Goal: Task Accomplishment & Management: Manage account settings

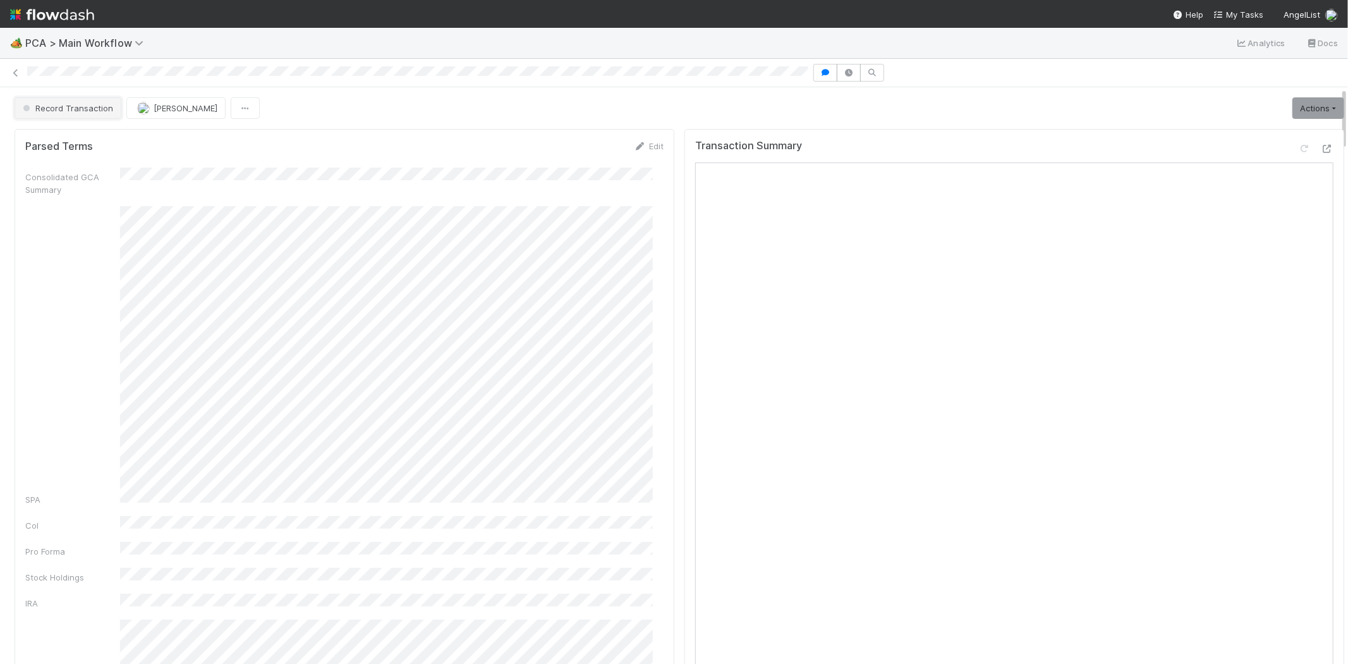
click at [63, 109] on span "Record Transaction" at bounding box center [66, 108] width 93 height 10
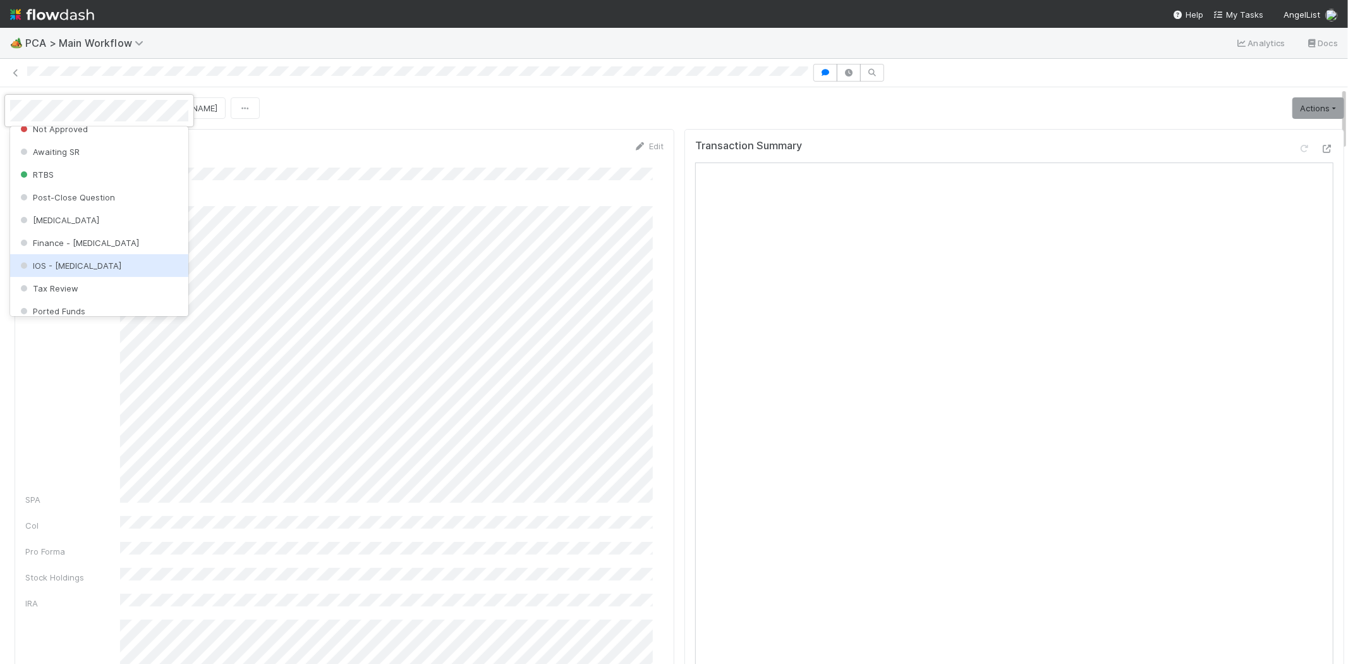
click at [84, 264] on div "IOS - [MEDICAL_DATA]" at bounding box center [99, 265] width 178 height 23
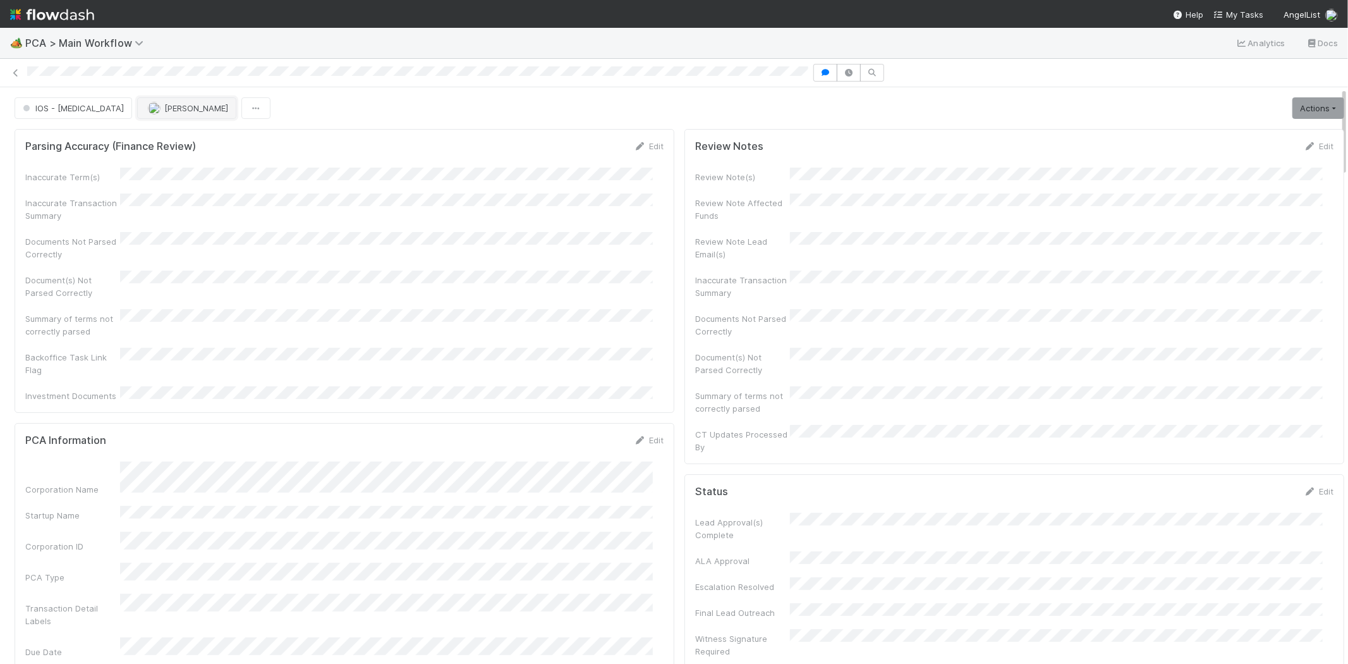
click at [153, 114] on button "[PERSON_NAME]" at bounding box center [186, 107] width 99 height 21
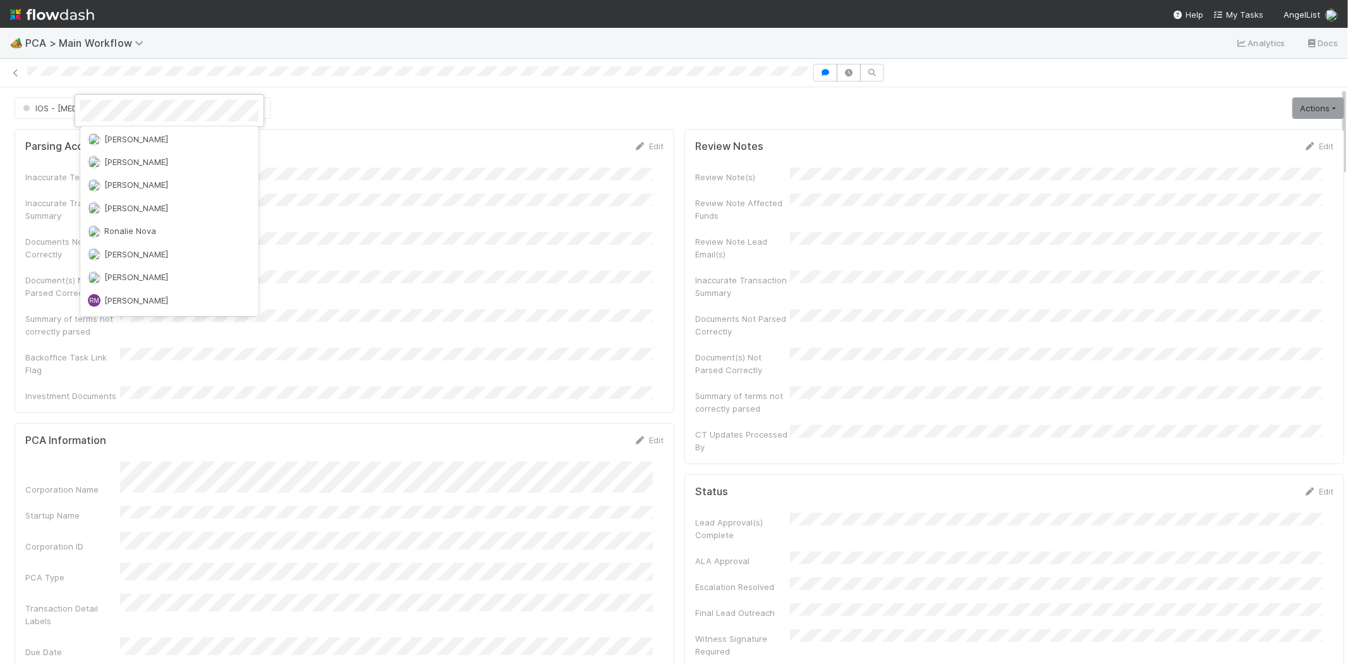
scroll to position [3535, 0]
click at [180, 224] on div "[PERSON_NAME]" at bounding box center [169, 235] width 178 height 23
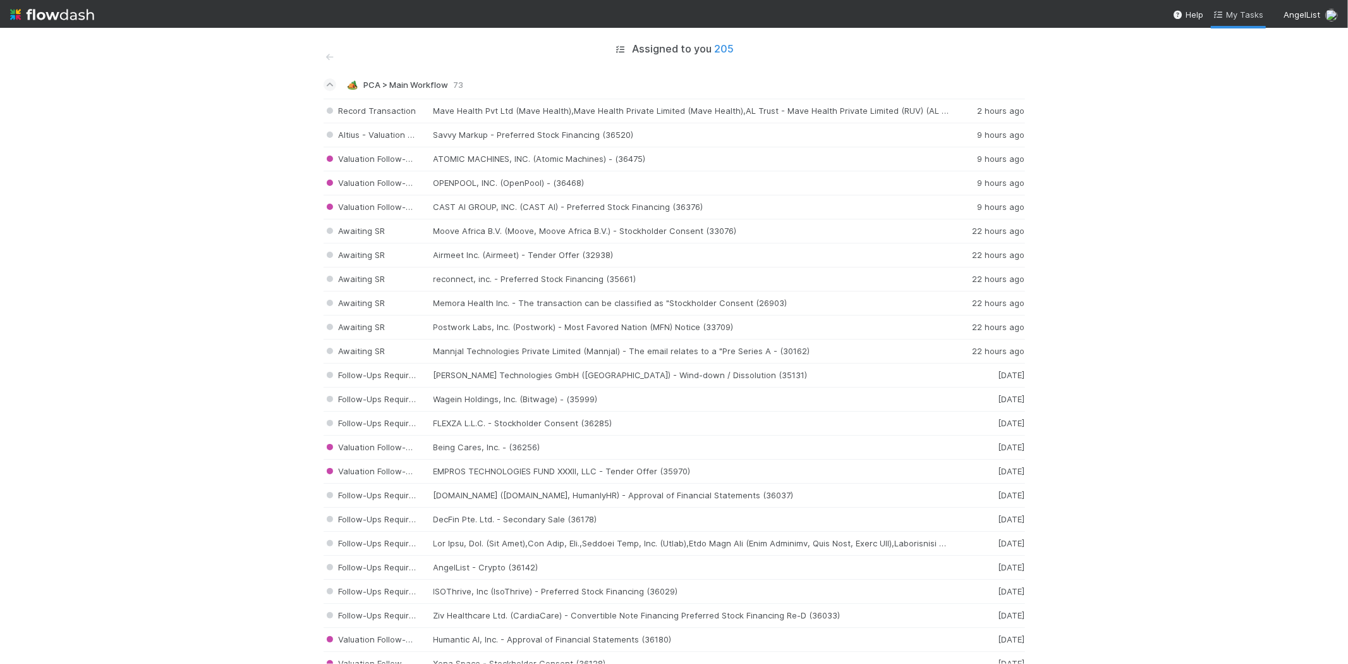
scroll to position [2669, 0]
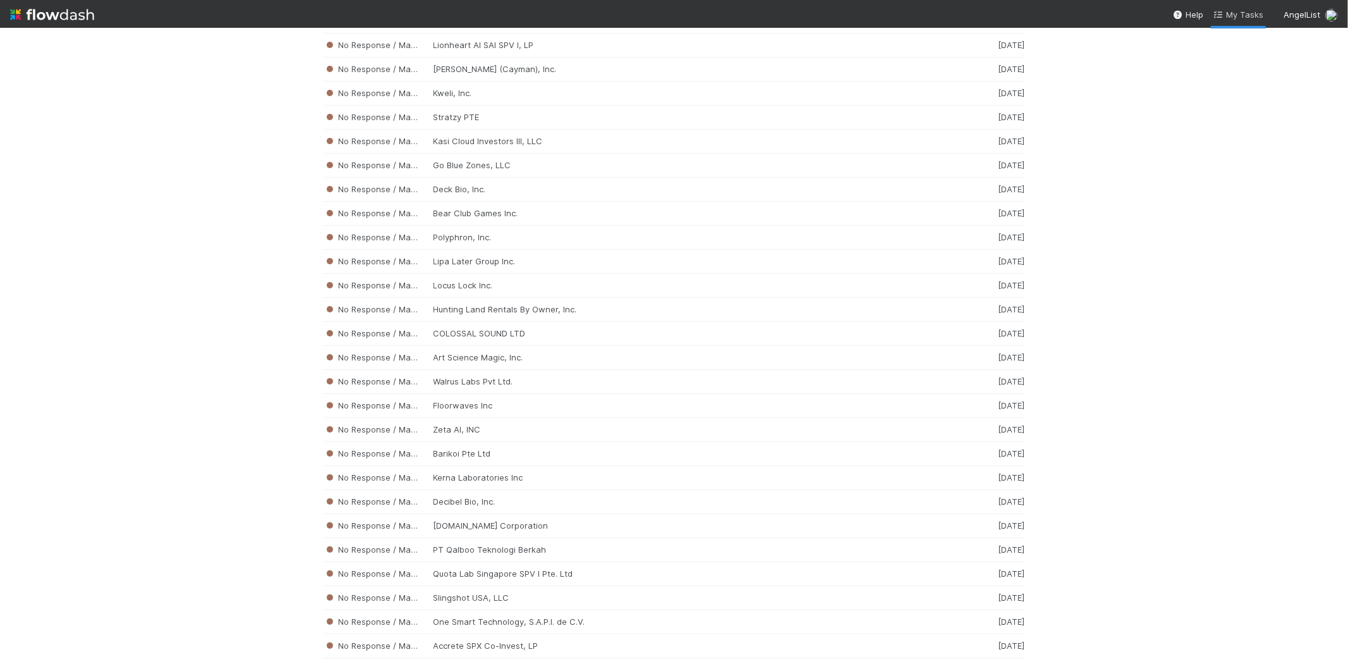
click at [1246, 16] on span "My Tasks" at bounding box center [1239, 14] width 50 height 10
click at [458, 178] on div "No Response / Manual Review Go Blue Zones, LLC 2 weeks ago" at bounding box center [675, 166] width 702 height 24
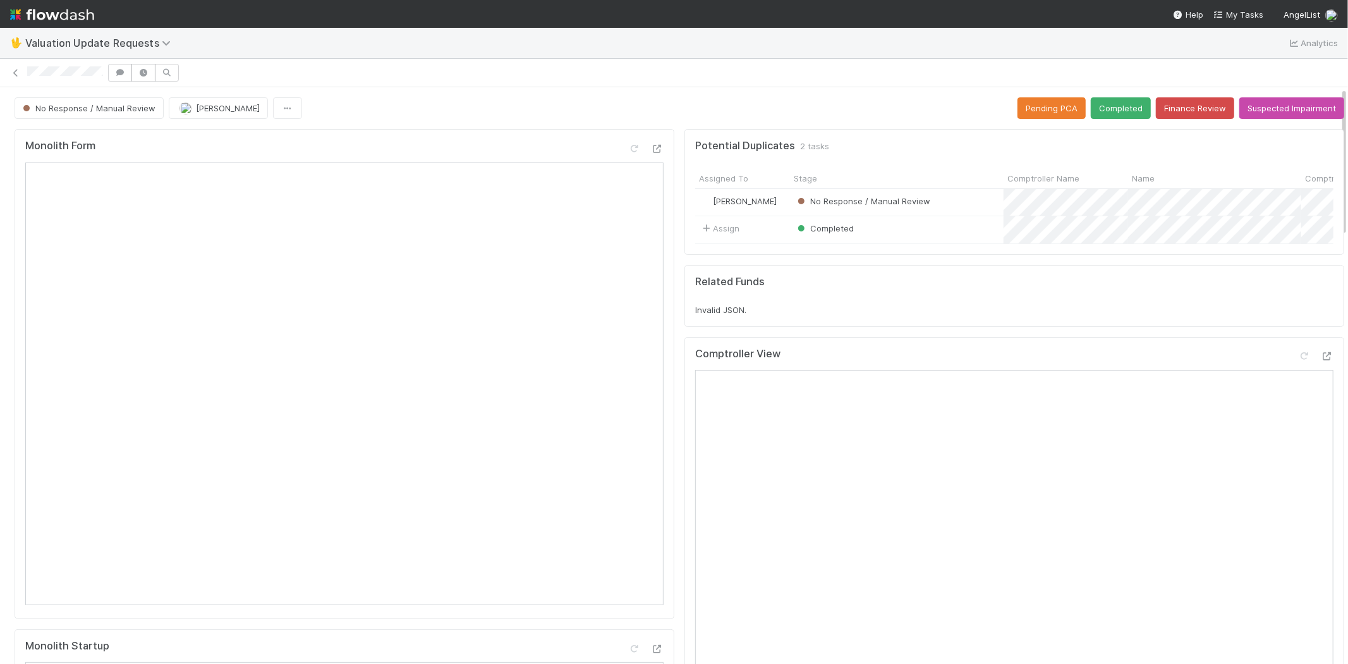
click at [105, 73] on div at bounding box center [674, 73] width 1348 height 18
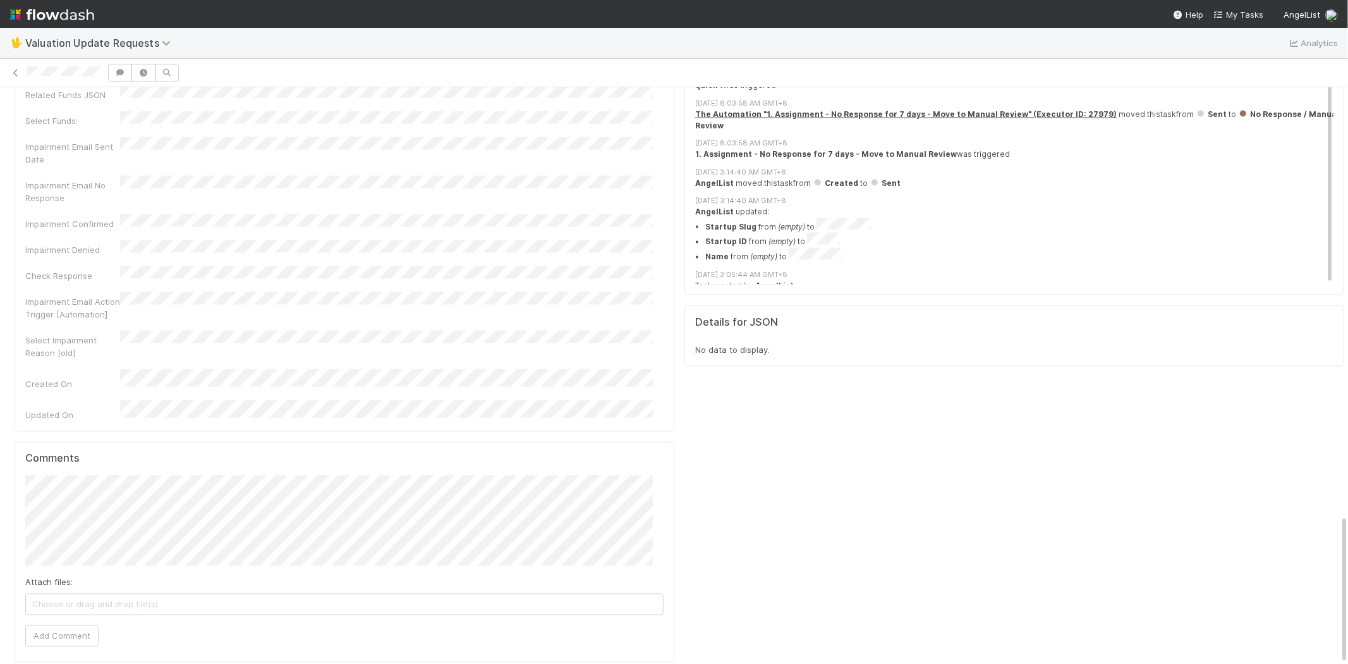
scroll to position [10, 0]
click at [103, 64] on div at bounding box center [674, 73] width 1348 height 18
click at [70, 625] on button "Add Comment" at bounding box center [61, 635] width 73 height 21
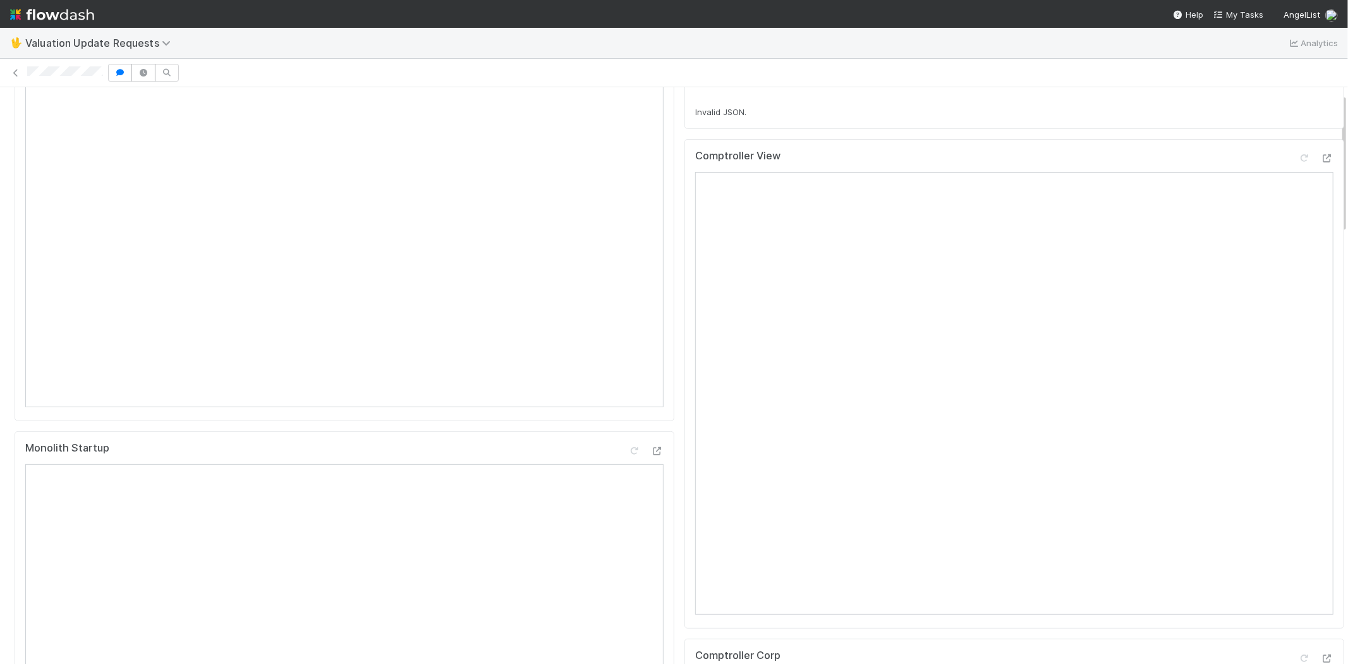
scroll to position [0, 0]
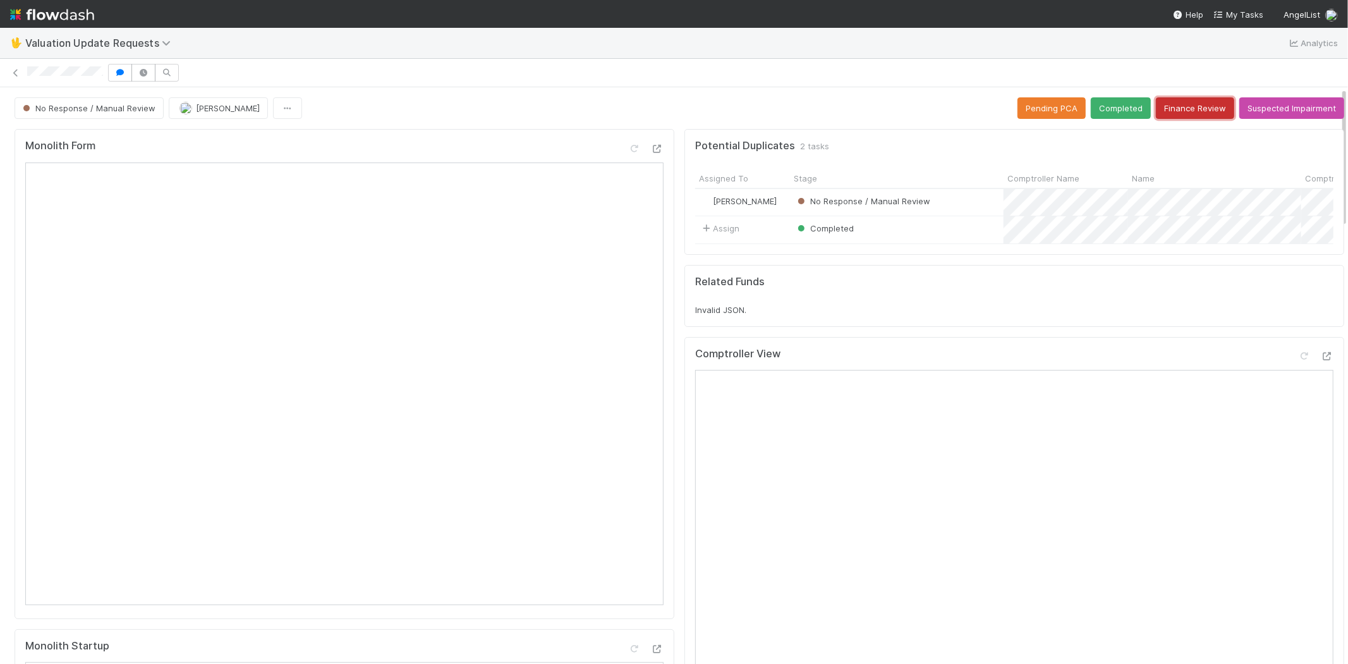
click at [1172, 99] on button "Finance Review" at bounding box center [1195, 107] width 78 height 21
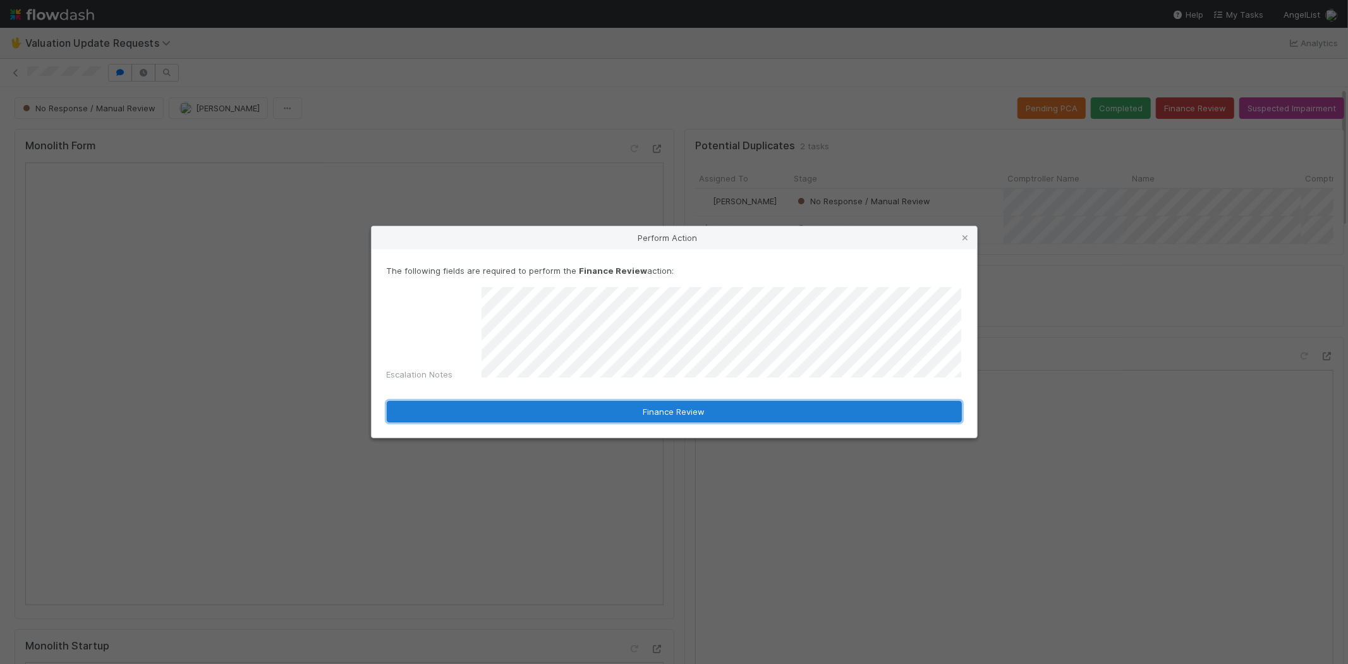
click at [620, 401] on button "Finance Review" at bounding box center [674, 411] width 575 height 21
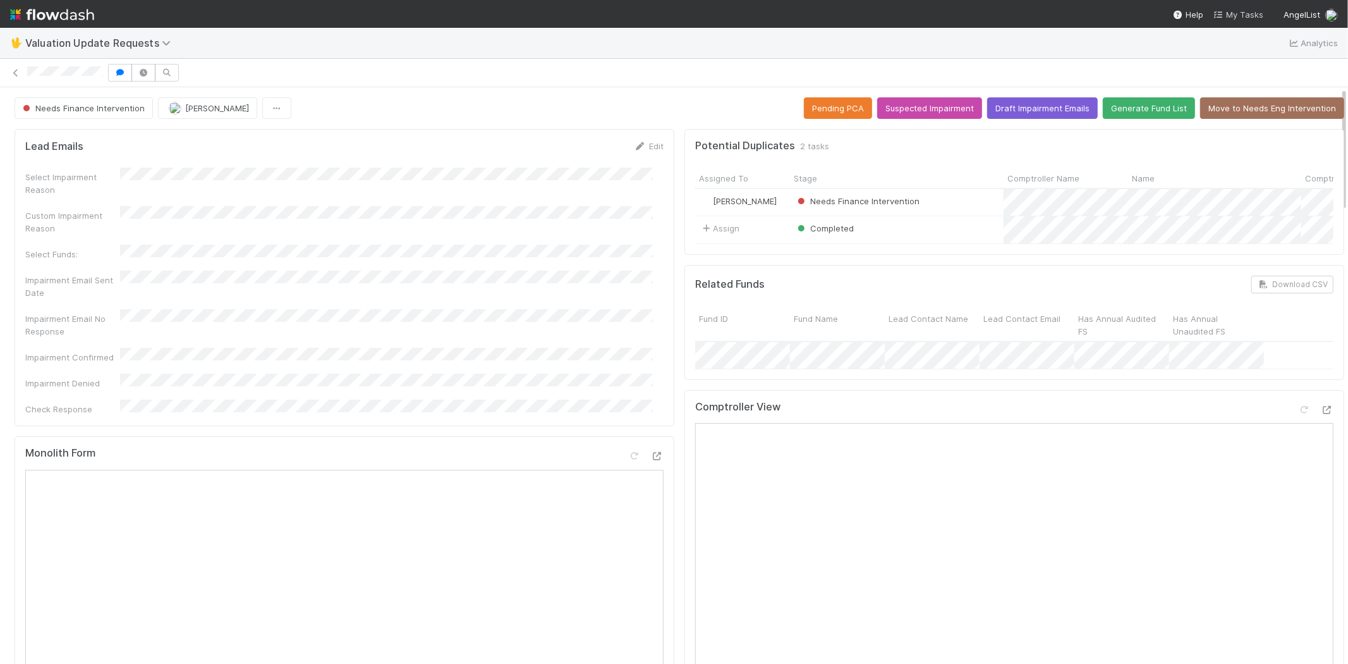
click at [1245, 13] on span "My Tasks" at bounding box center [1239, 14] width 50 height 10
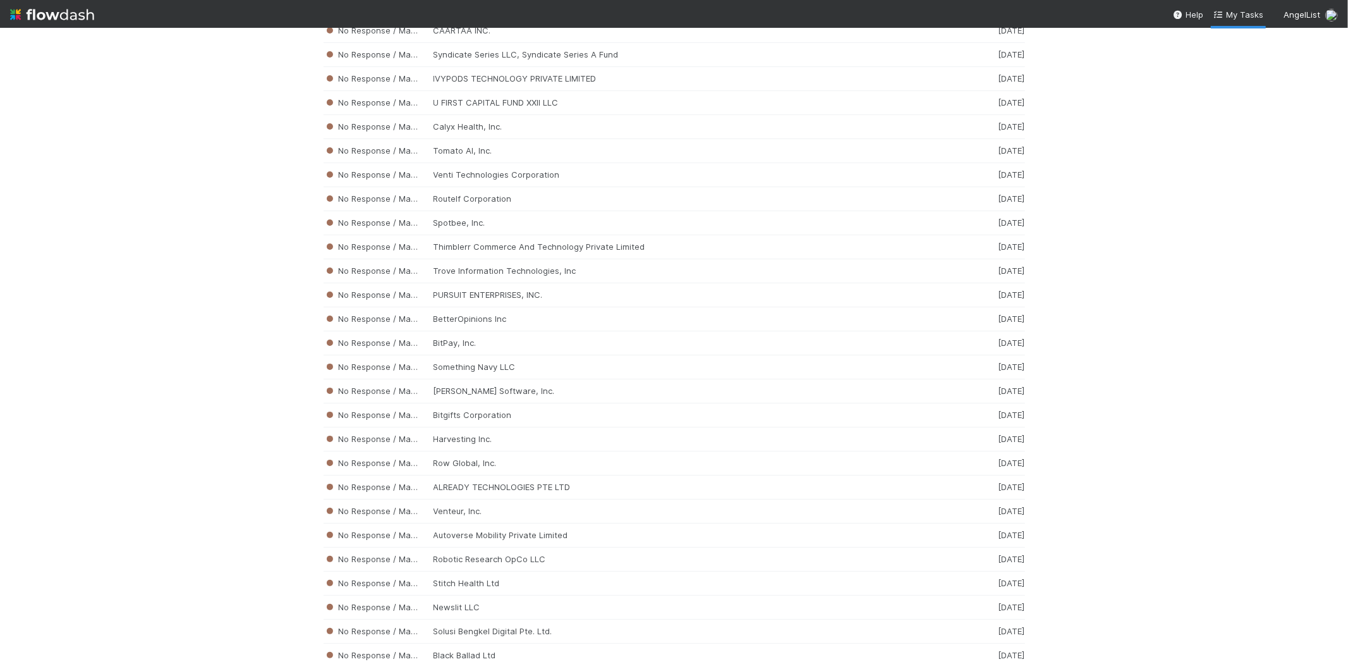
scroll to position [4236, 0]
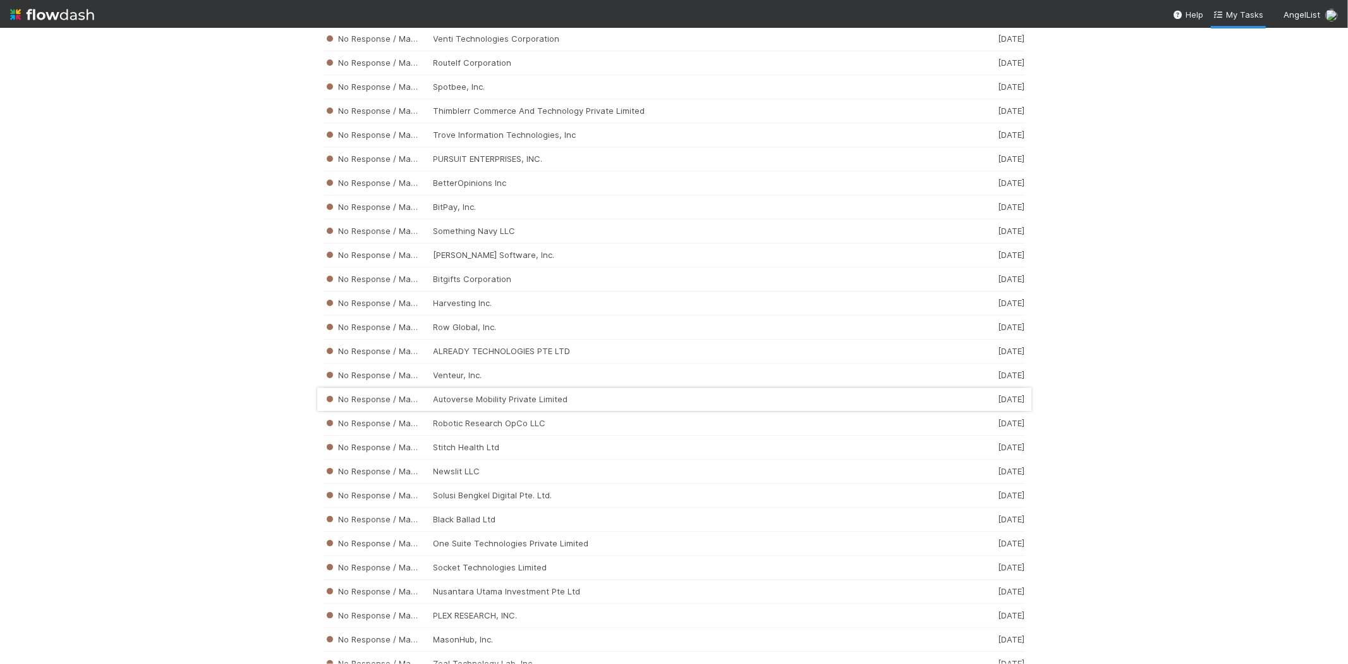
click at [532, 408] on div "No Response / Manual Review Autoverse Mobility Private Limited 2 weeks ago" at bounding box center [675, 399] width 702 height 24
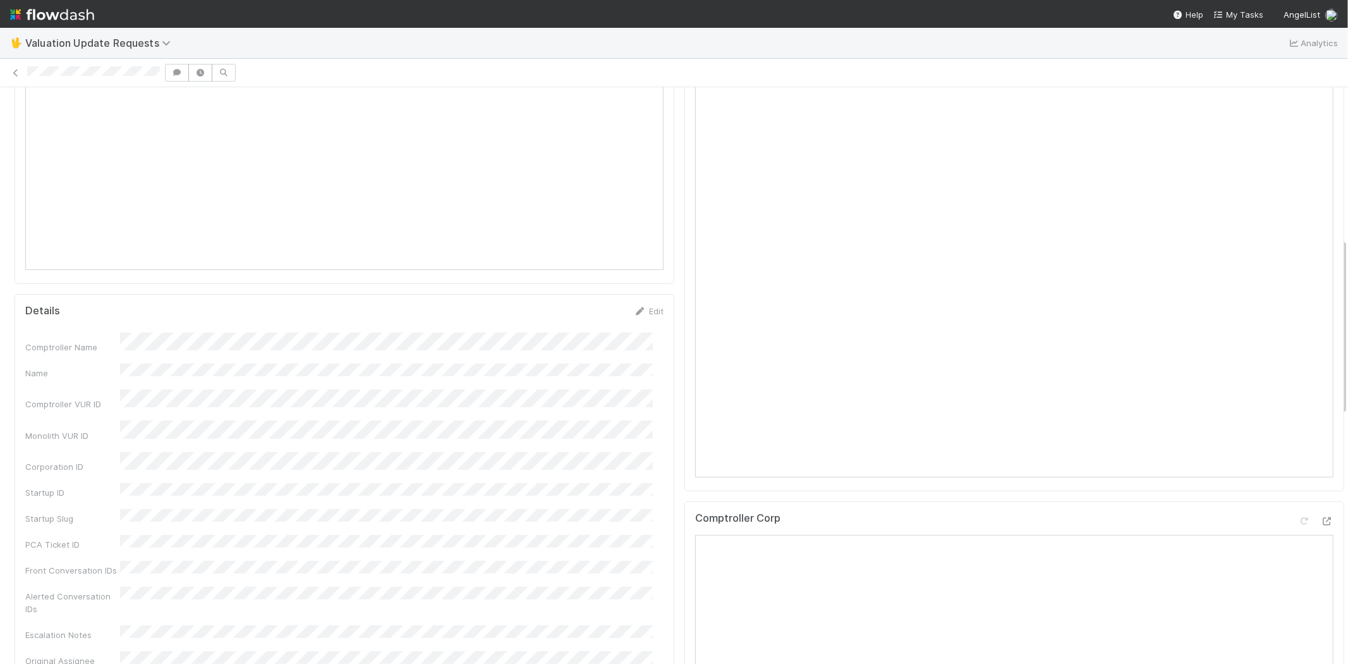
scroll to position [140, 0]
click at [47, 65] on div at bounding box center [674, 73] width 1348 height 18
click at [159, 73] on div at bounding box center [674, 73] width 1348 height 18
copy icon
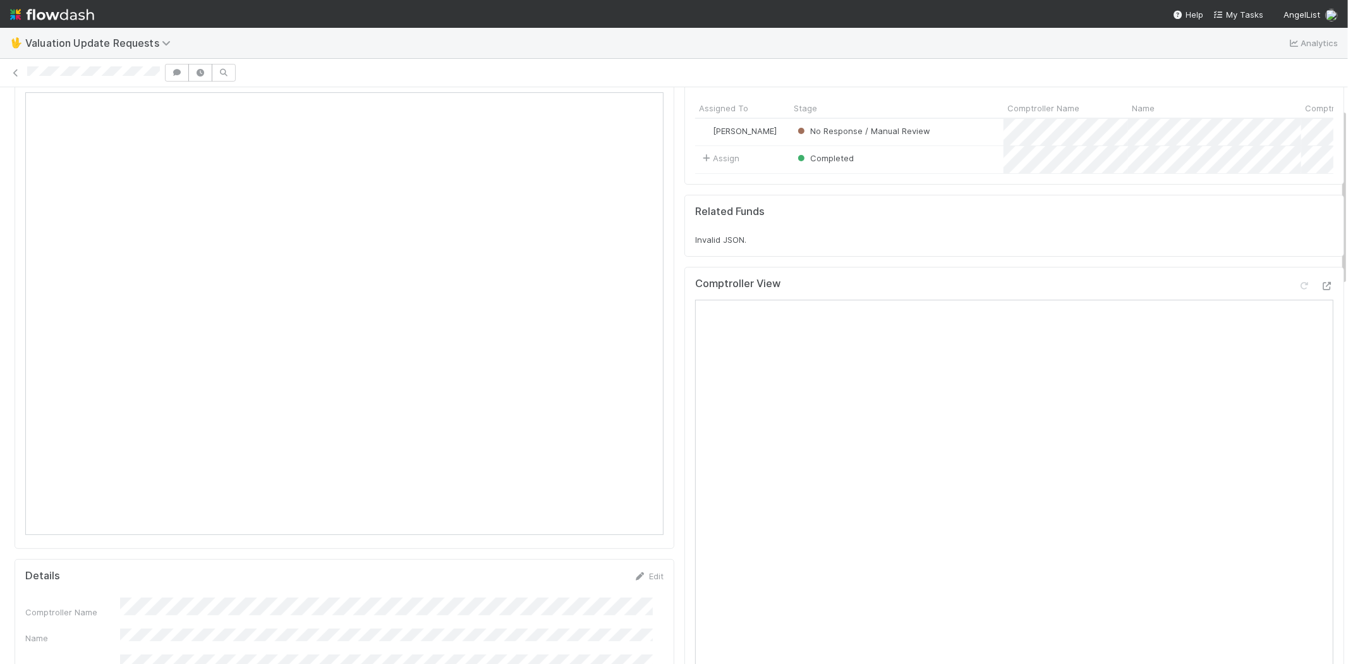
scroll to position [0, 0]
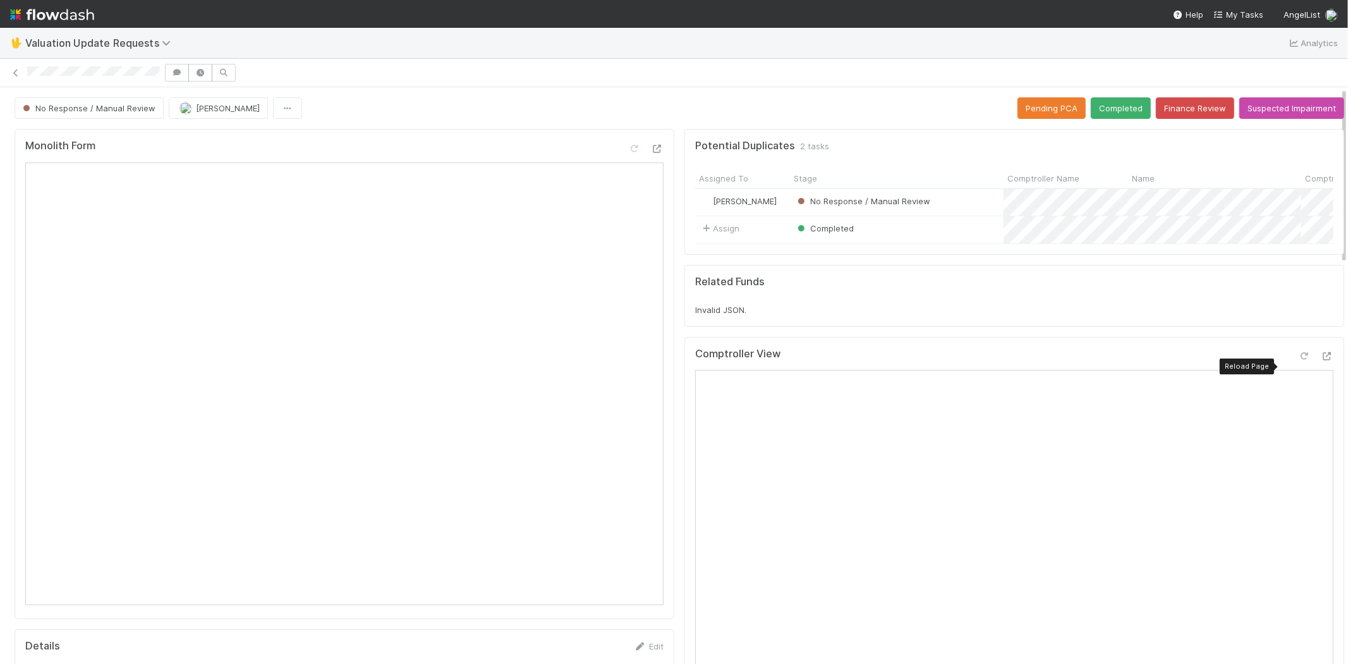
click at [1298, 360] on icon at bounding box center [1304, 356] width 13 height 8
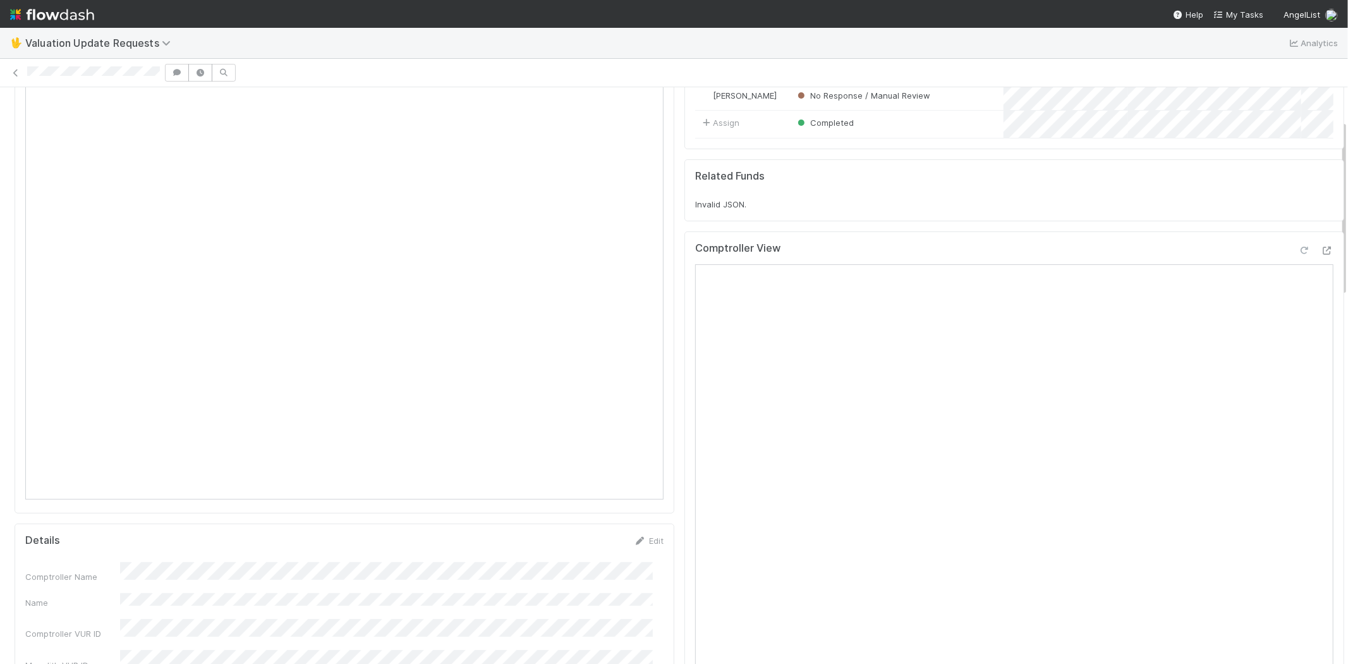
scroll to position [351, 0]
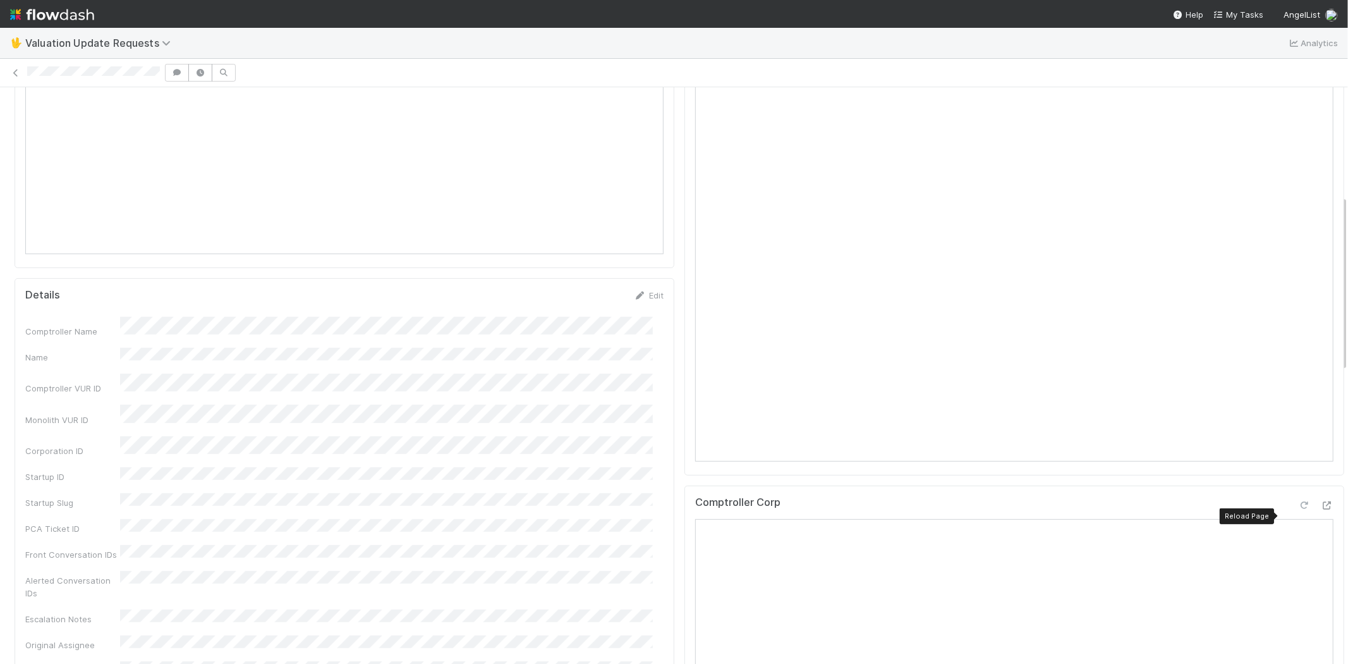
click at [1298, 509] on icon at bounding box center [1304, 505] width 13 height 8
click at [1298, 228] on icon at bounding box center [1304, 224] width 13 height 8
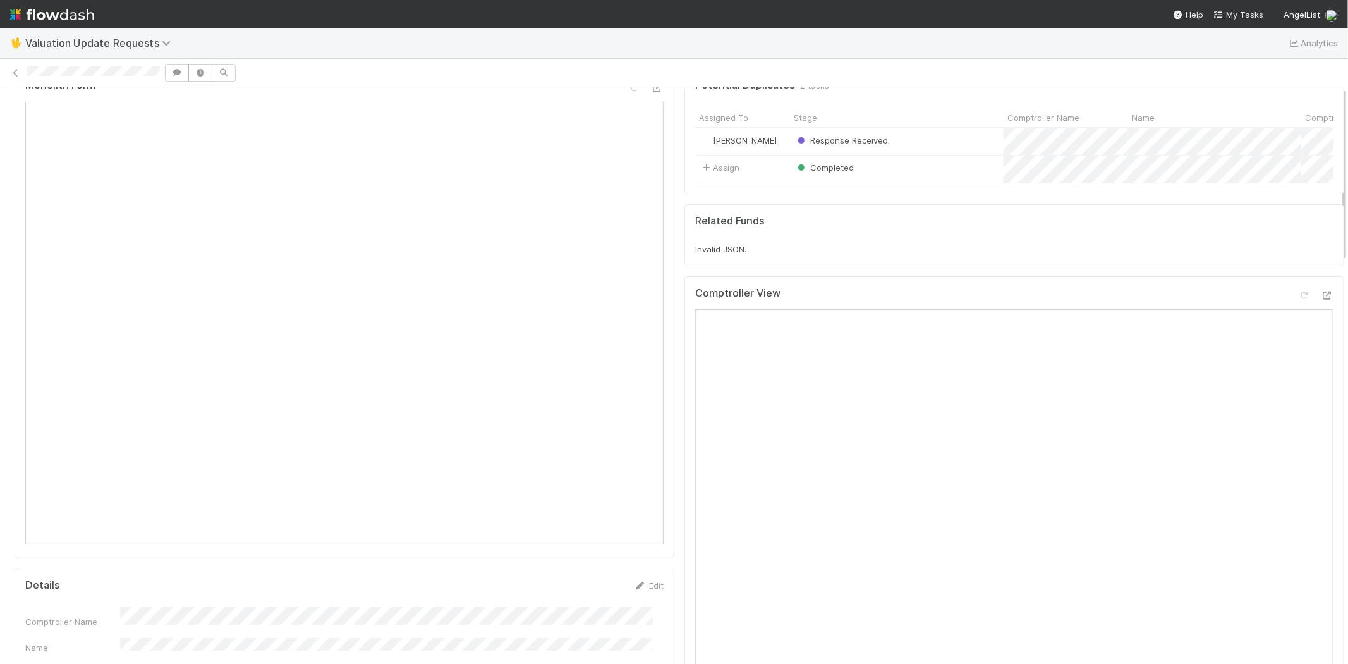
scroll to position [0, 0]
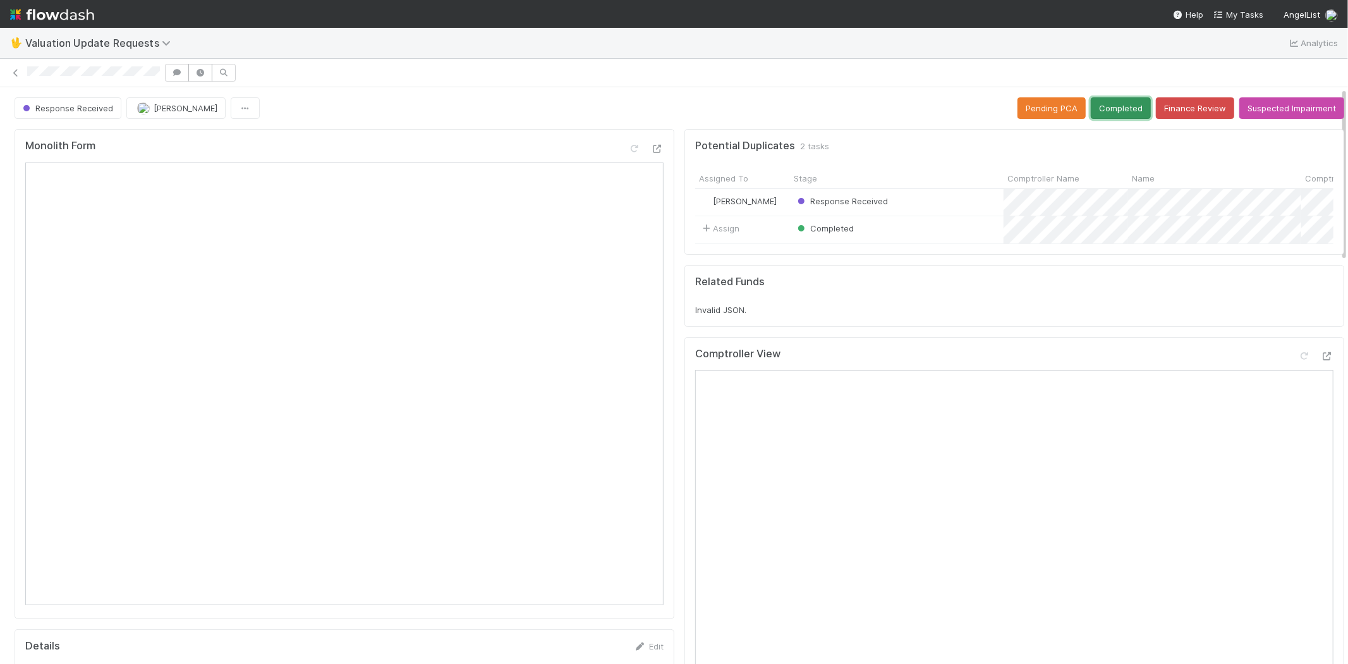
click at [1102, 99] on button "Completed" at bounding box center [1121, 107] width 60 height 21
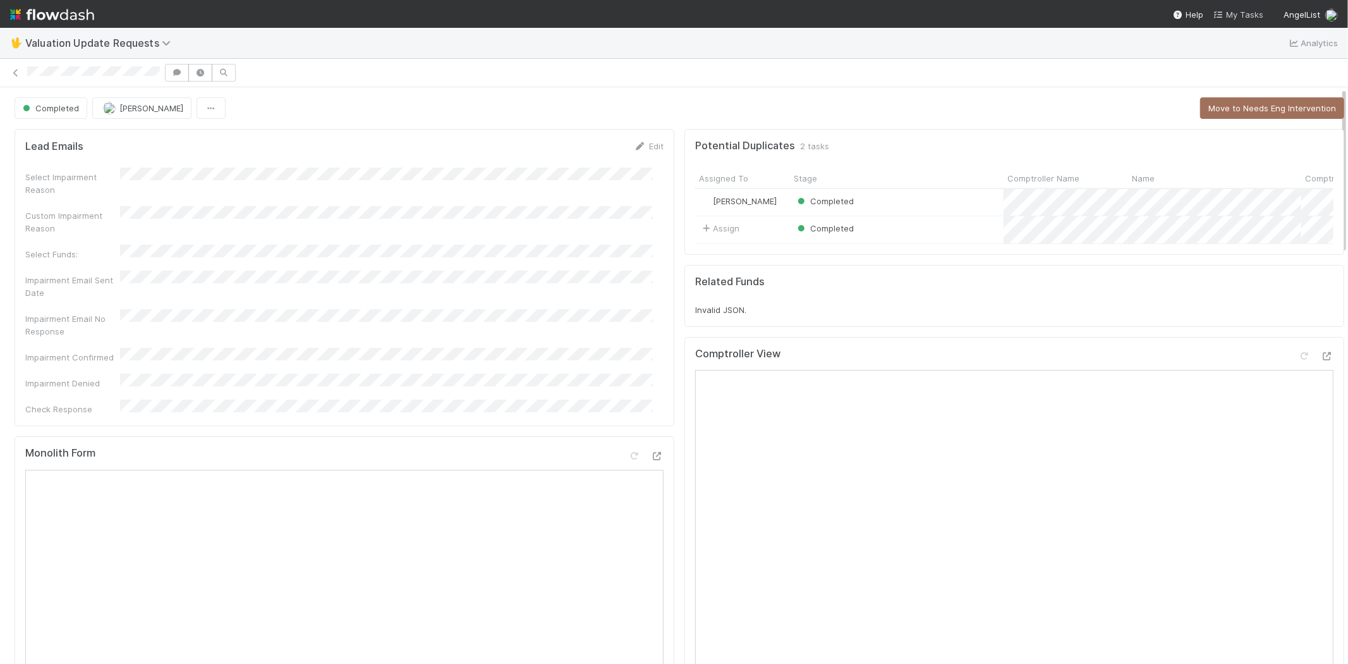
click at [1250, 8] on link "My Tasks" at bounding box center [1239, 14] width 50 height 13
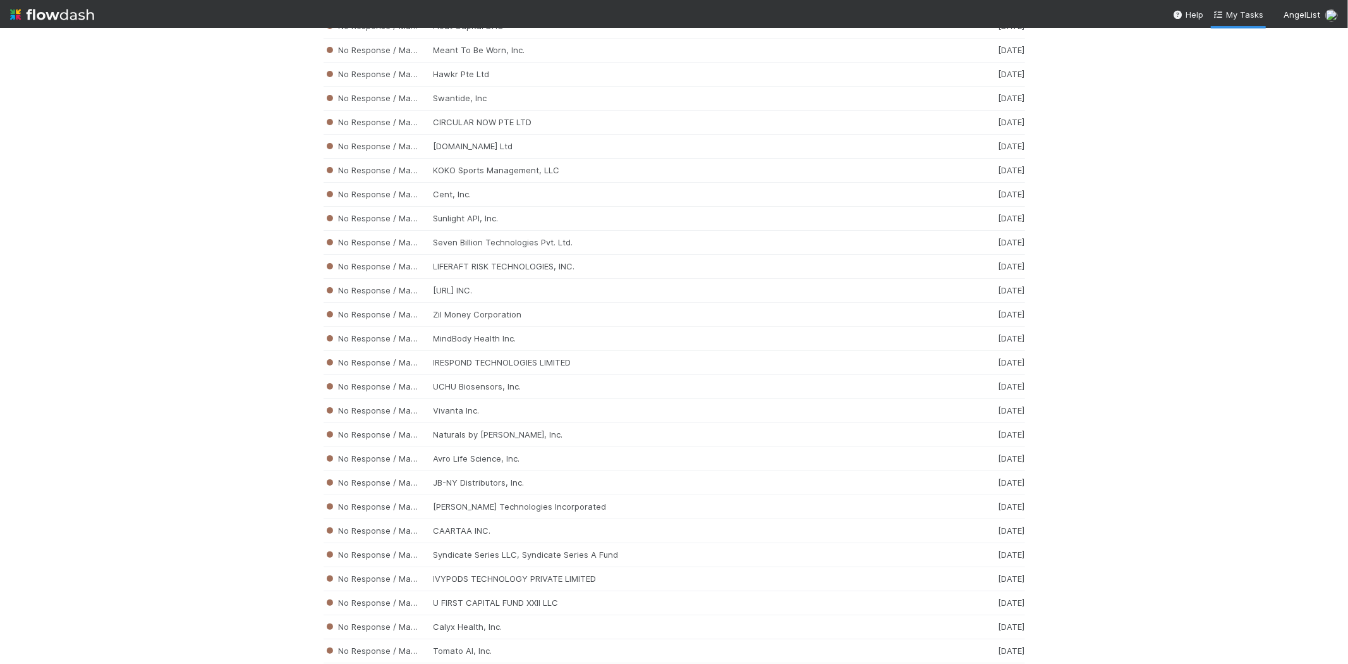
scroll to position [3607, 0]
click at [520, 344] on div "No Response / Manual Review MindBody Health Inc. 2 weeks ago" at bounding box center [675, 332] width 702 height 24
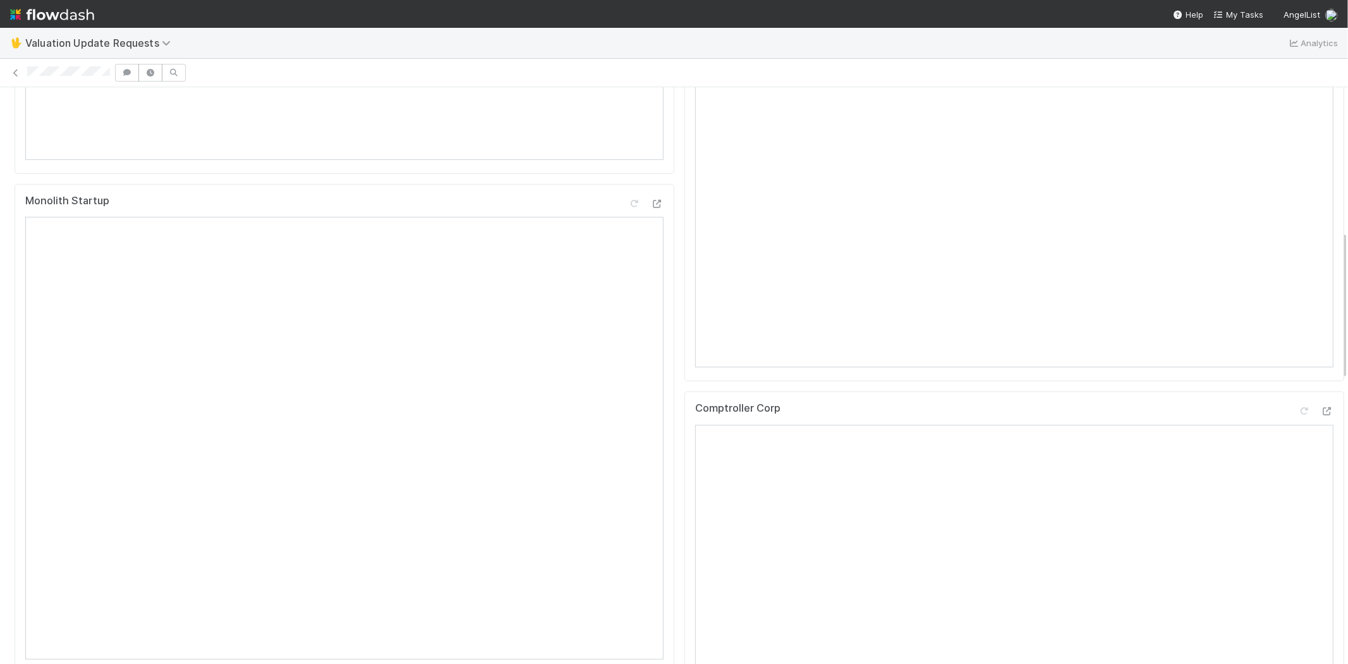
scroll to position [561, 0]
drag, startPoint x: 19, startPoint y: 70, endPoint x: 111, endPoint y: 73, distance: 92.4
click at [111, 73] on div at bounding box center [674, 73] width 1348 height 18
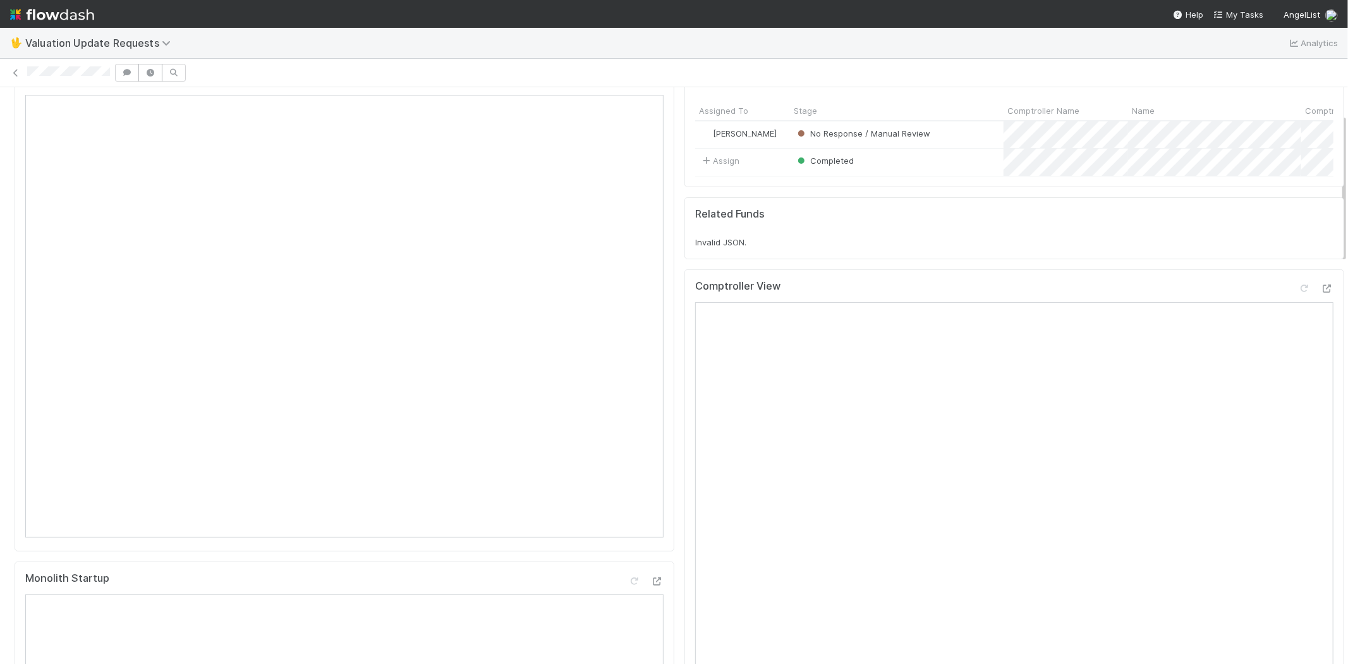
scroll to position [0, 0]
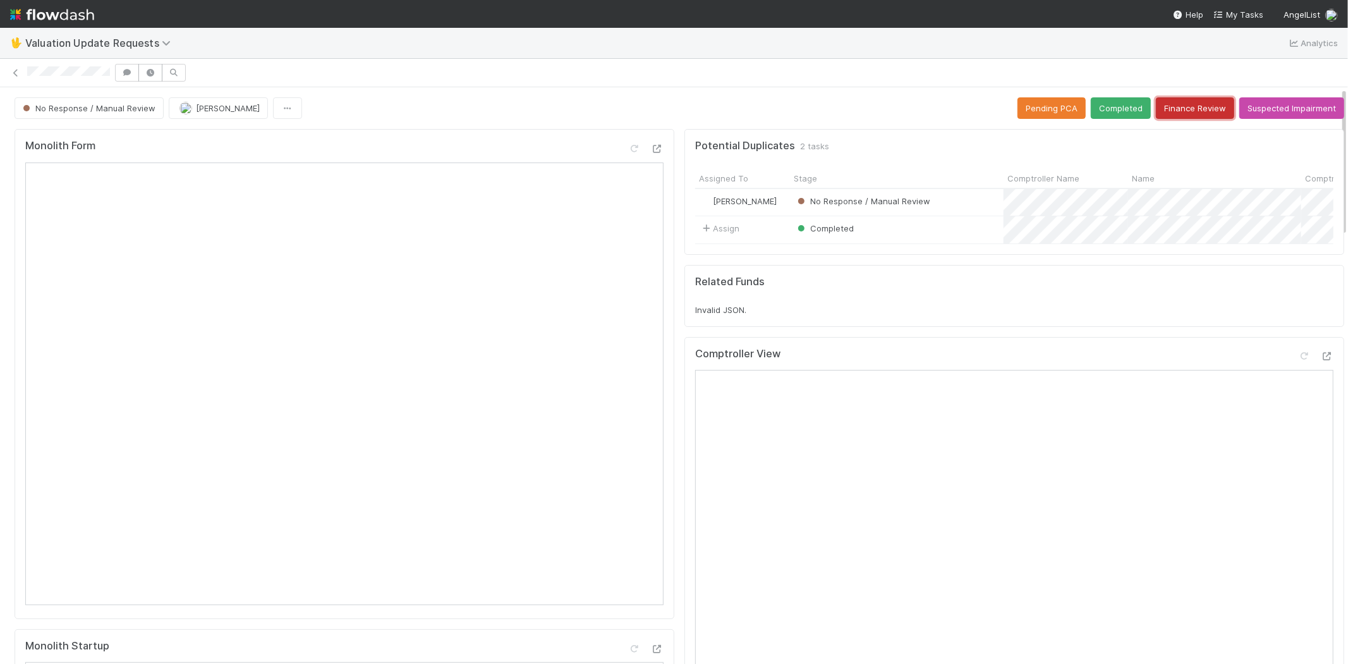
click at [1156, 108] on button "Finance Review" at bounding box center [1195, 107] width 78 height 21
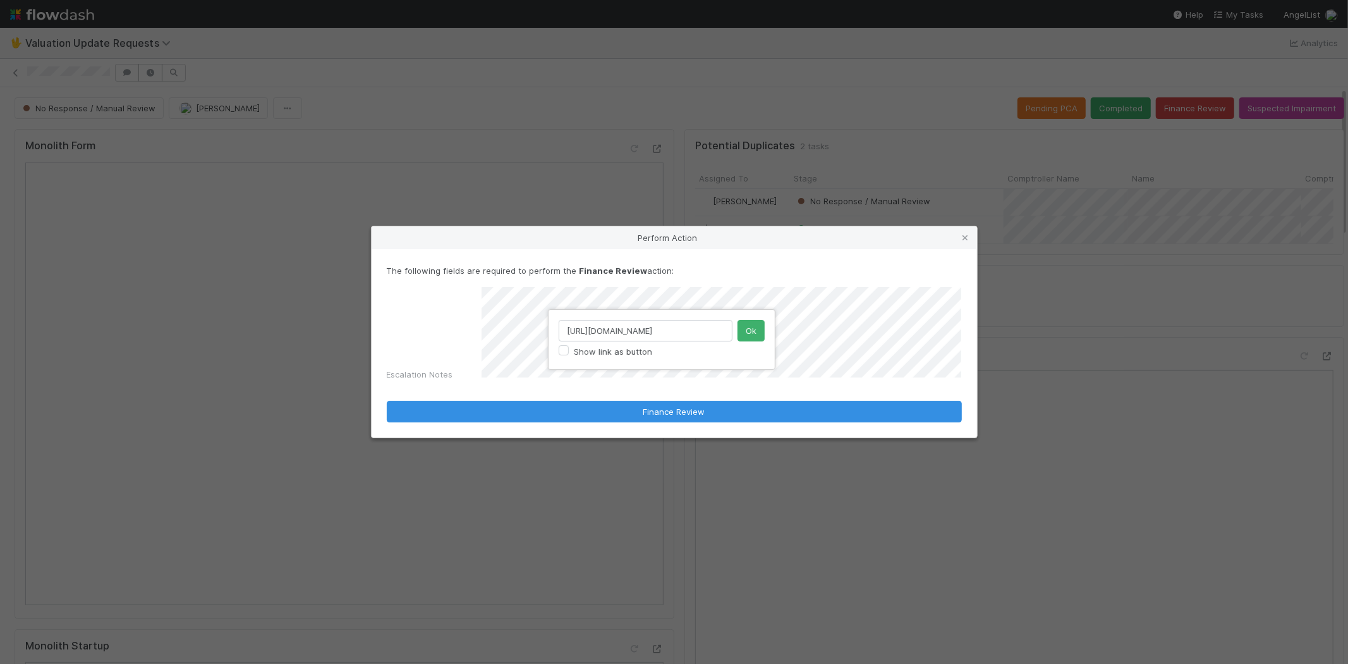
scroll to position [0, 142]
click at [715, 338] on input "https://www.crunchbase.com/funding_round/menda-health-seed--a1949b01" at bounding box center [646, 330] width 174 height 21
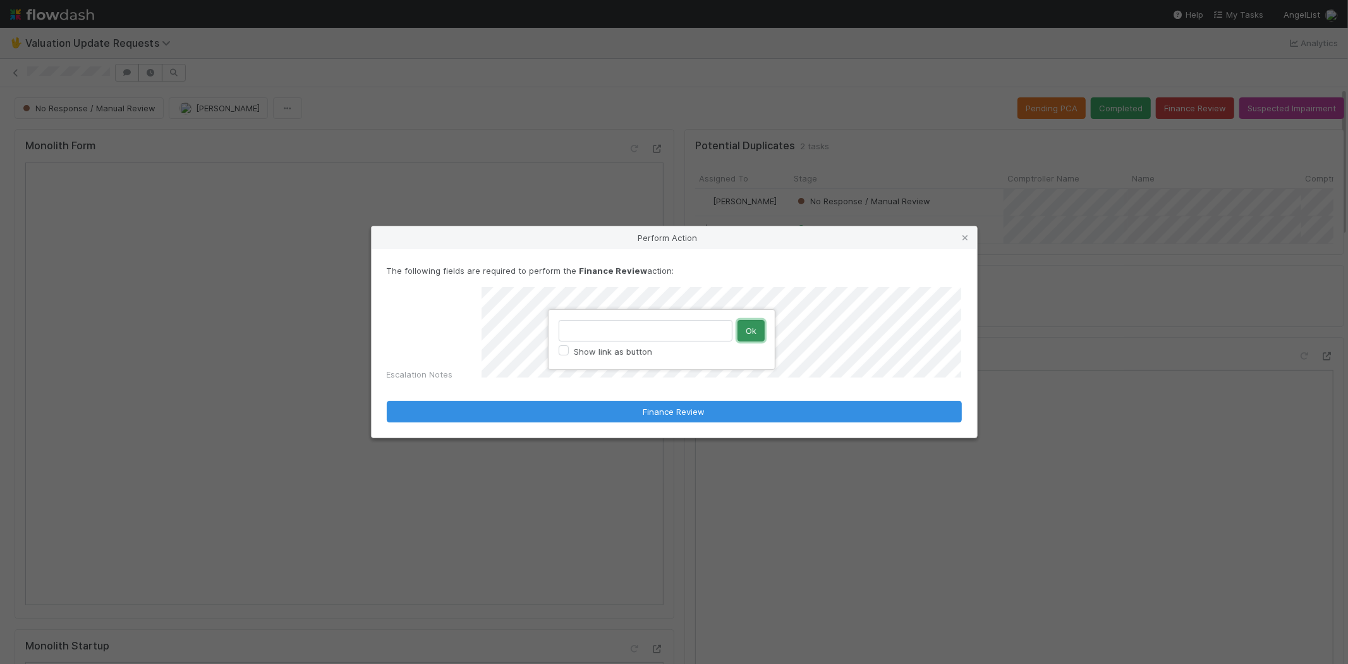
click at [759, 332] on button "Ok" at bounding box center [751, 330] width 27 height 21
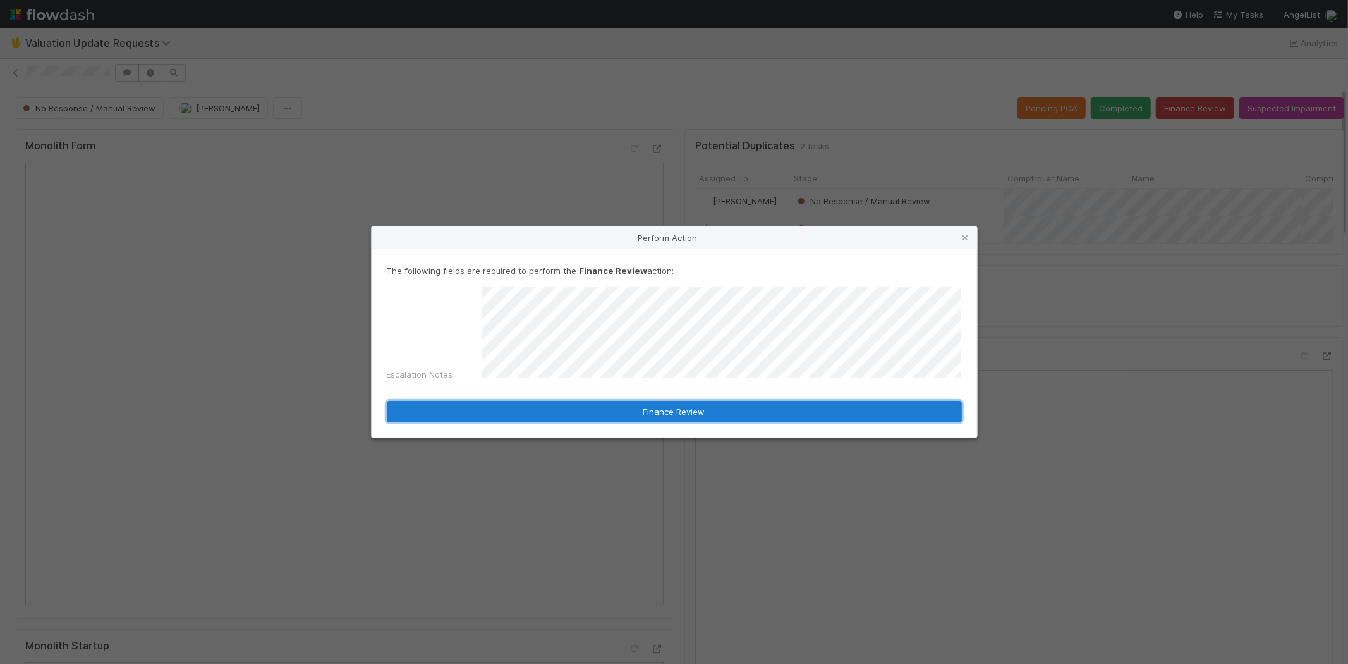
click at [672, 407] on button "Finance Review" at bounding box center [674, 411] width 575 height 21
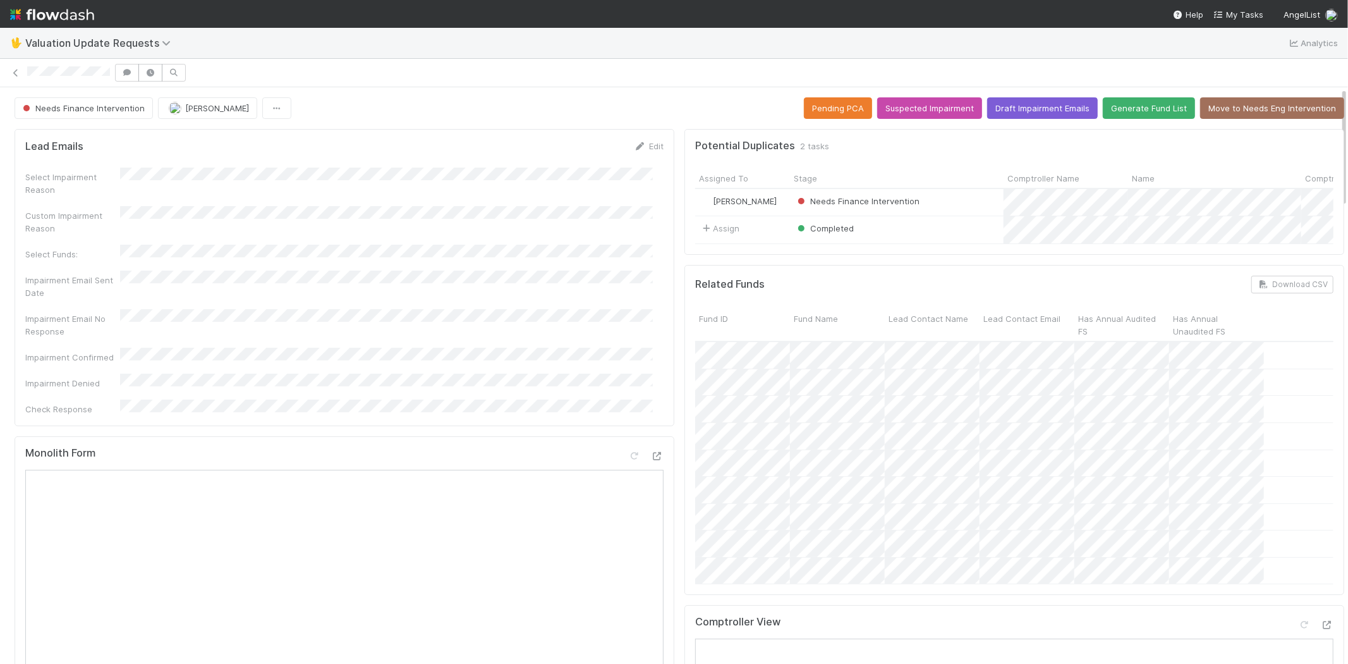
drag, startPoint x: 25, startPoint y: 70, endPoint x: 109, endPoint y: 82, distance: 84.3
click at [109, 82] on div at bounding box center [674, 73] width 1348 height 28
click at [1243, 11] on span "My Tasks" at bounding box center [1239, 14] width 50 height 10
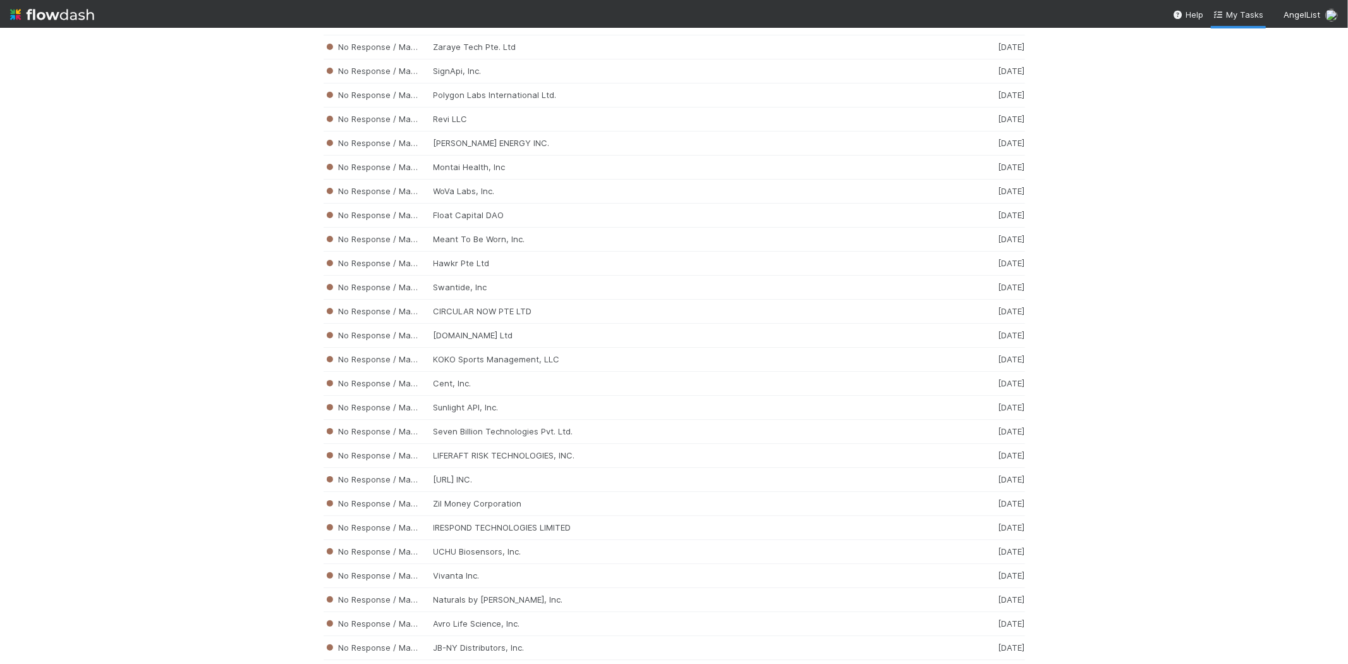
scroll to position [3630, 0]
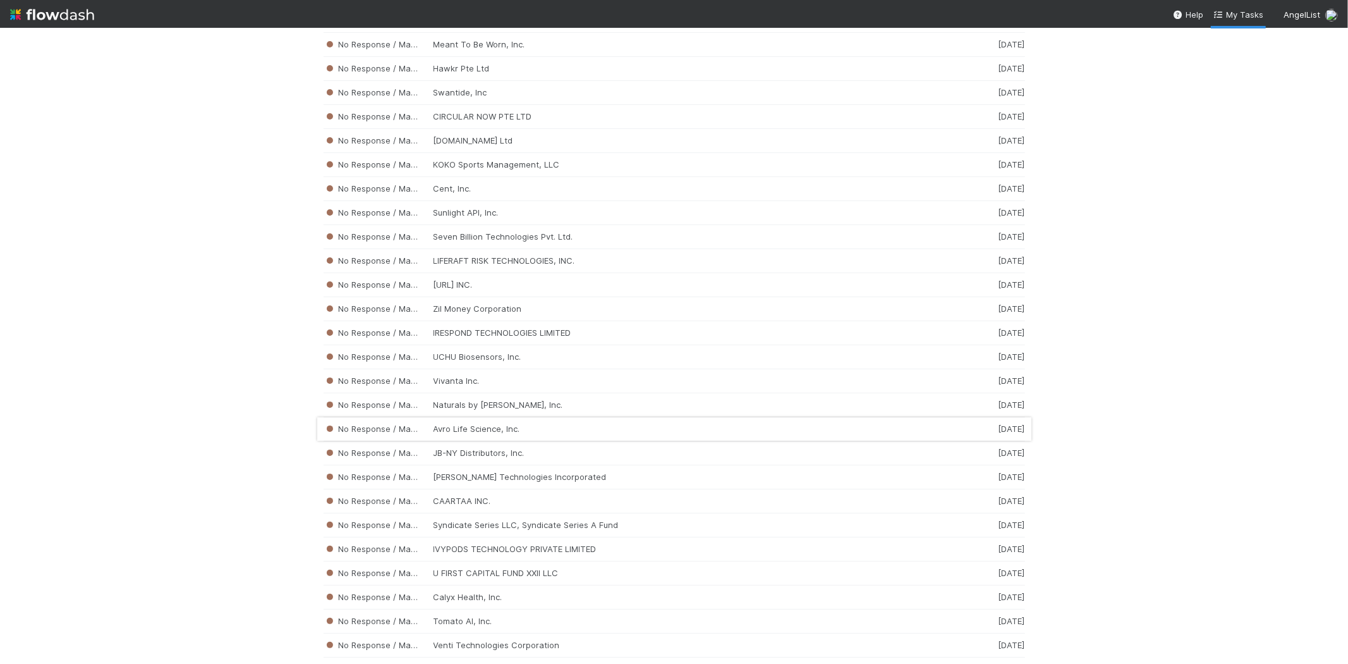
click at [485, 432] on div "No Response / Manual Review Avro Life Science, Inc. 2 weeks ago" at bounding box center [675, 429] width 702 height 24
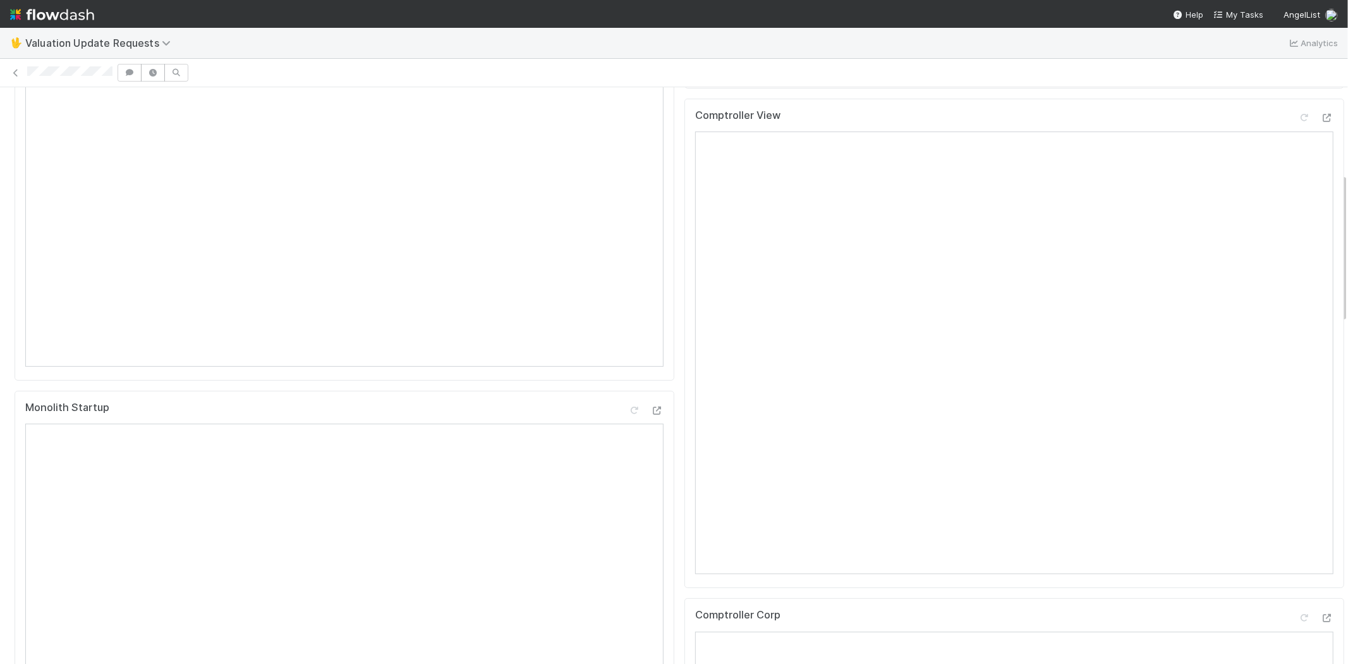
scroll to position [140, 0]
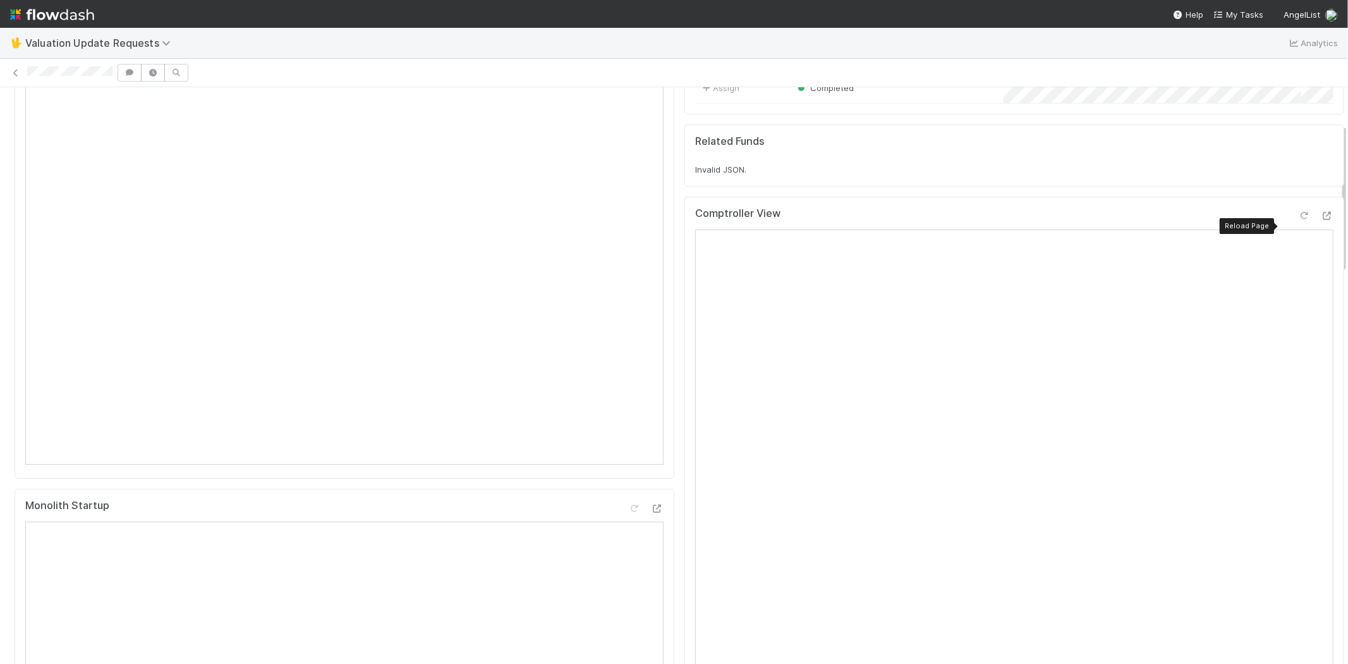
click at [1298, 221] on div at bounding box center [1304, 215] width 13 height 13
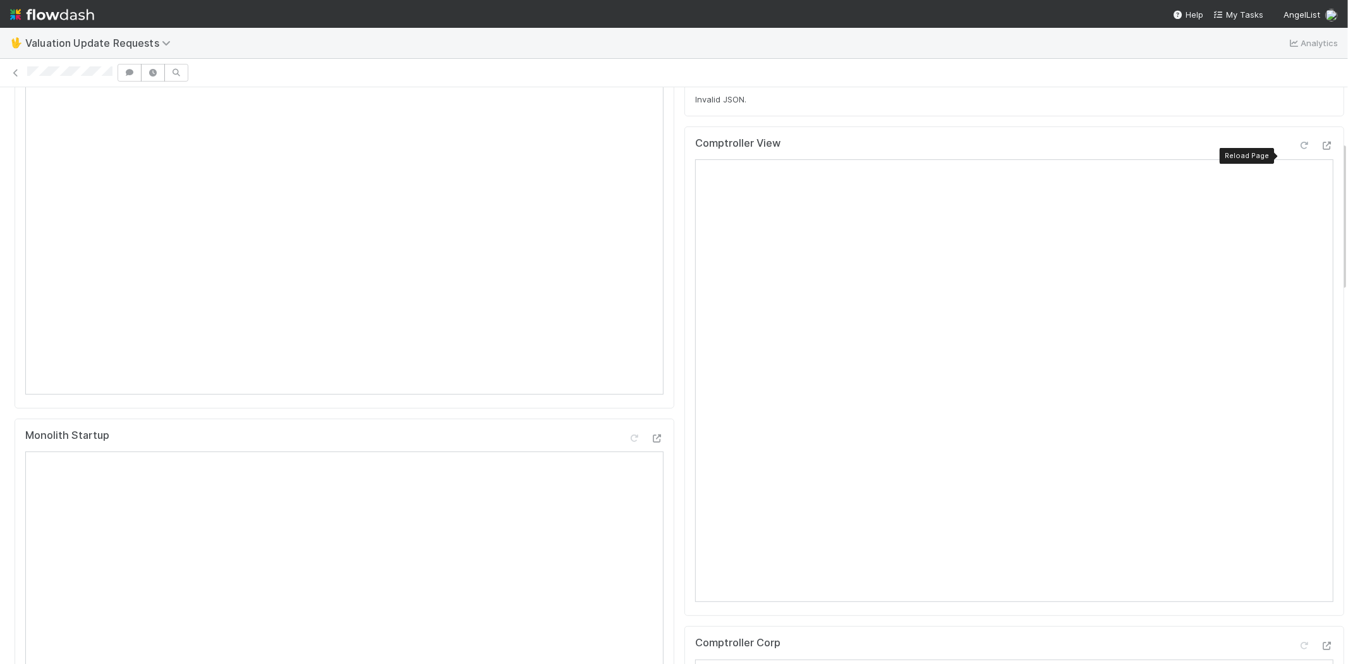
click at [1298, 150] on icon at bounding box center [1304, 146] width 13 height 8
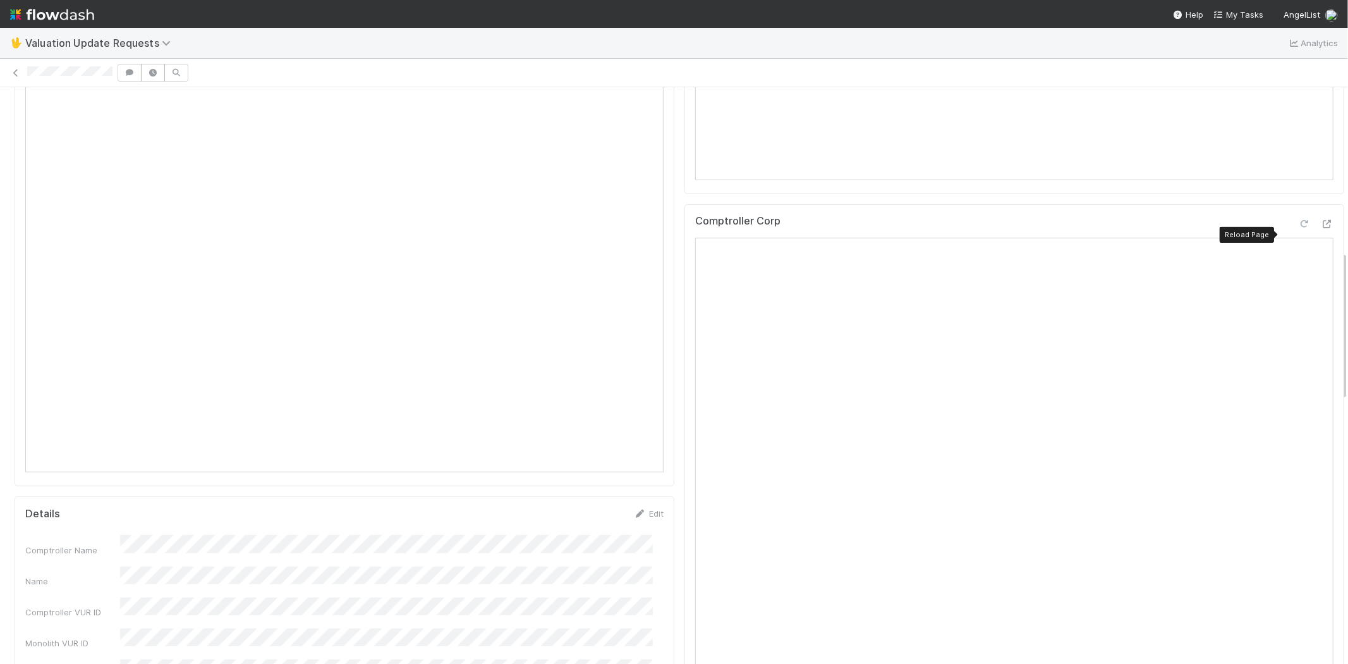
click at [1298, 228] on icon at bounding box center [1304, 224] width 13 height 8
click at [1298, 158] on icon at bounding box center [1304, 154] width 13 height 8
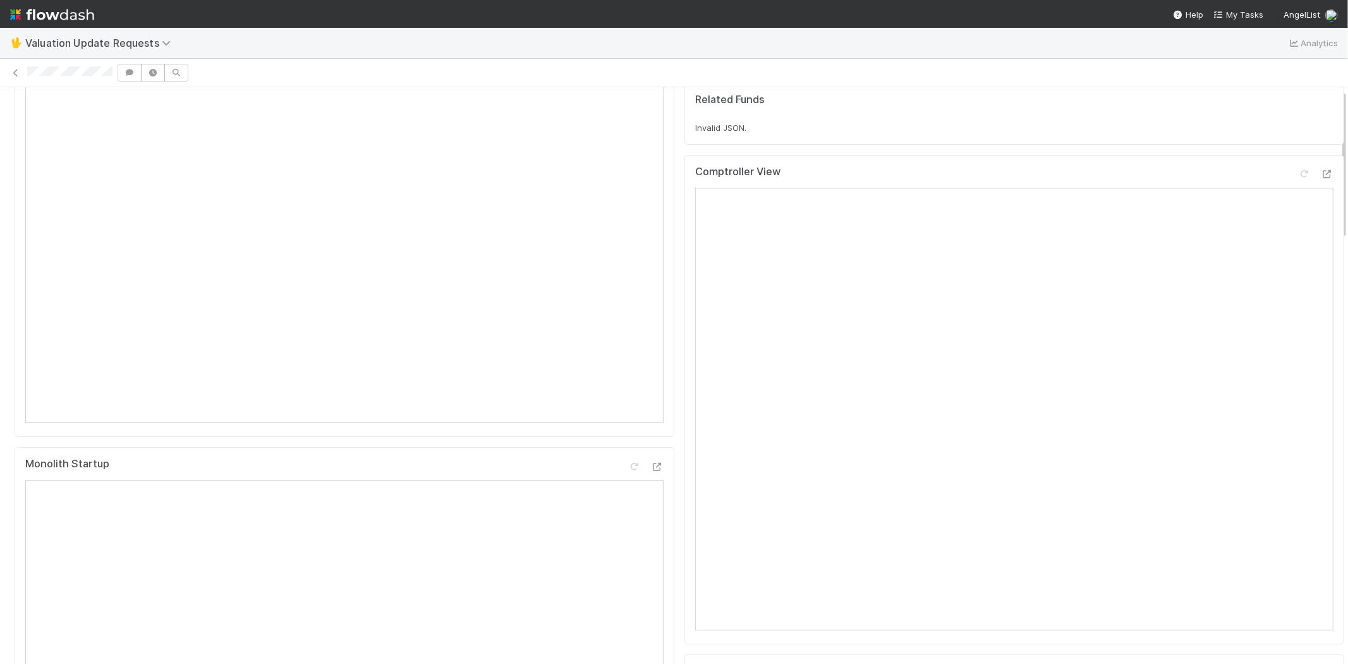
scroll to position [0, 0]
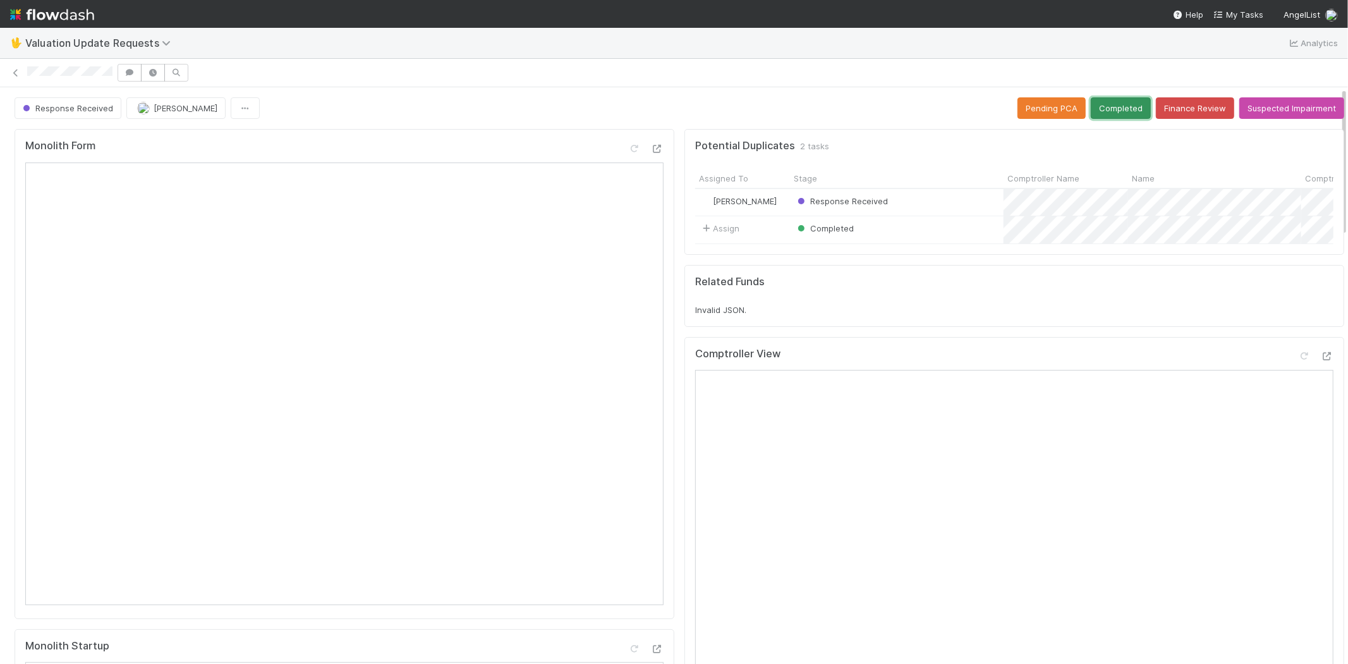
click at [1111, 97] on button "Completed" at bounding box center [1121, 107] width 60 height 21
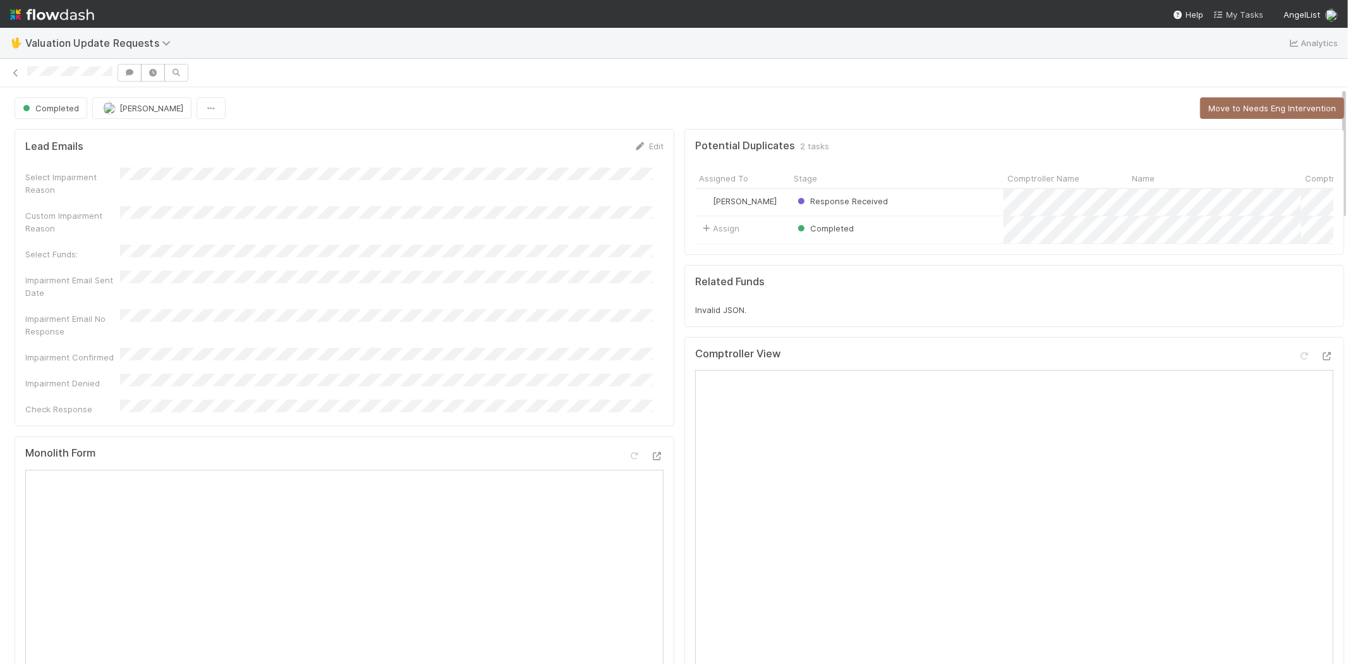
click at [1246, 11] on span "My Tasks" at bounding box center [1239, 14] width 50 height 10
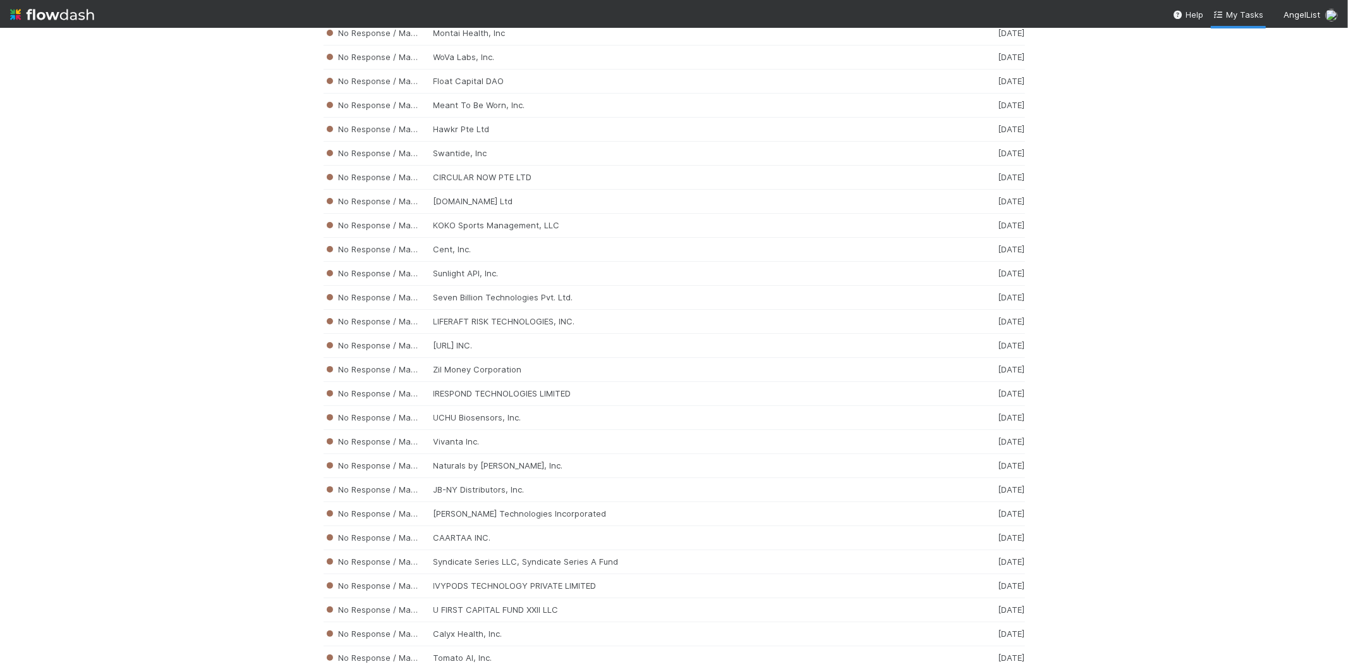
scroll to position [3581, 0]
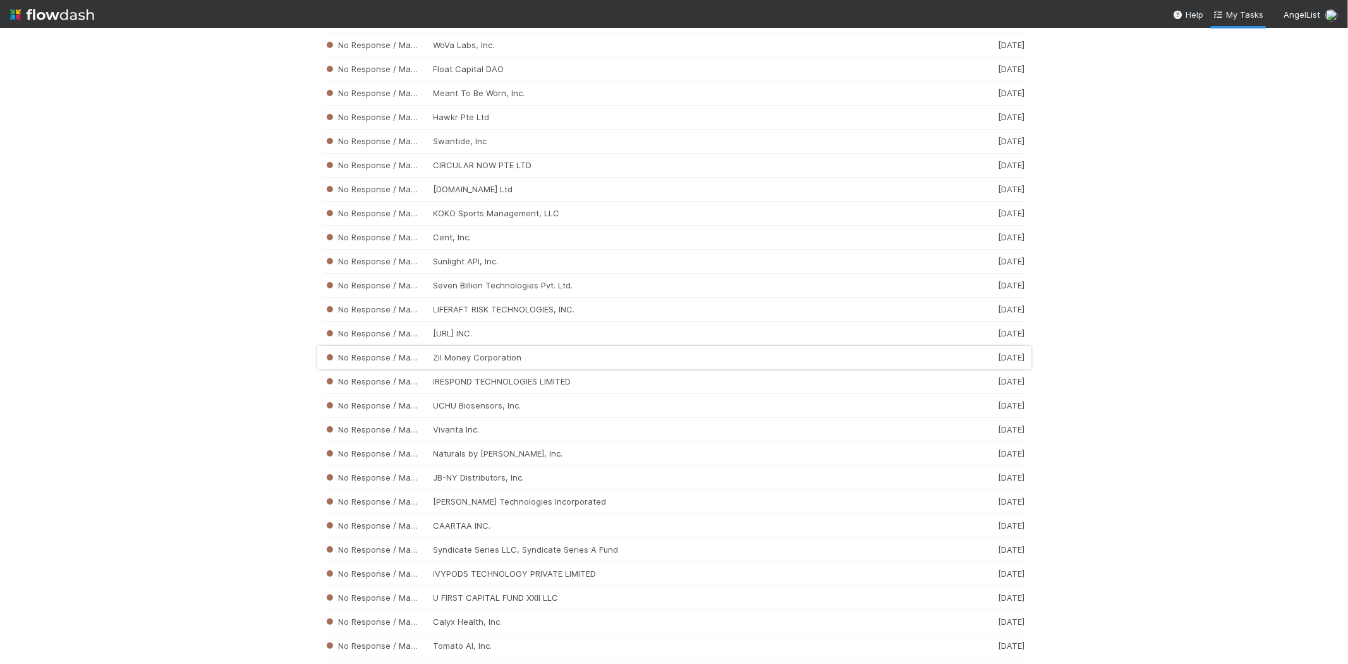
click at [489, 369] on div "No Response / Manual Review Zil Money Corporation 2 weeks ago" at bounding box center [675, 358] width 702 height 24
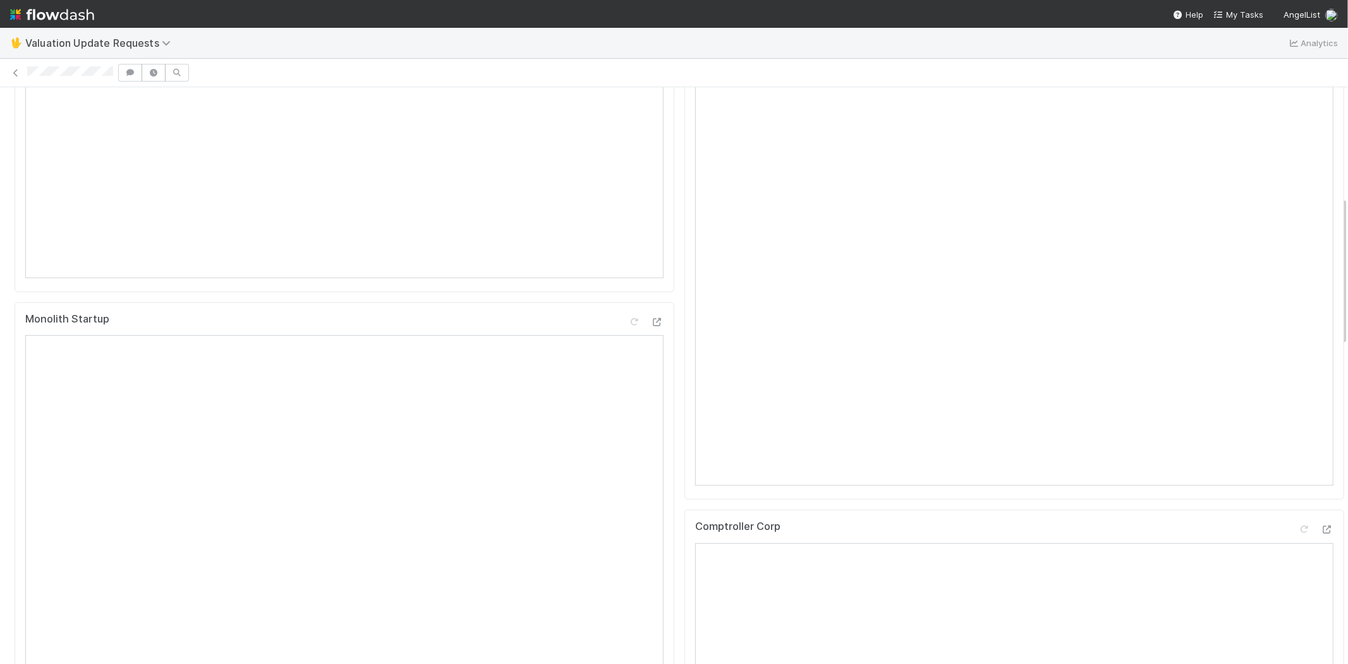
scroll to position [421, 0]
drag, startPoint x: 25, startPoint y: 71, endPoint x: 114, endPoint y: 80, distance: 88.9
click at [114, 80] on div at bounding box center [674, 73] width 1348 height 18
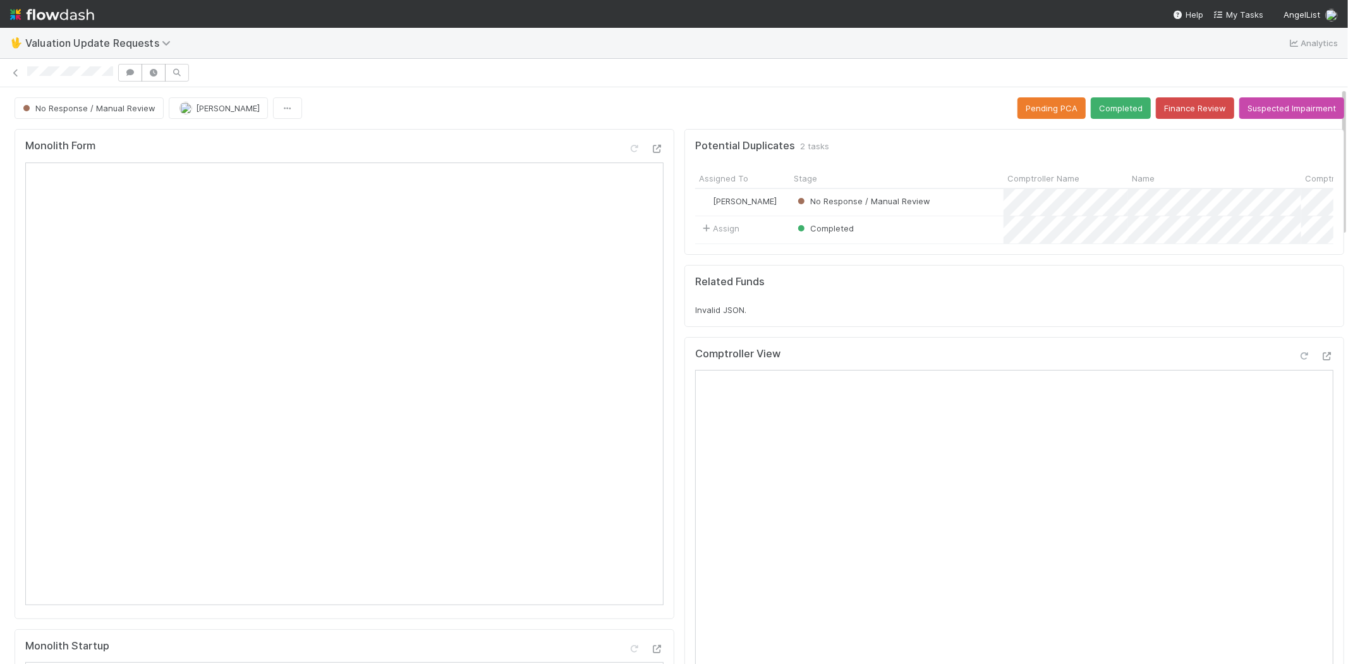
click at [1298, 360] on icon at bounding box center [1304, 356] width 13 height 8
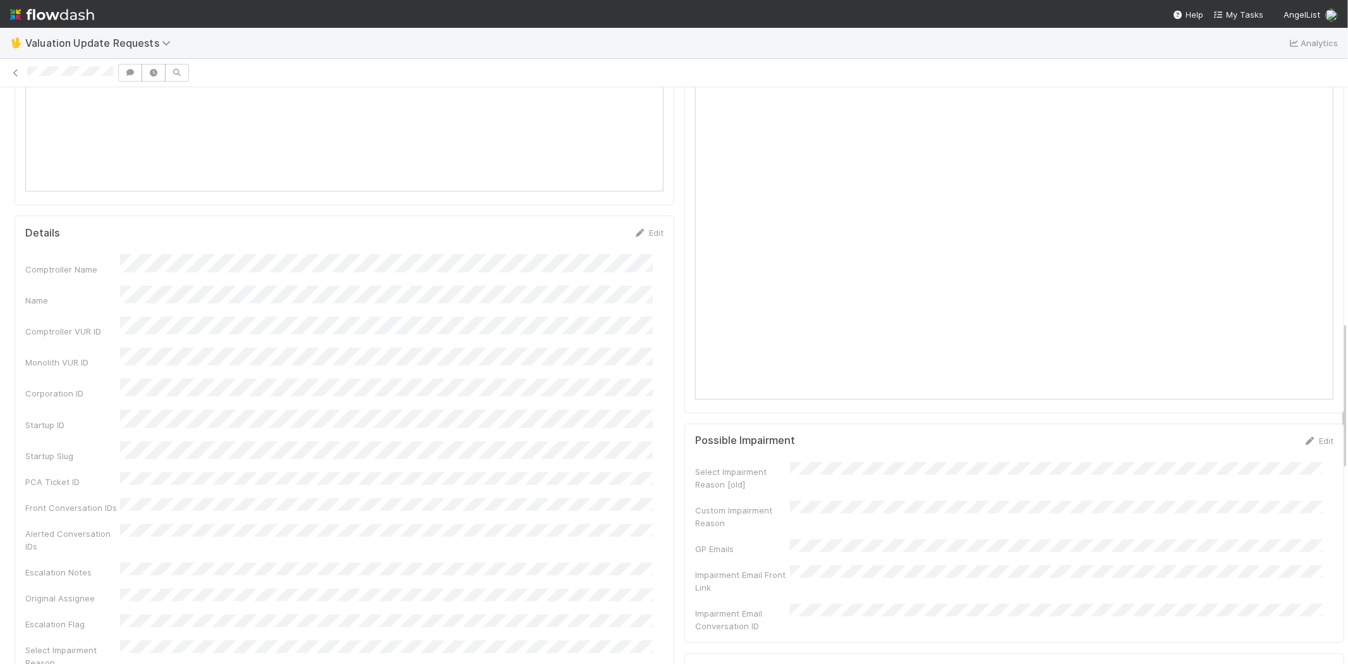
scroll to position [632, 0]
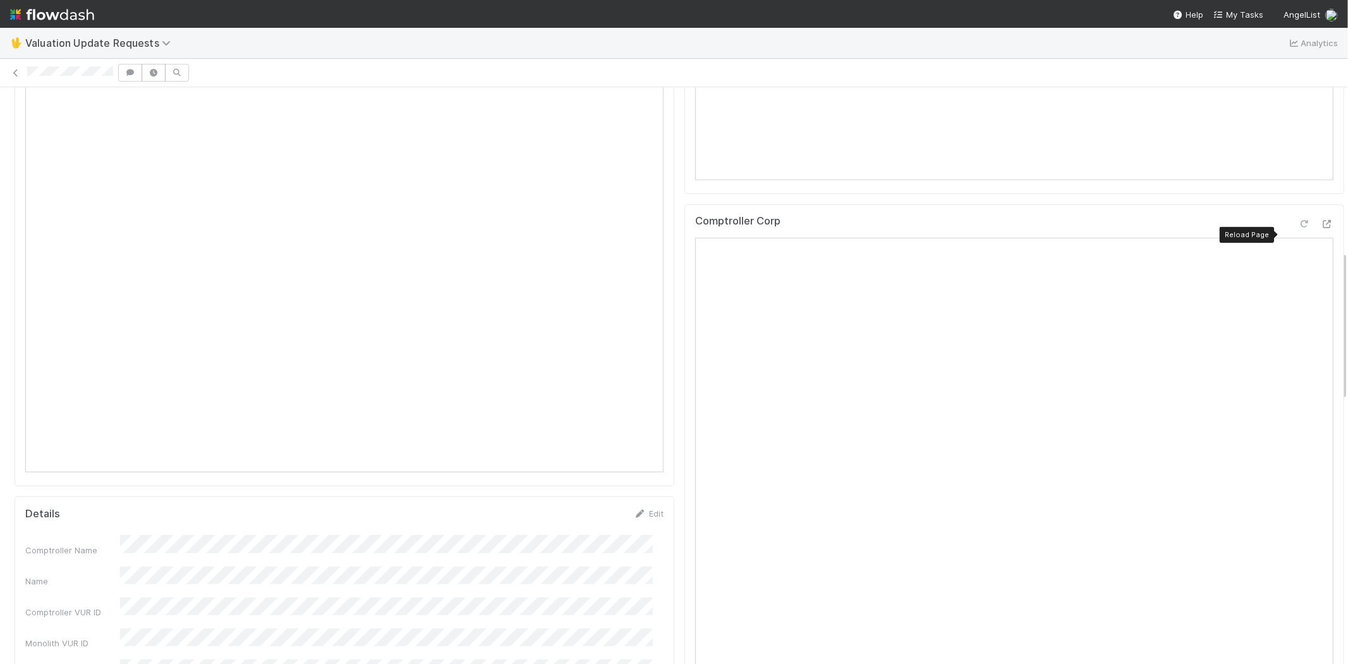
click at [1298, 228] on icon at bounding box center [1304, 224] width 13 height 8
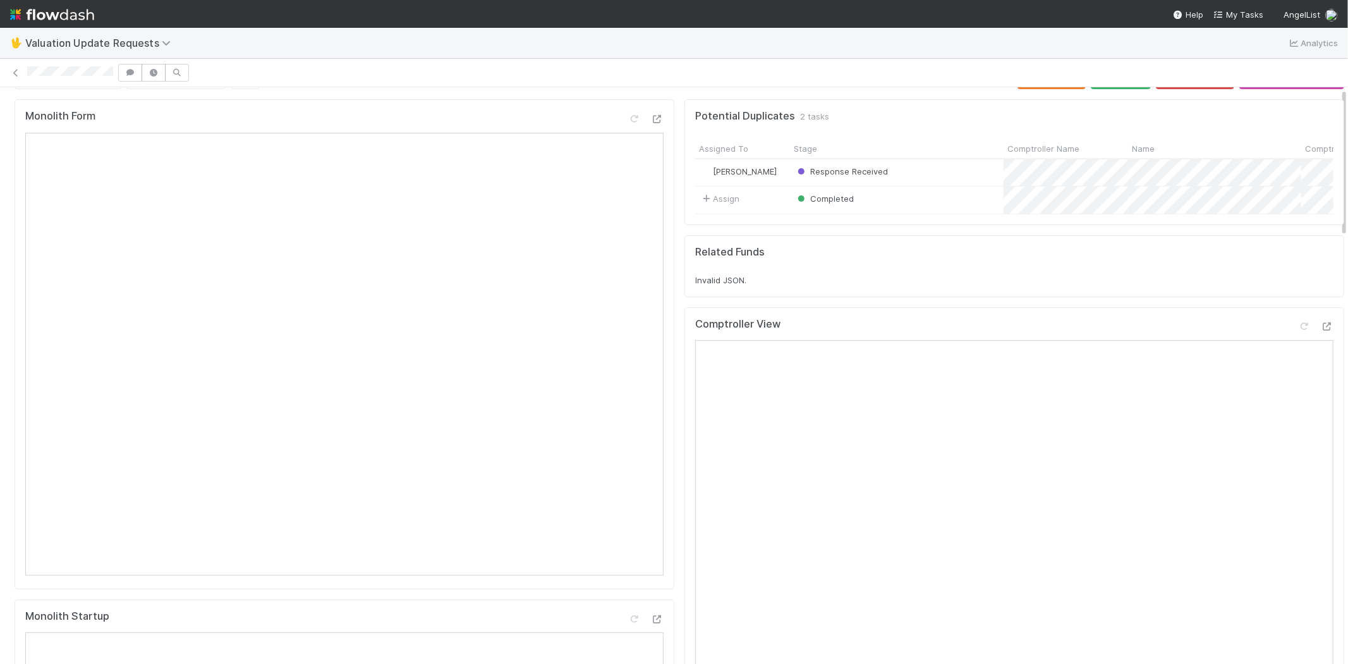
scroll to position [0, 0]
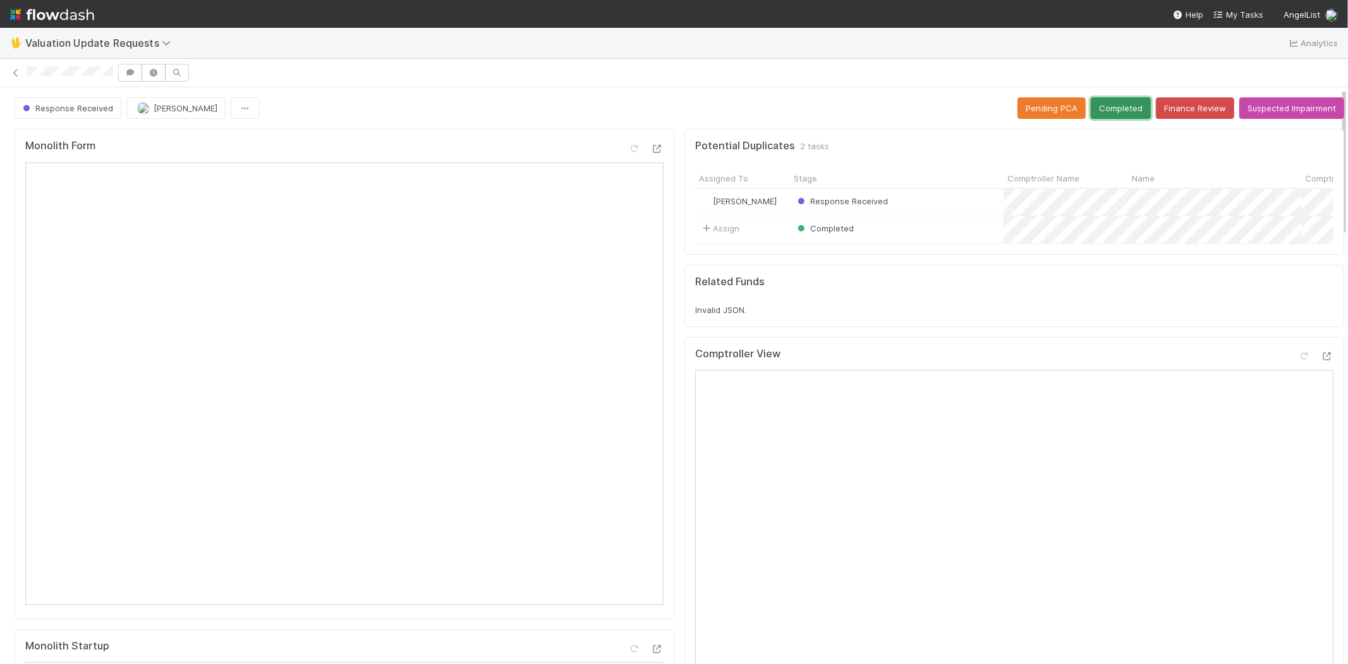
click at [1101, 97] on button "Completed" at bounding box center [1121, 107] width 60 height 21
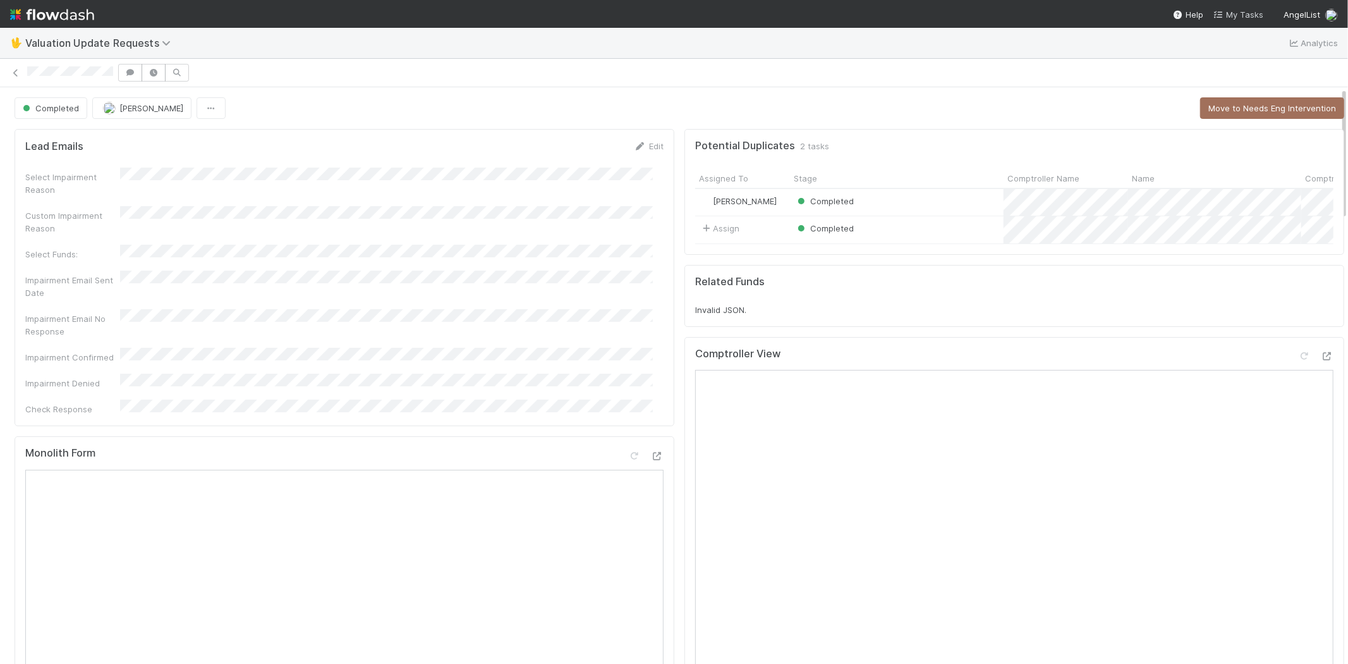
click at [1247, 16] on span "My Tasks" at bounding box center [1239, 14] width 50 height 10
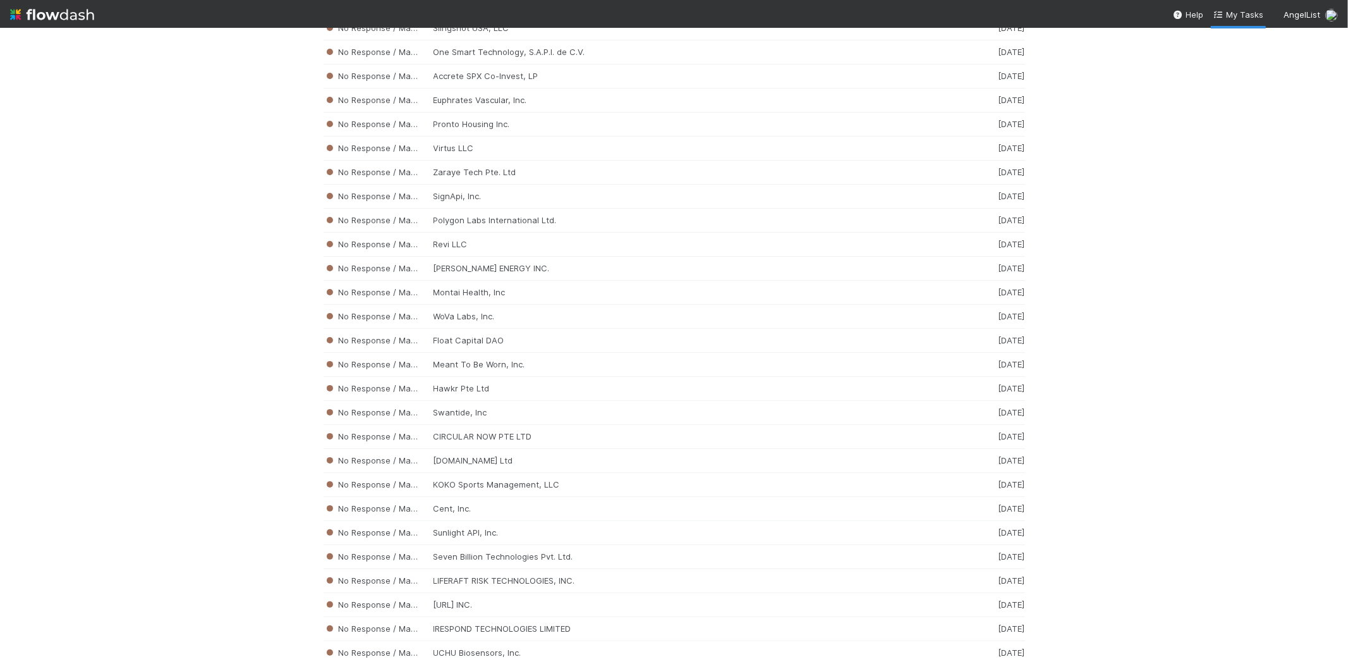
scroll to position [3774, 0]
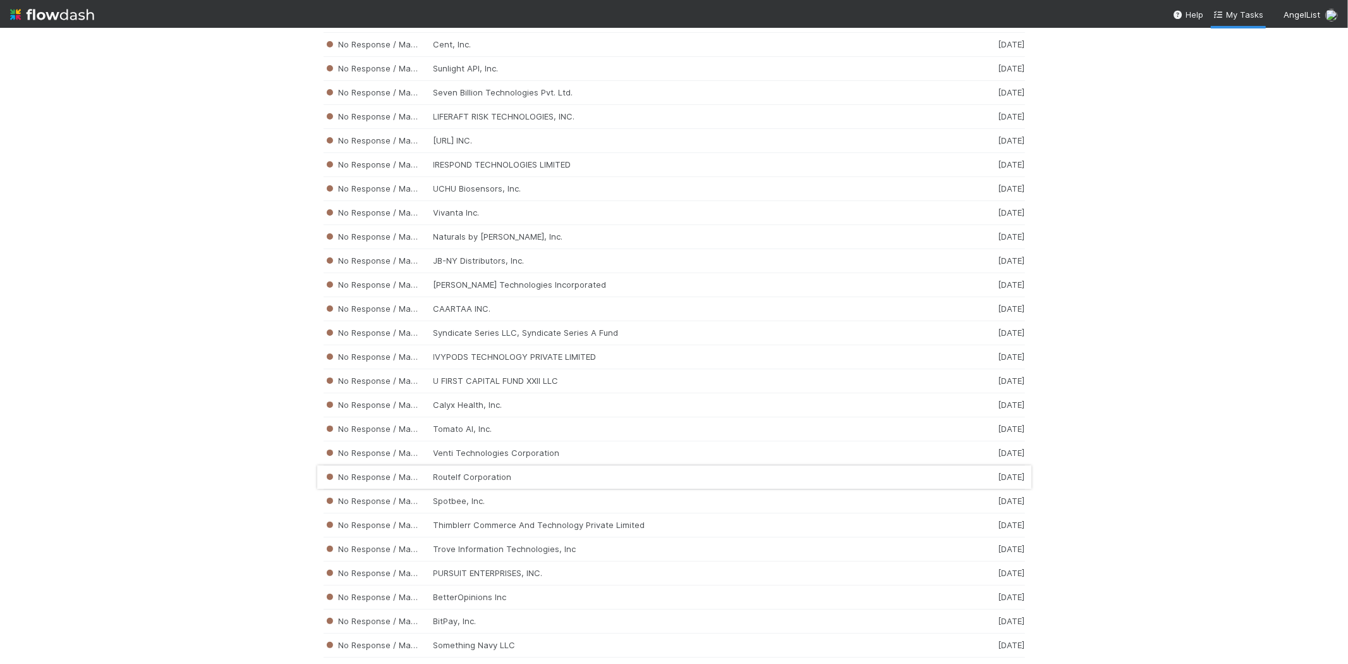
click at [509, 489] on div "No Response / Manual Review RouteIf Corporation 2 weeks ago" at bounding box center [675, 477] width 702 height 24
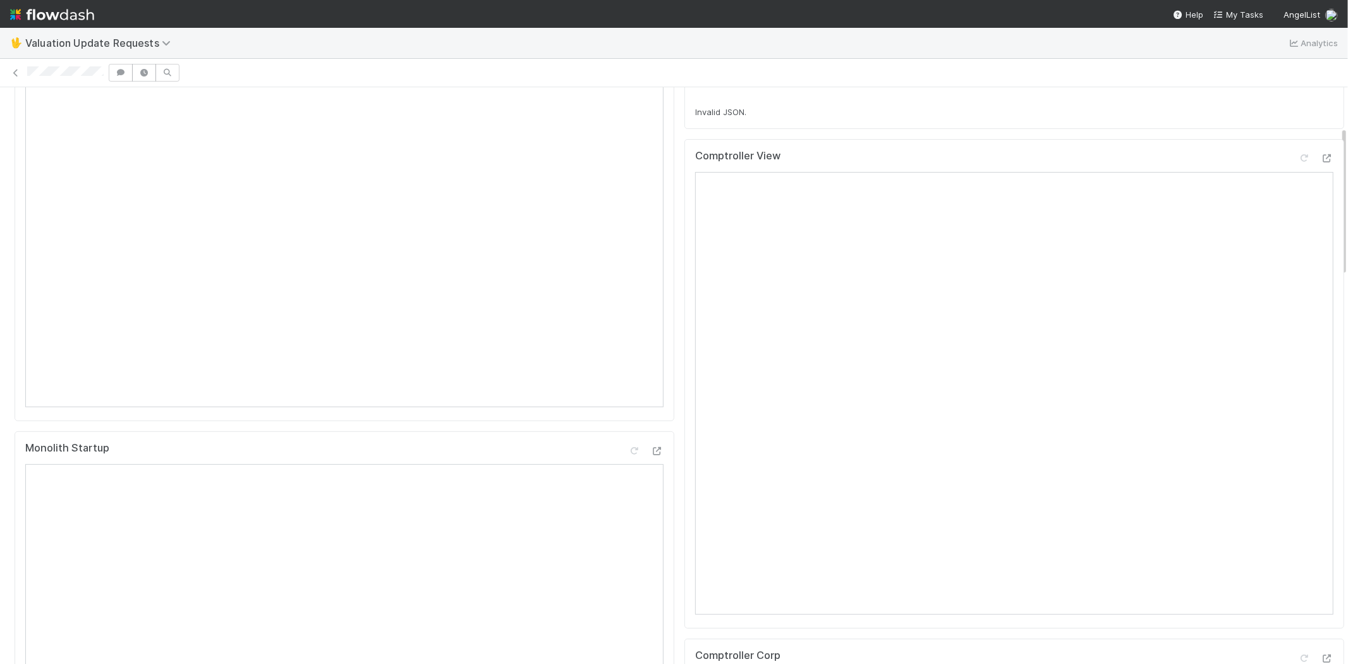
scroll to position [140, 0]
drag, startPoint x: 25, startPoint y: 68, endPoint x: 108, endPoint y: 70, distance: 82.8
click at [108, 70] on div at bounding box center [674, 73] width 1348 height 18
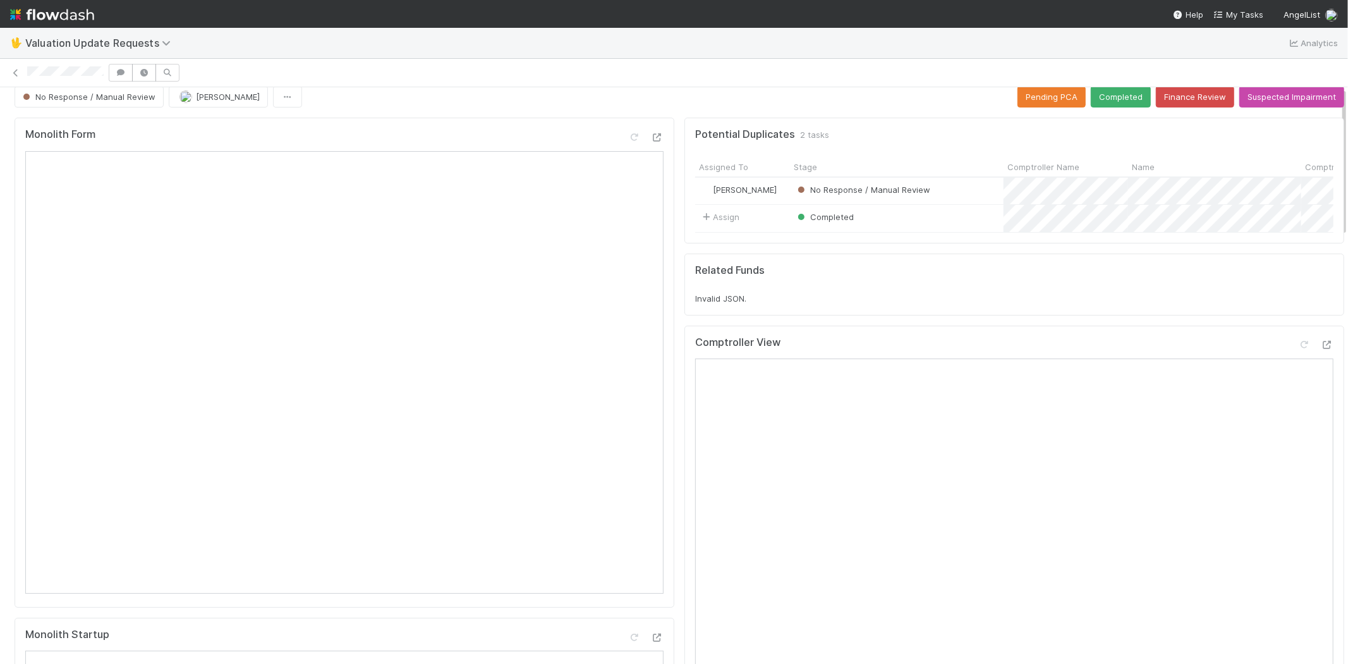
scroll to position [0, 0]
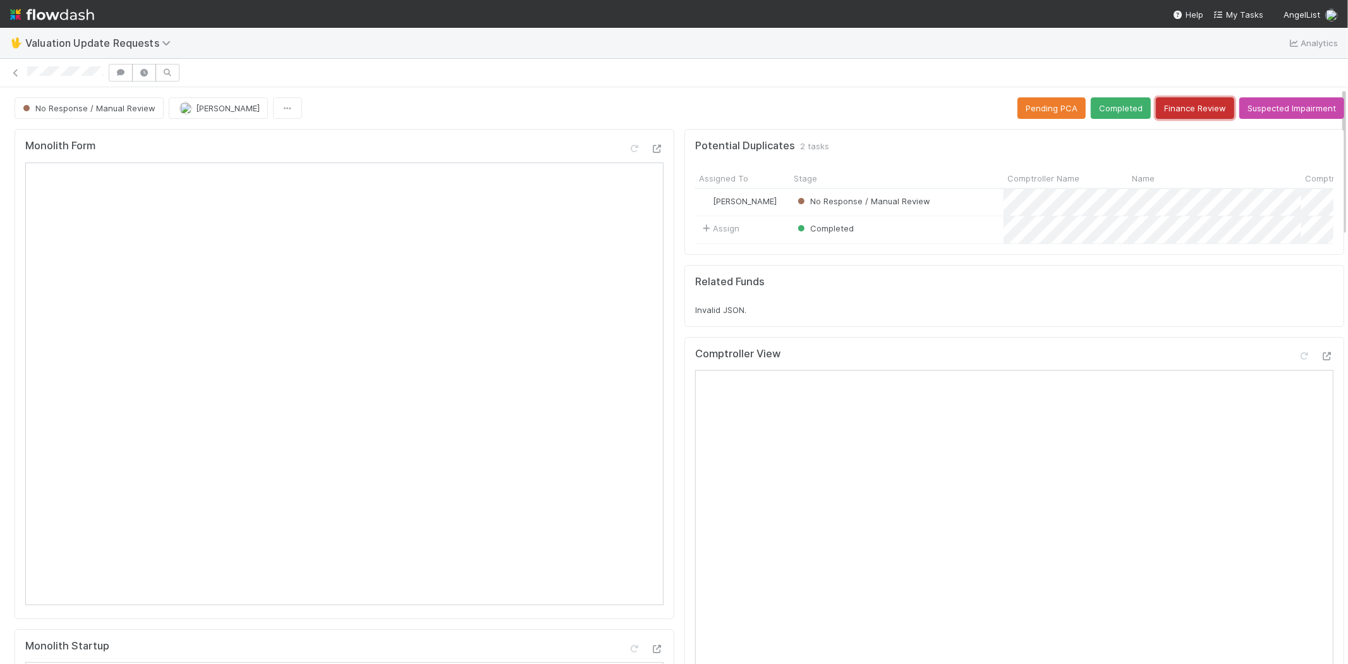
click at [1171, 111] on button "Finance Review" at bounding box center [1195, 107] width 78 height 21
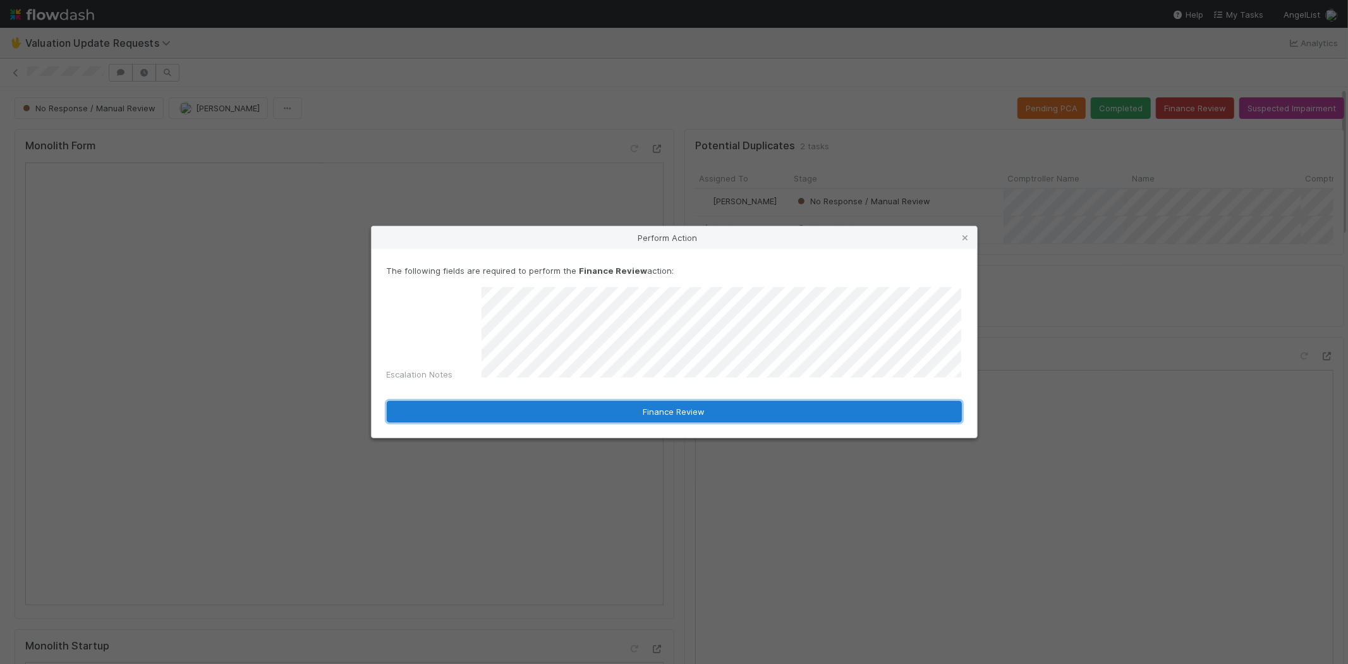
click at [666, 408] on button "Finance Review" at bounding box center [674, 411] width 575 height 21
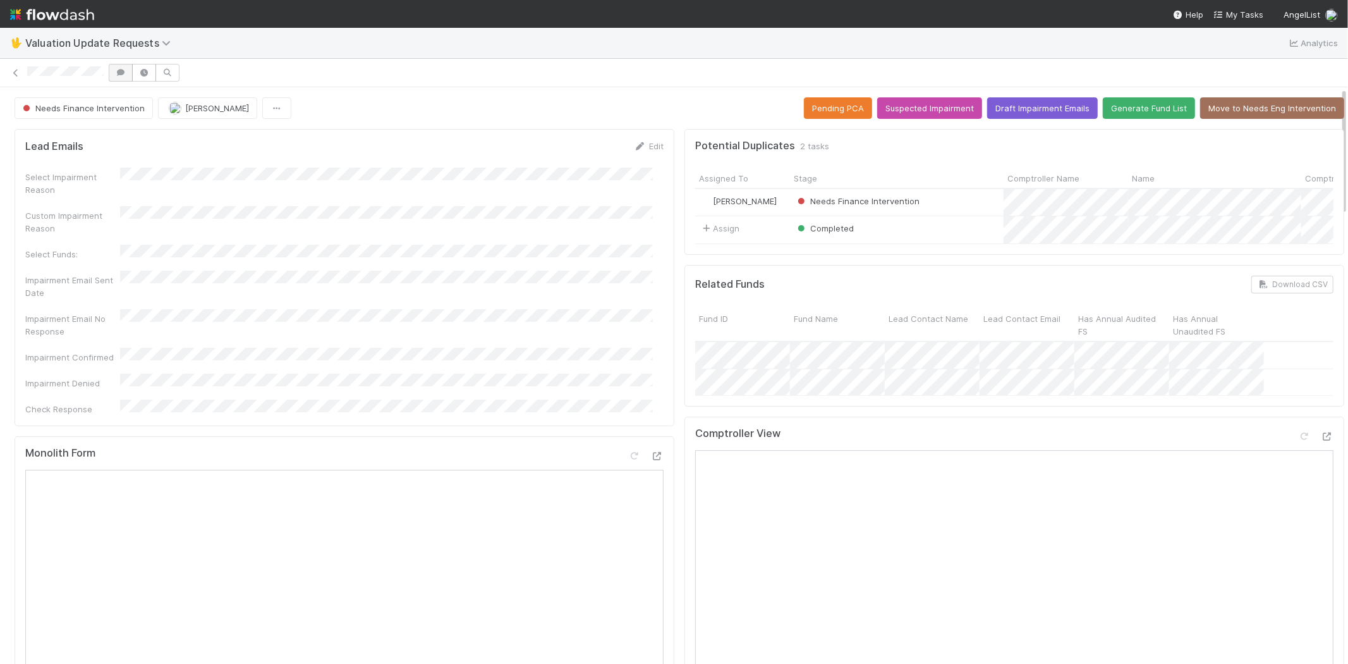
drag, startPoint x: 21, startPoint y: 70, endPoint x: 108, endPoint y: 76, distance: 87.5
click at [108, 76] on div at bounding box center [674, 73] width 1348 height 18
drag, startPoint x: 1240, startPoint y: 13, endPoint x: 1246, endPoint y: 17, distance: 6.8
click at [1240, 13] on span "My Tasks" at bounding box center [1239, 14] width 50 height 10
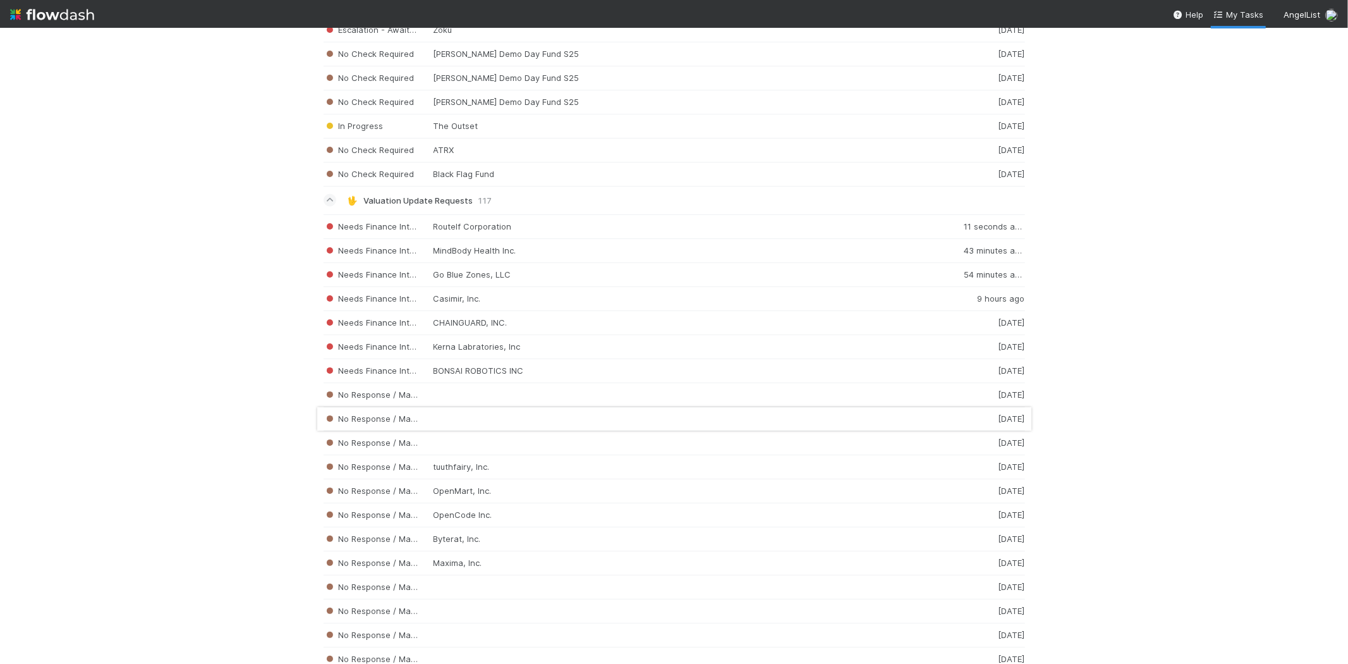
scroll to position [2032, 0]
click at [437, 405] on div "No Response / Manual Review 2 weeks ago" at bounding box center [675, 394] width 702 height 24
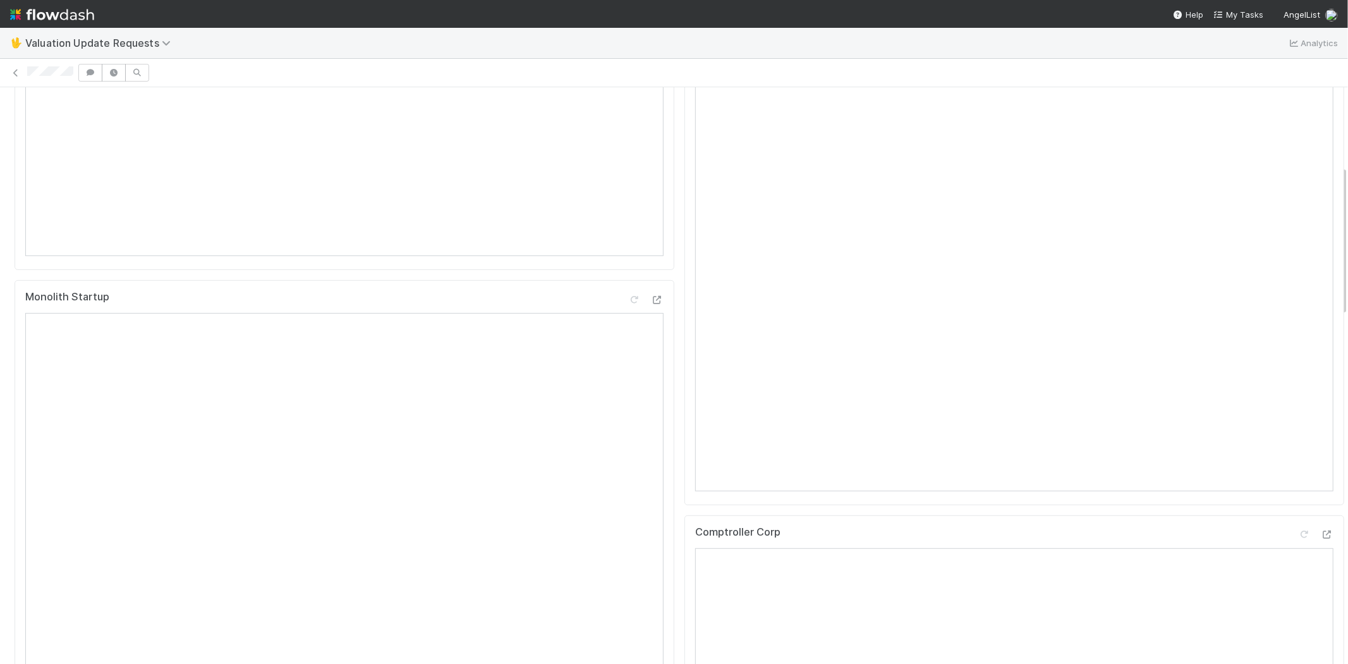
scroll to position [421, 0]
drag, startPoint x: 1255, startPoint y: 13, endPoint x: 1227, endPoint y: 15, distance: 27.8
click at [1253, 13] on span "My Tasks" at bounding box center [1239, 14] width 50 height 10
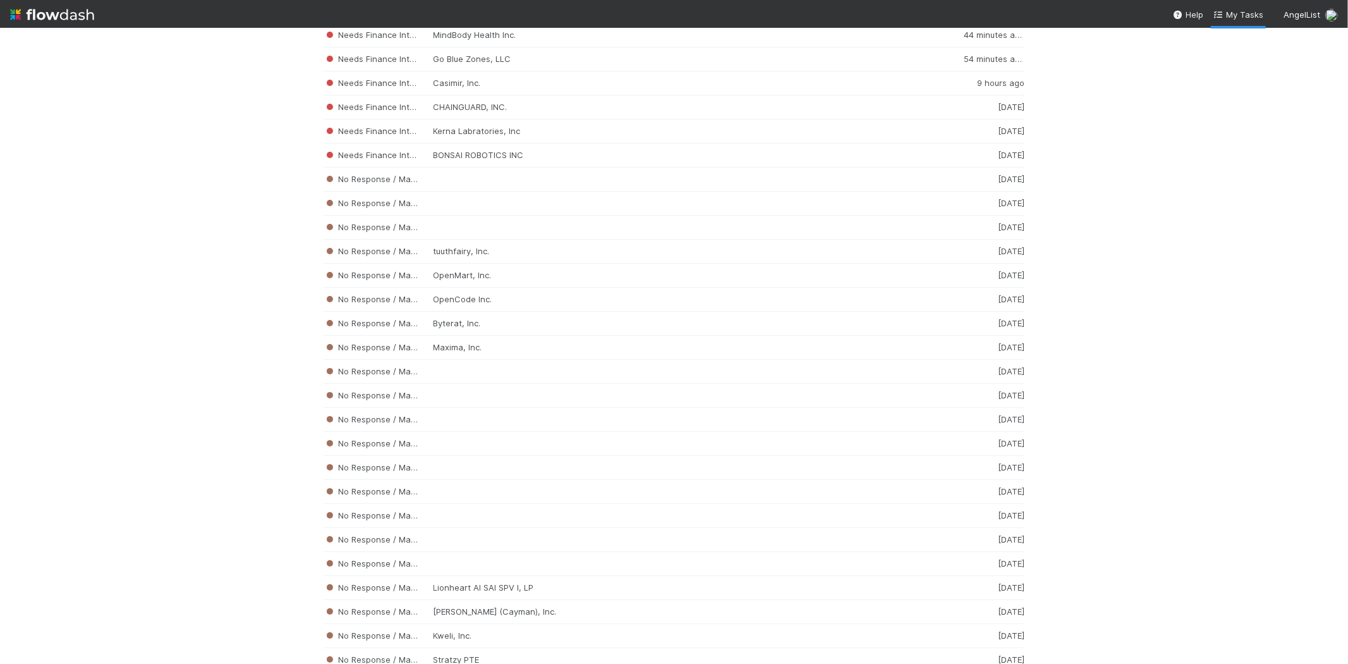
scroll to position [2247, 0]
click at [510, 383] on div "No Response / Manual Review 2 weeks ago" at bounding box center [675, 371] width 702 height 24
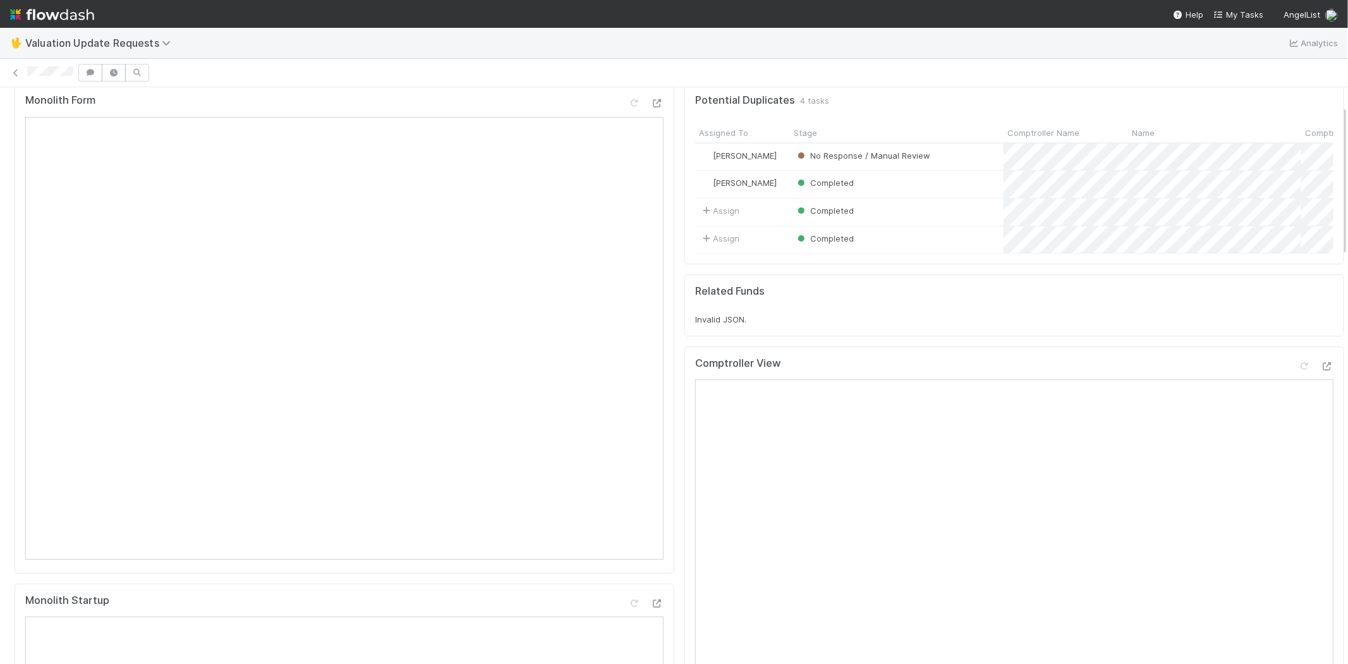
scroll to position [70, 0]
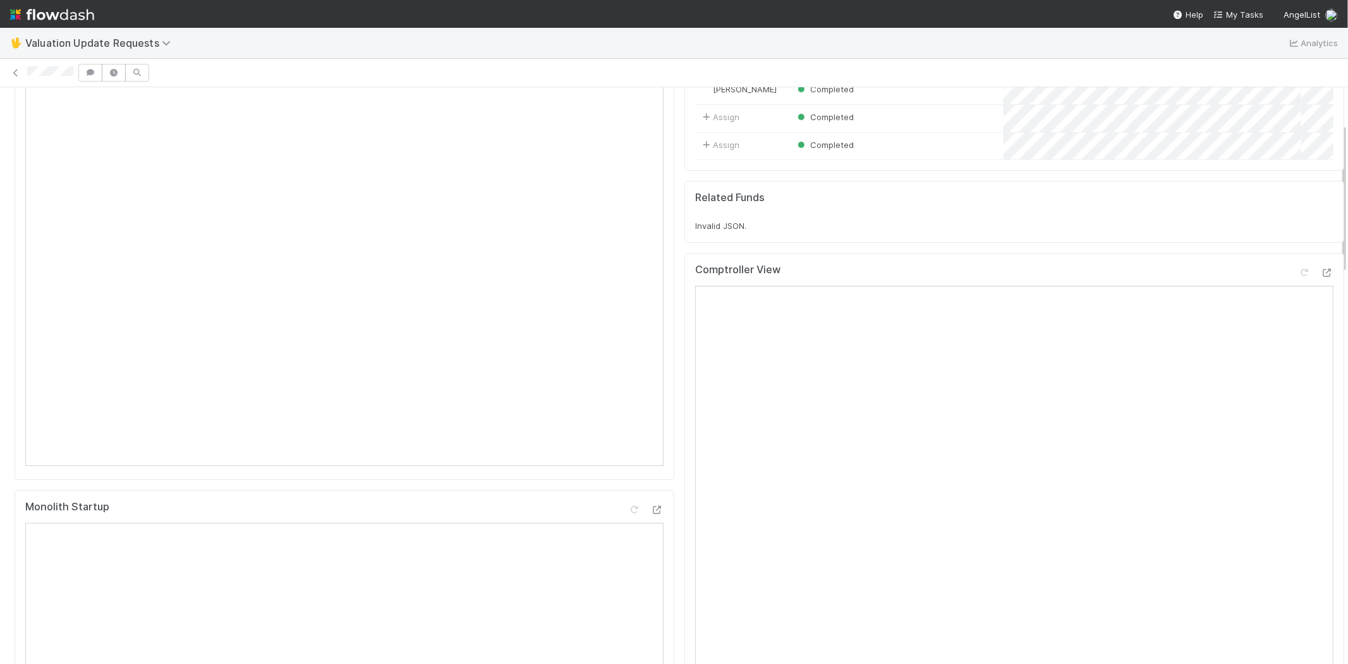
scroll to position [138, 0]
click at [1298, 270] on icon at bounding box center [1304, 274] width 13 height 8
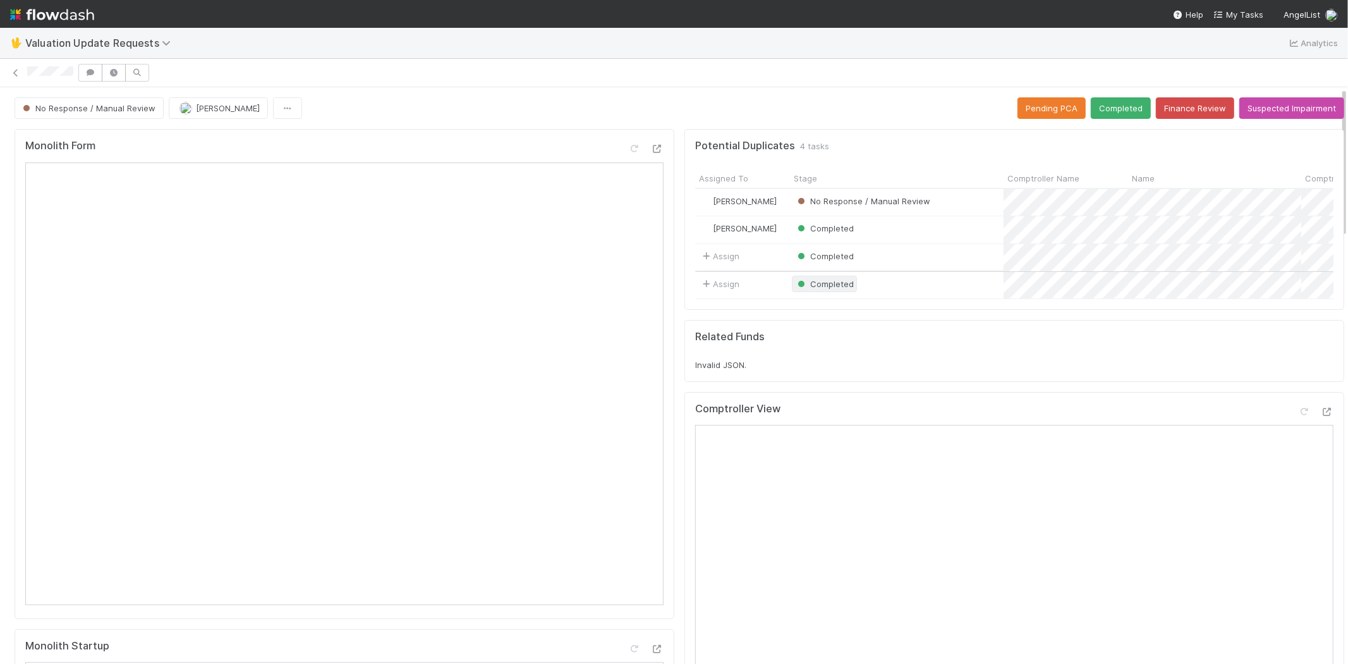
scroll to position [0, 0]
click at [1298, 416] on icon at bounding box center [1304, 412] width 13 height 8
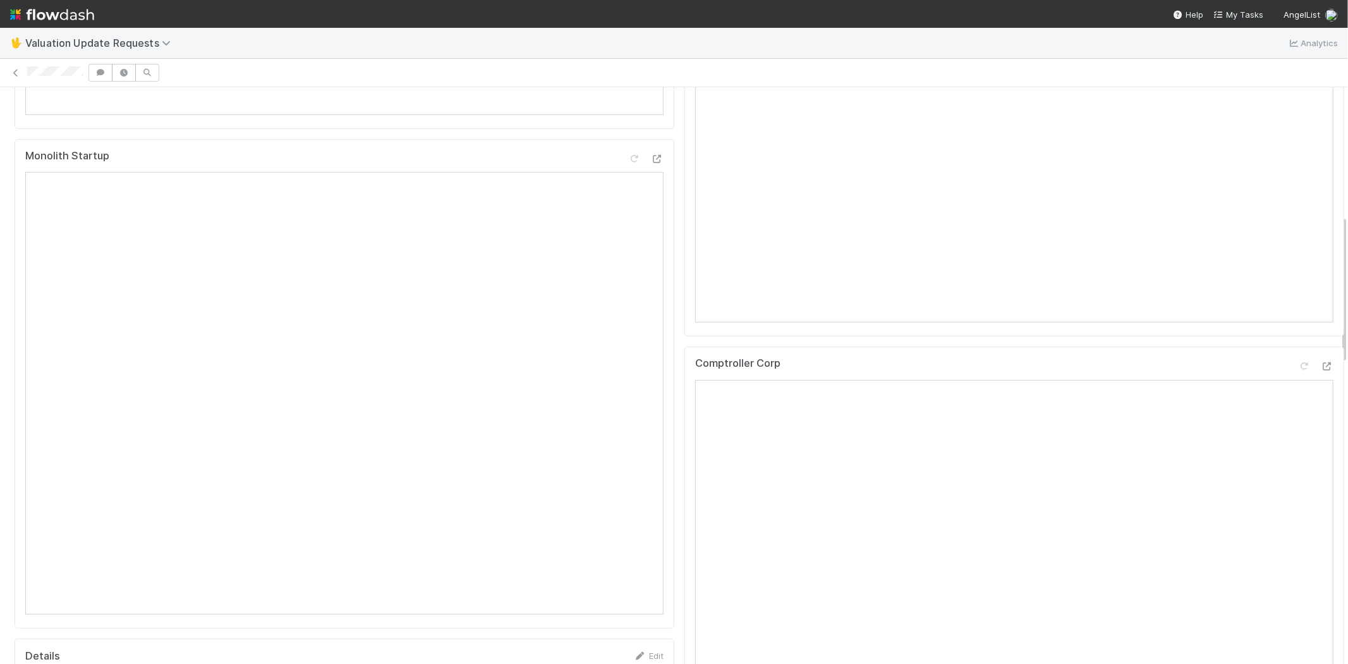
scroll to position [491, 0]
click at [1298, 369] on icon at bounding box center [1304, 365] width 13 height 8
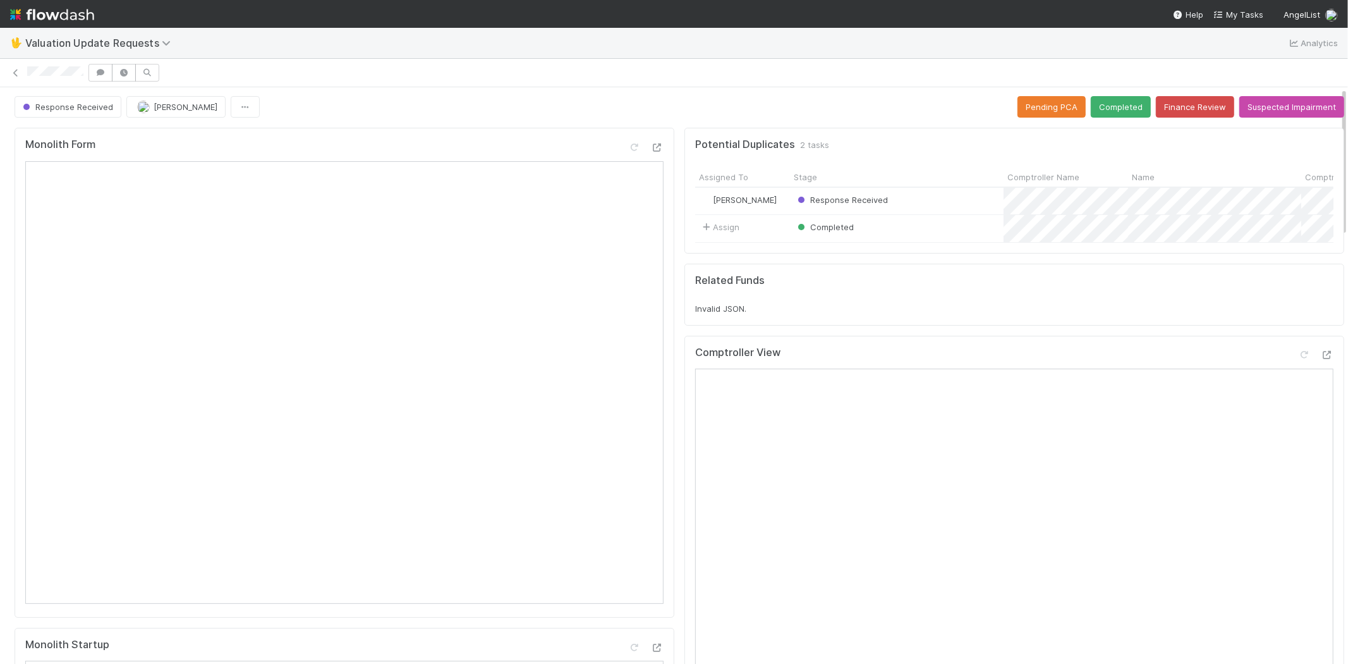
scroll to position [0, 0]
click at [1107, 100] on button "Completed" at bounding box center [1121, 107] width 60 height 21
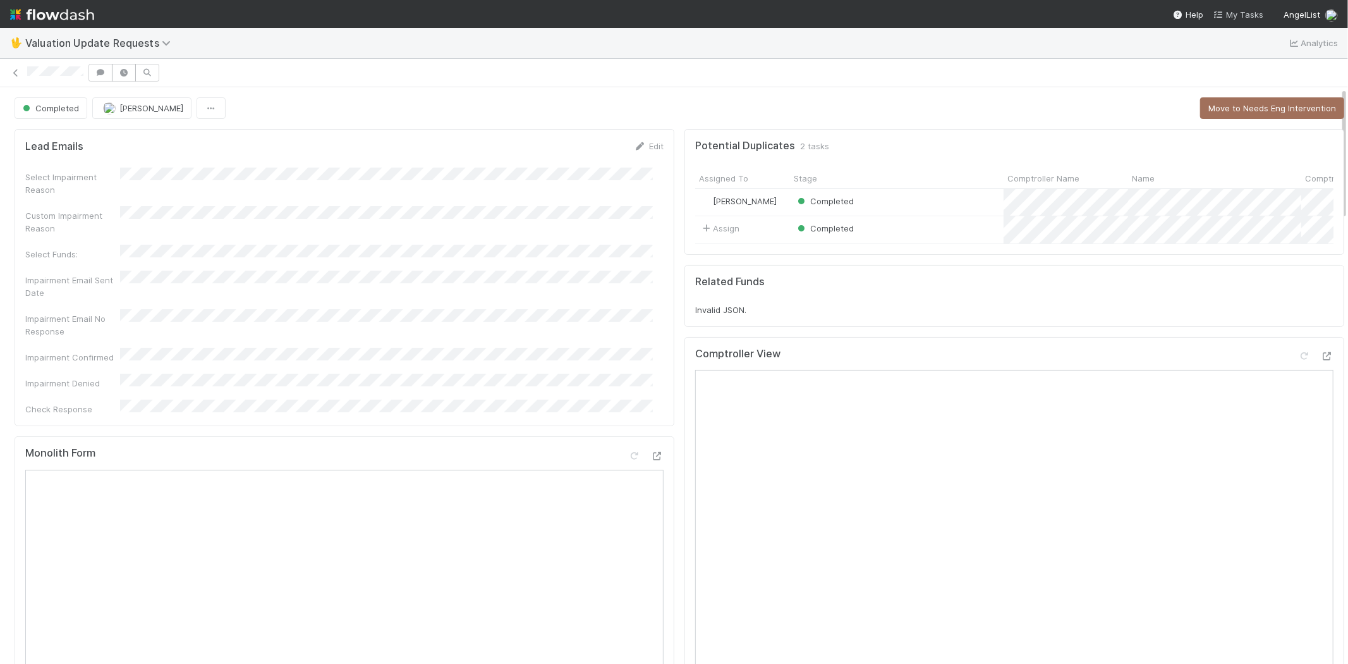
click at [1250, 13] on span "My Tasks" at bounding box center [1239, 14] width 50 height 10
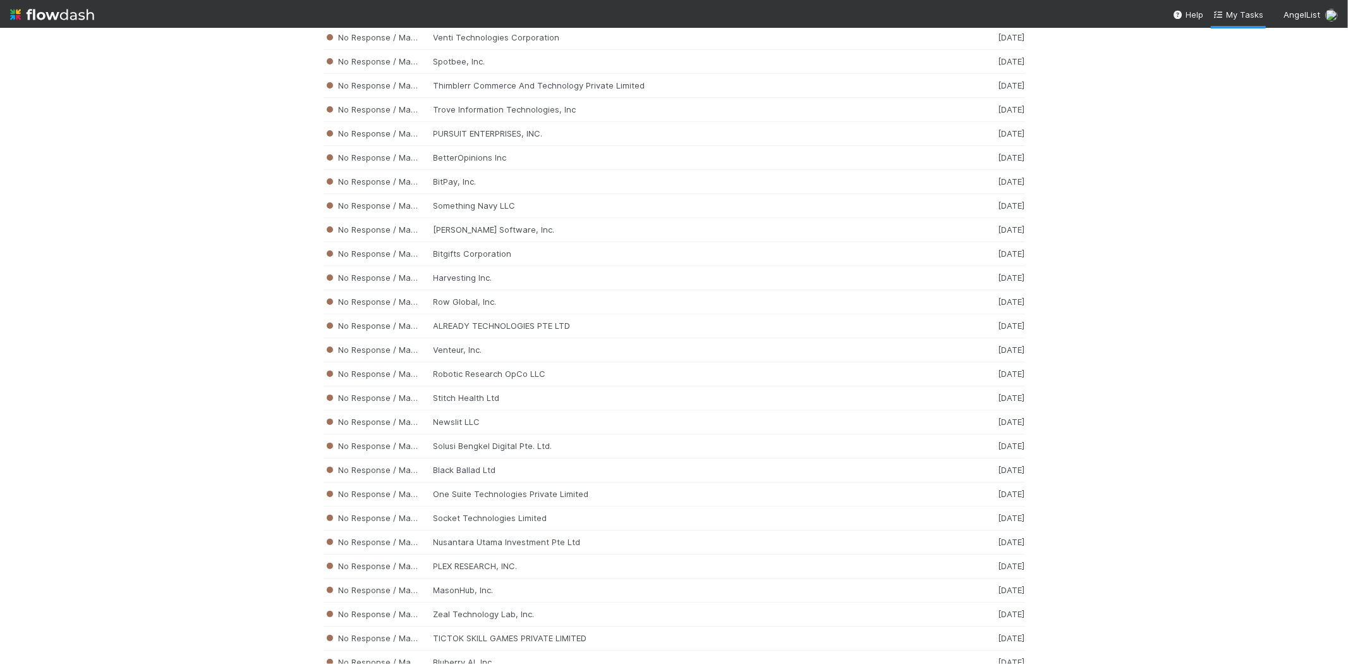
scroll to position [4219, 0]
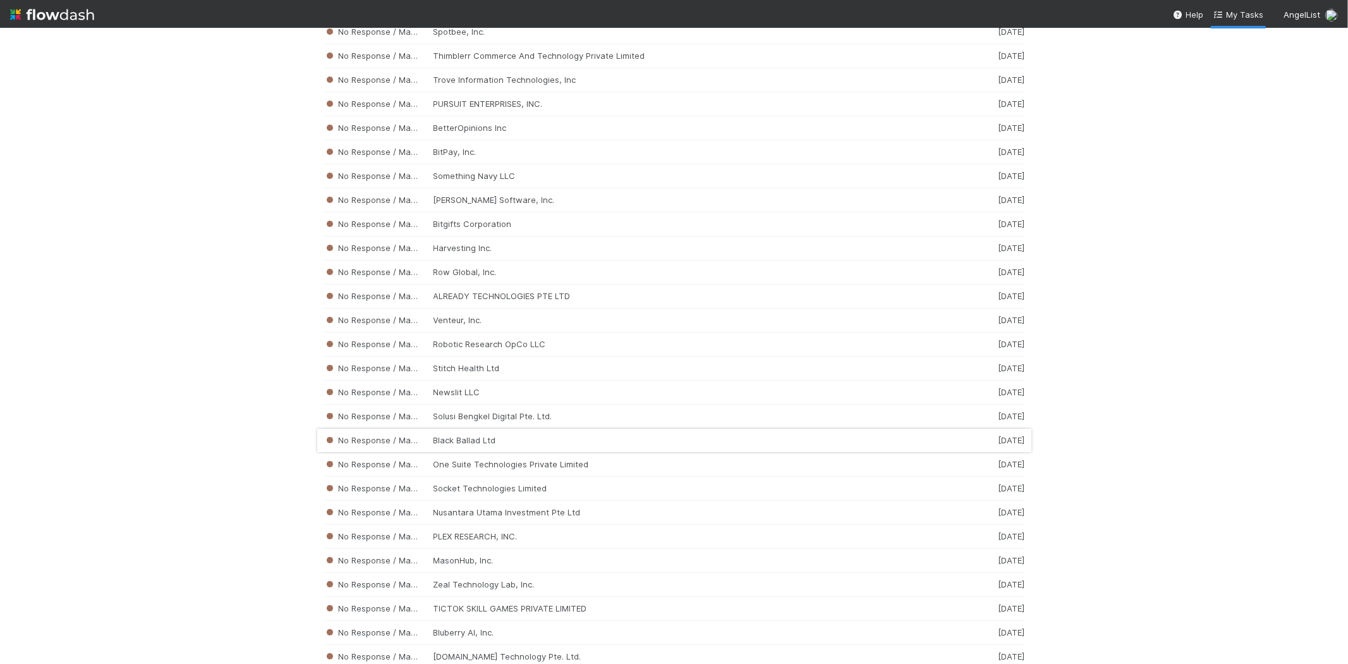
click at [479, 453] on div "No Response / Manual Review Black Ballad Ltd 2 weeks ago" at bounding box center [675, 441] width 702 height 24
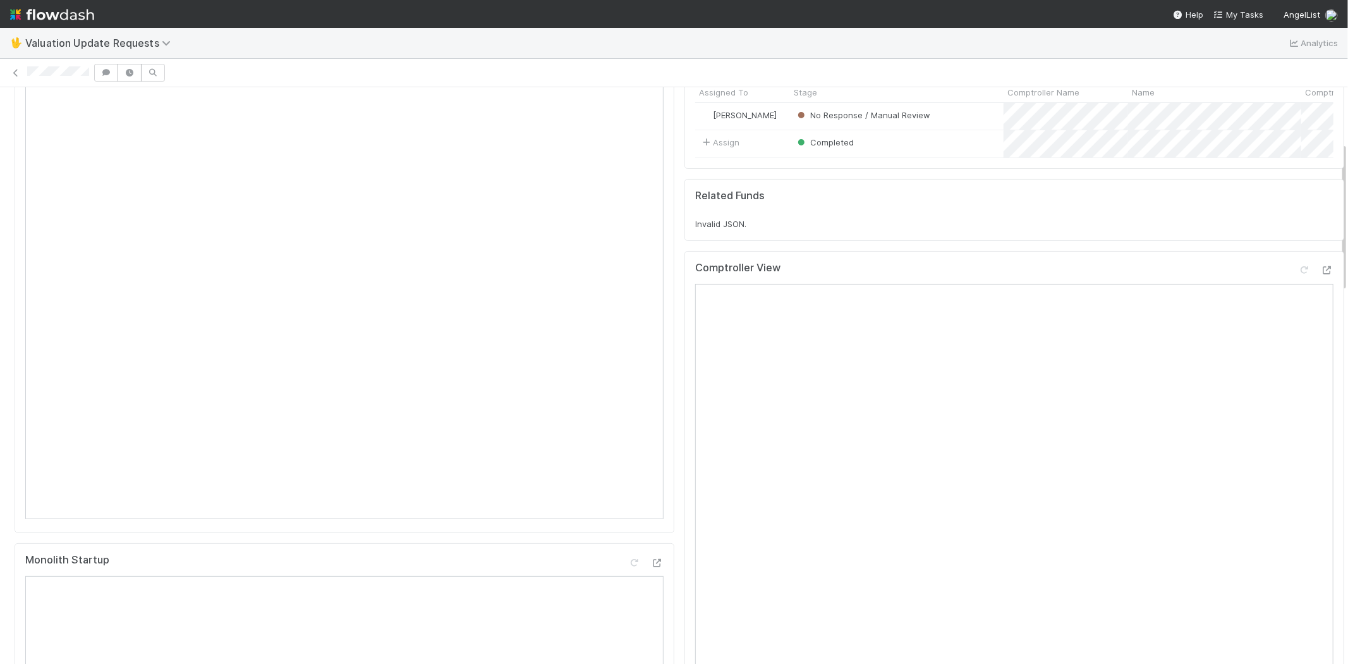
scroll to position [281, 0]
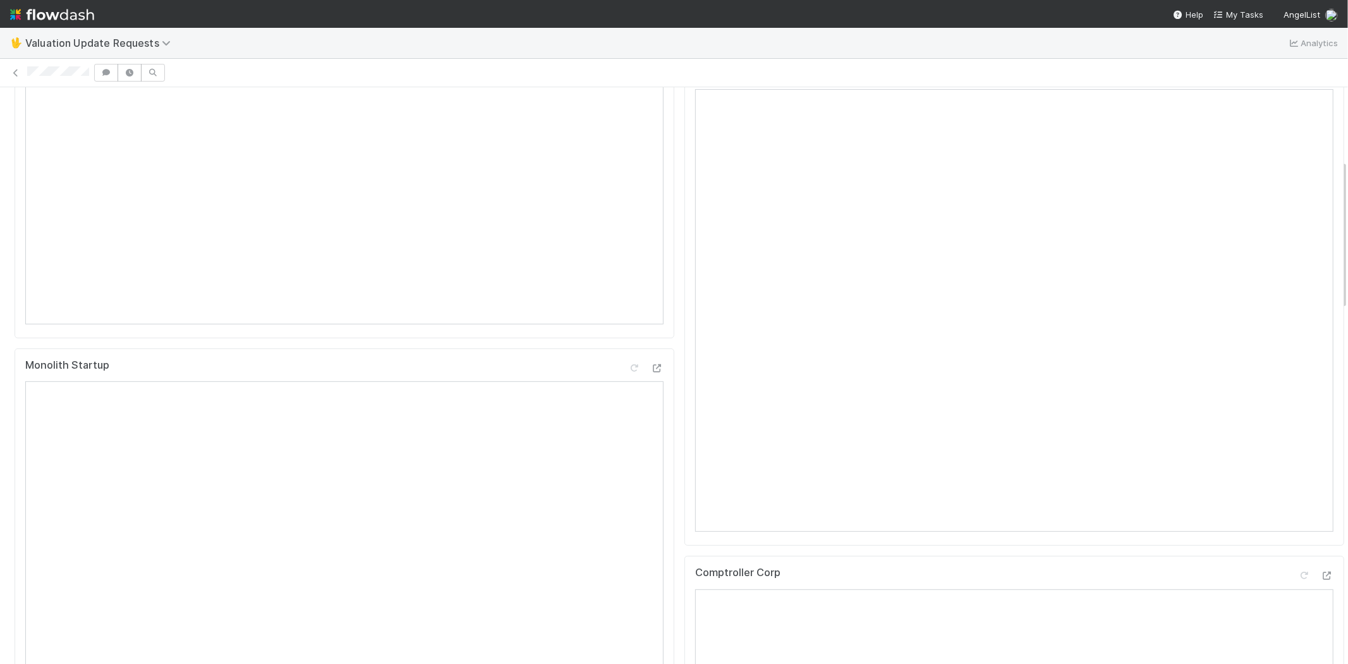
click at [90, 73] on div at bounding box center [674, 73] width 1348 height 18
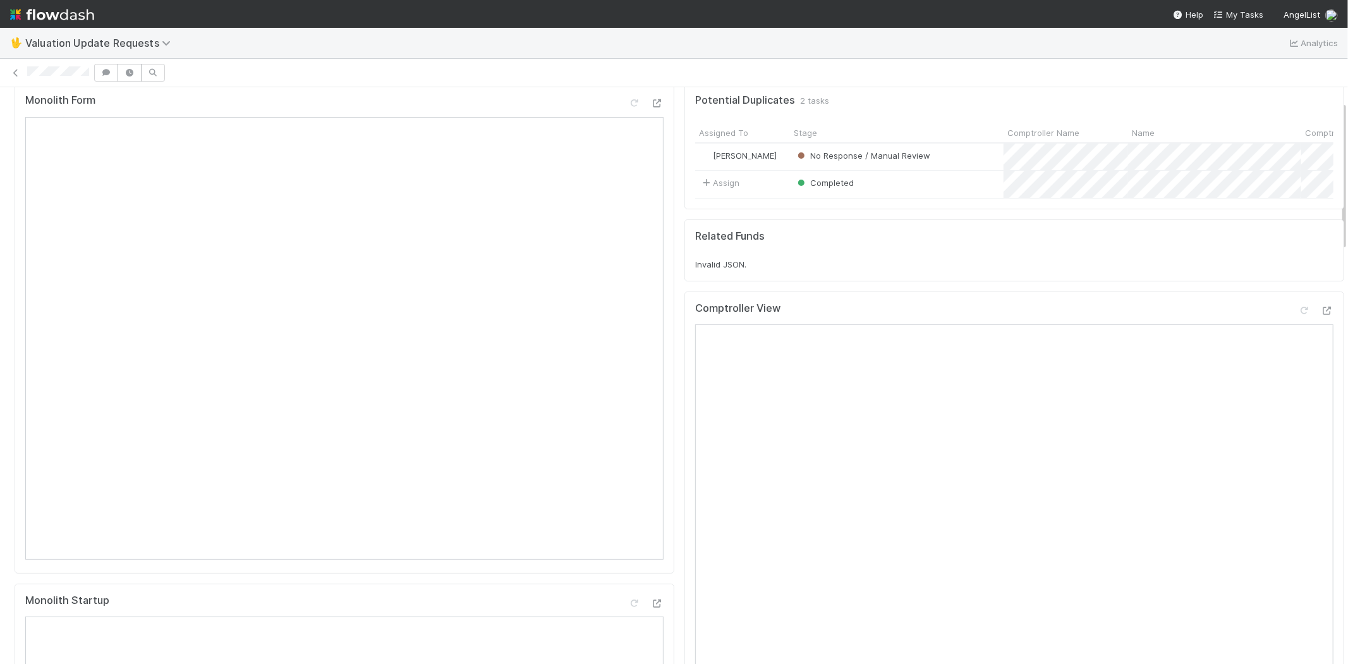
scroll to position [70, 0]
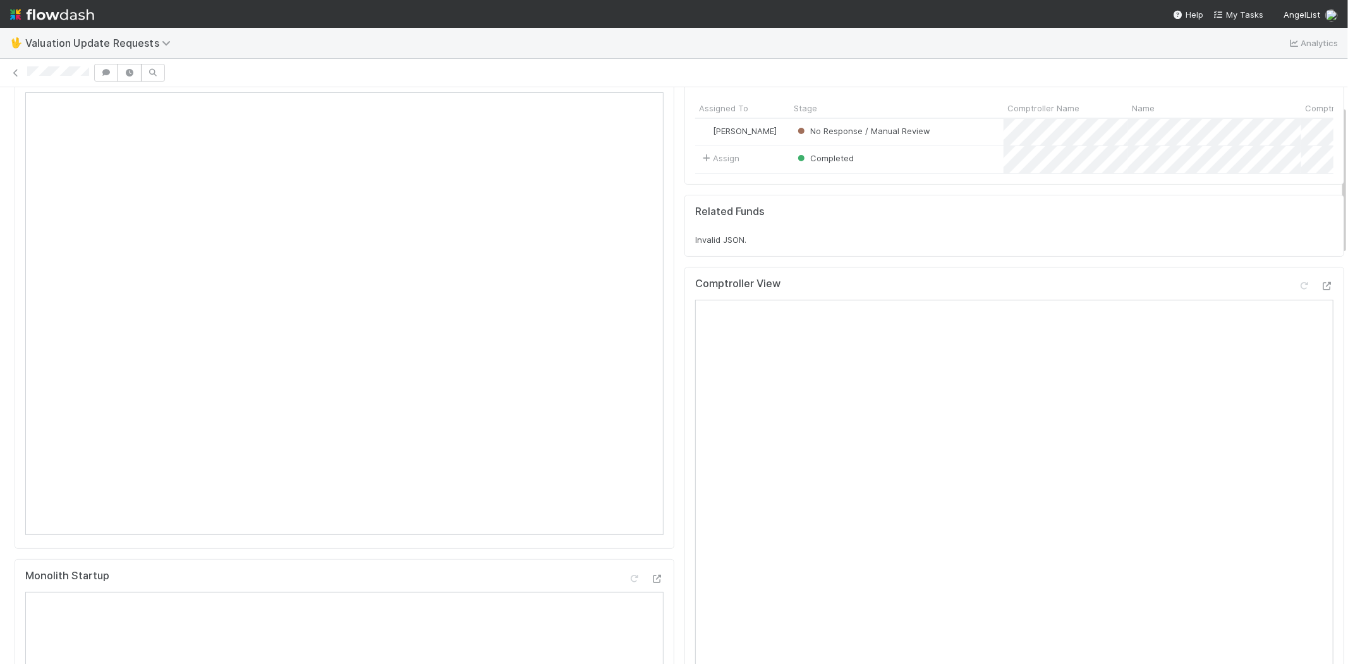
click at [90, 75] on div at bounding box center [674, 73] width 1348 height 18
click at [1298, 290] on icon at bounding box center [1304, 286] width 13 height 8
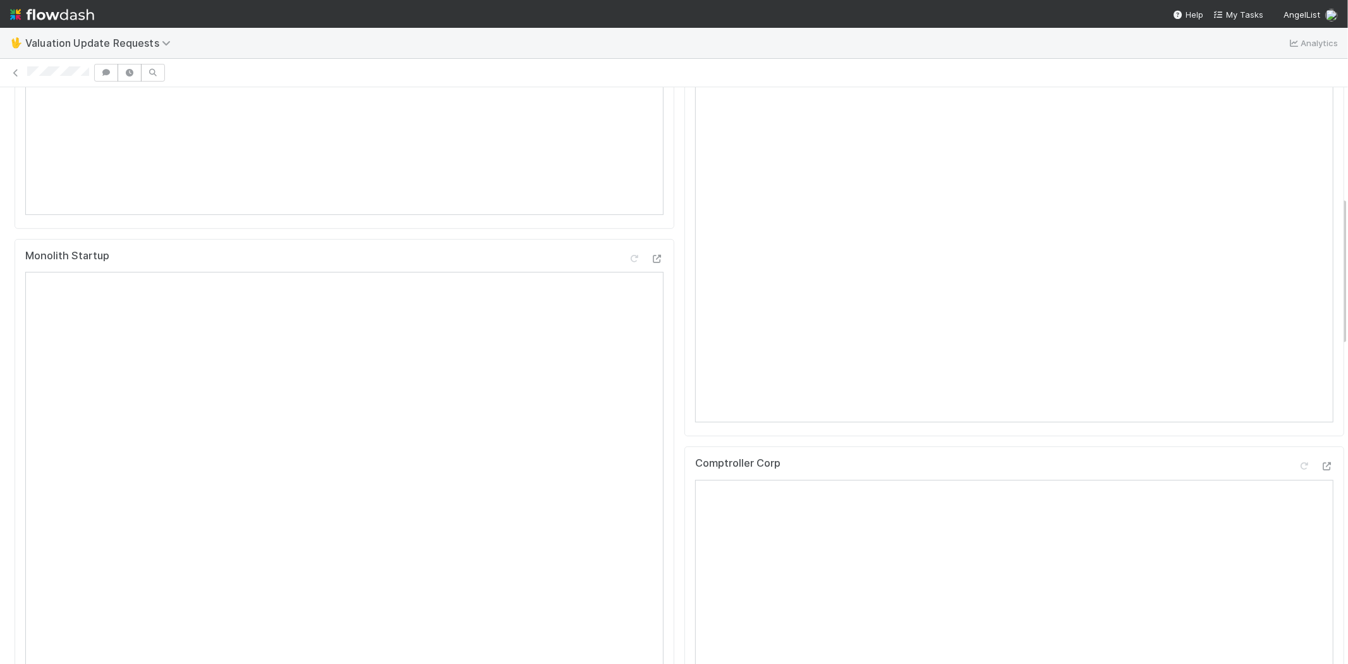
scroll to position [421, 0]
click at [1298, 439] on icon at bounding box center [1304, 435] width 13 height 8
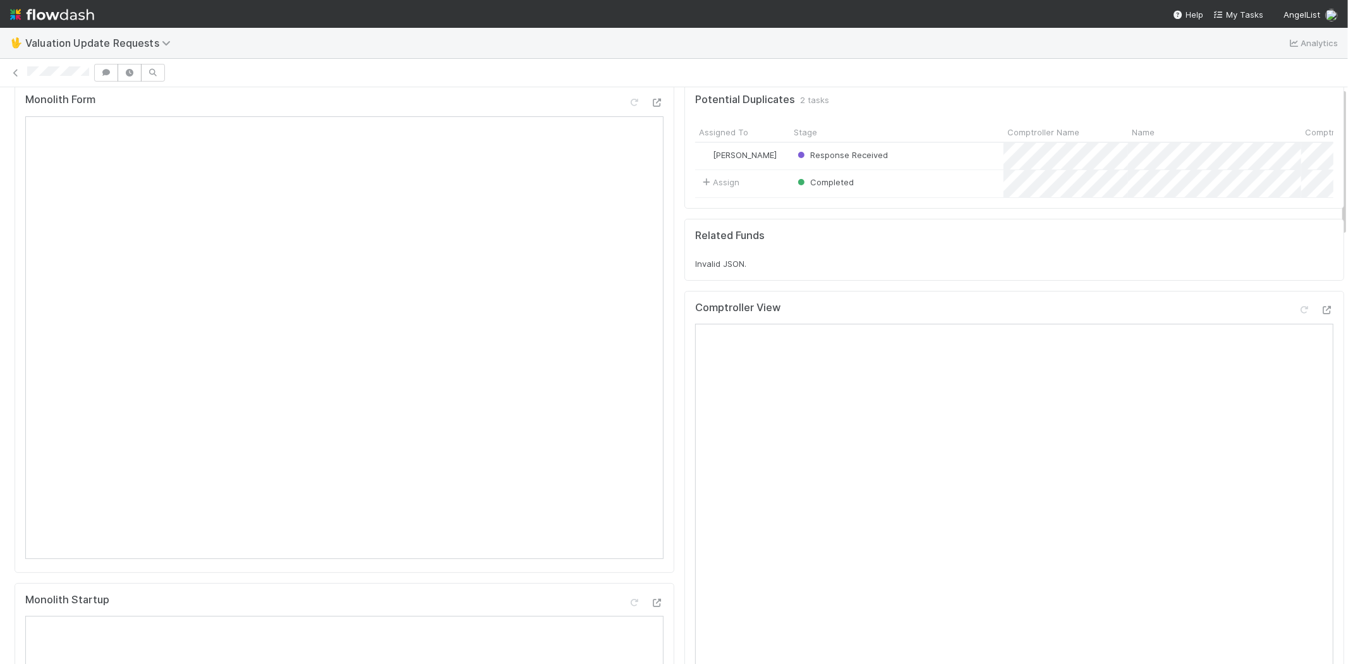
scroll to position [0, 0]
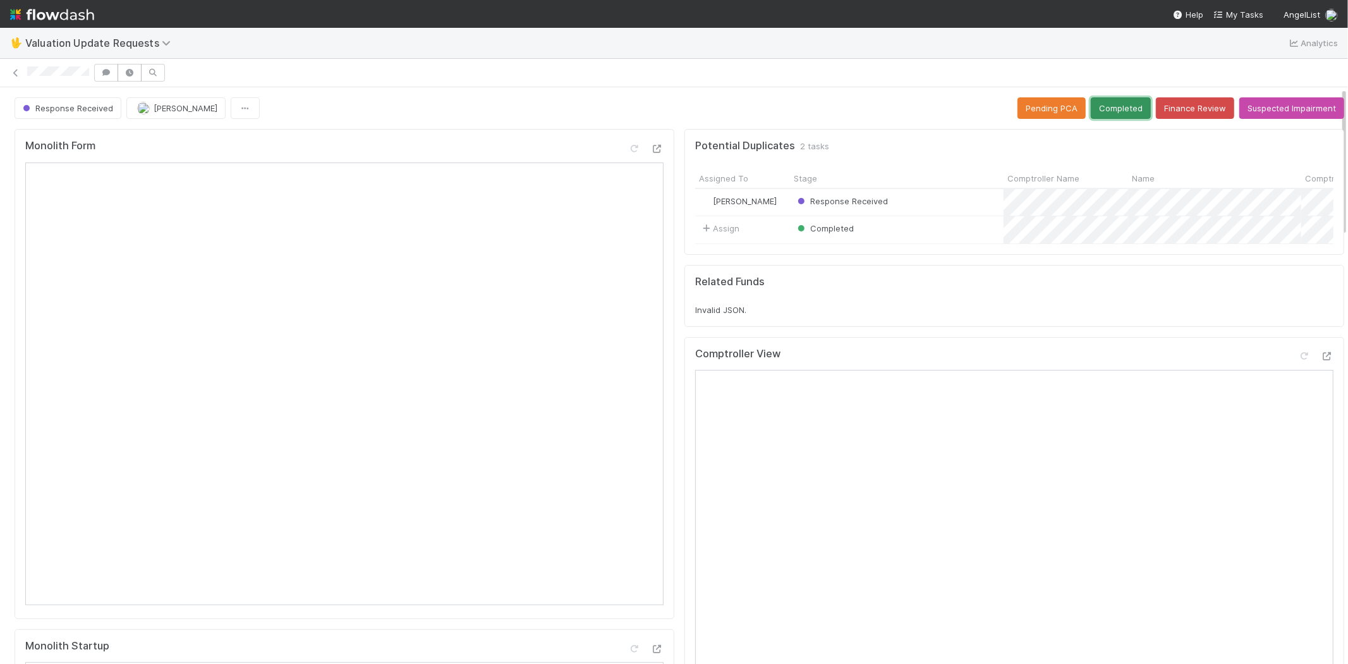
click at [1110, 99] on button "Completed" at bounding box center [1121, 107] width 60 height 21
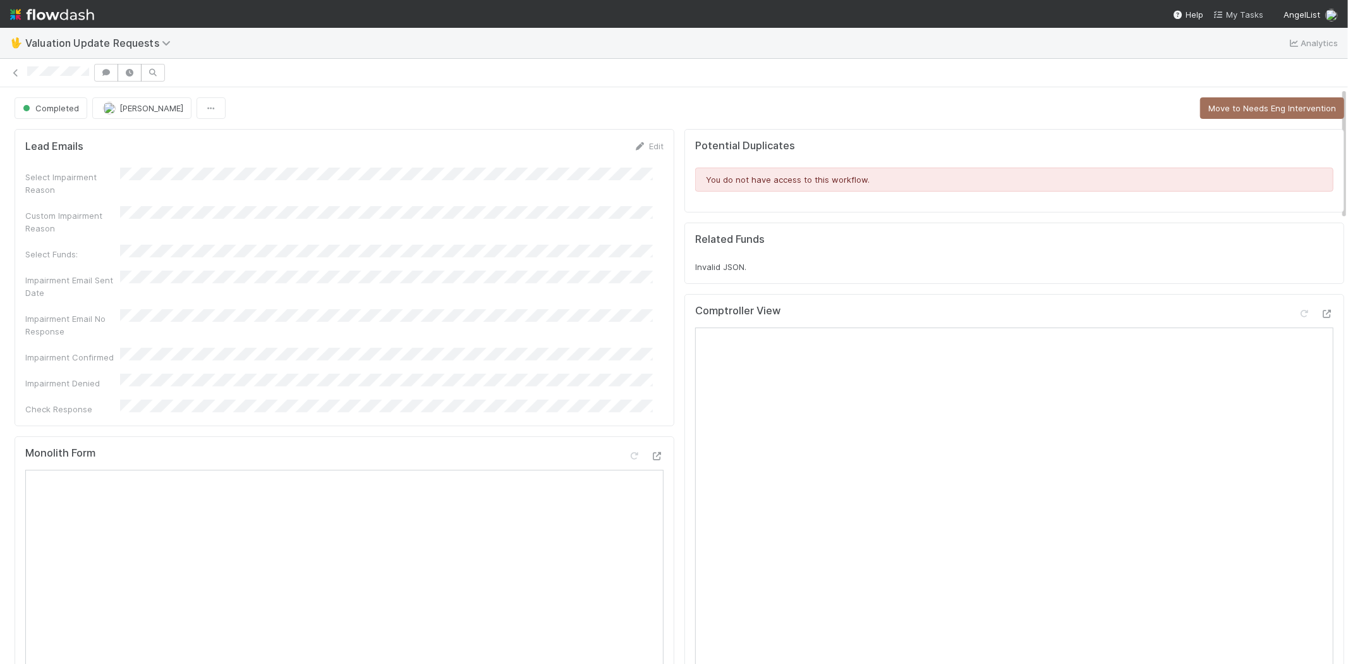
click at [1248, 9] on span "My Tasks" at bounding box center [1239, 14] width 50 height 10
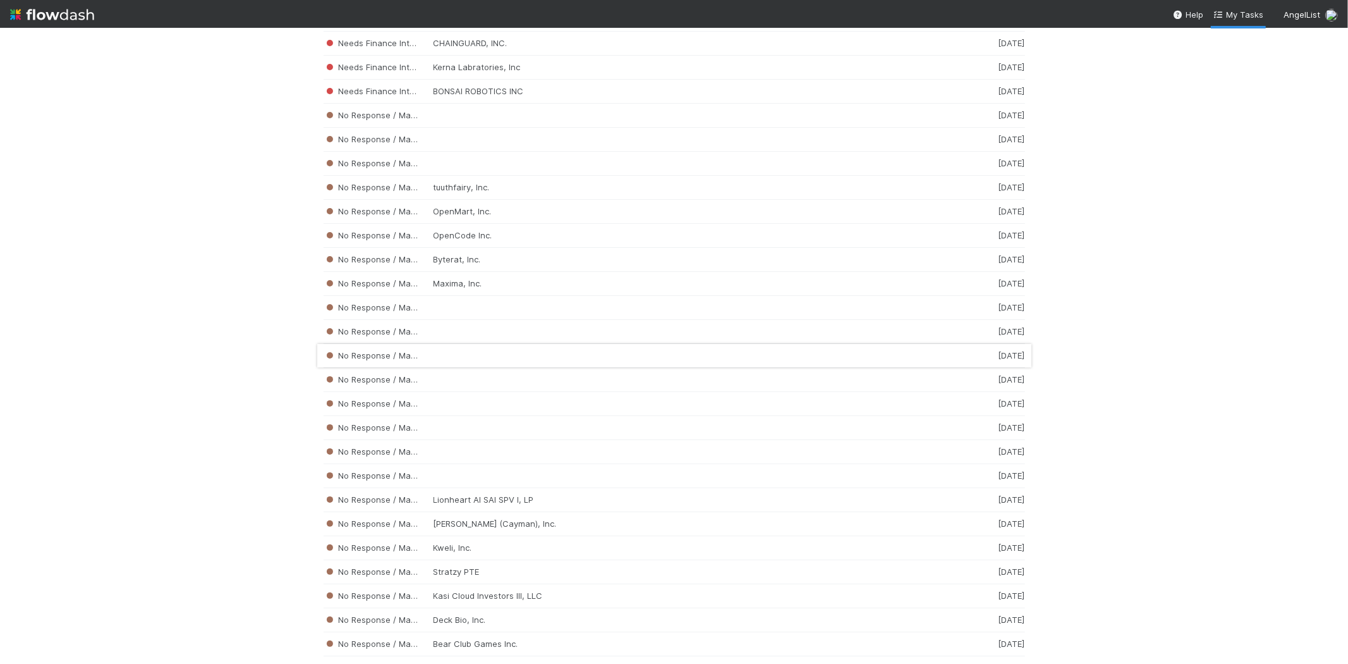
scroll to position [2328, 0]
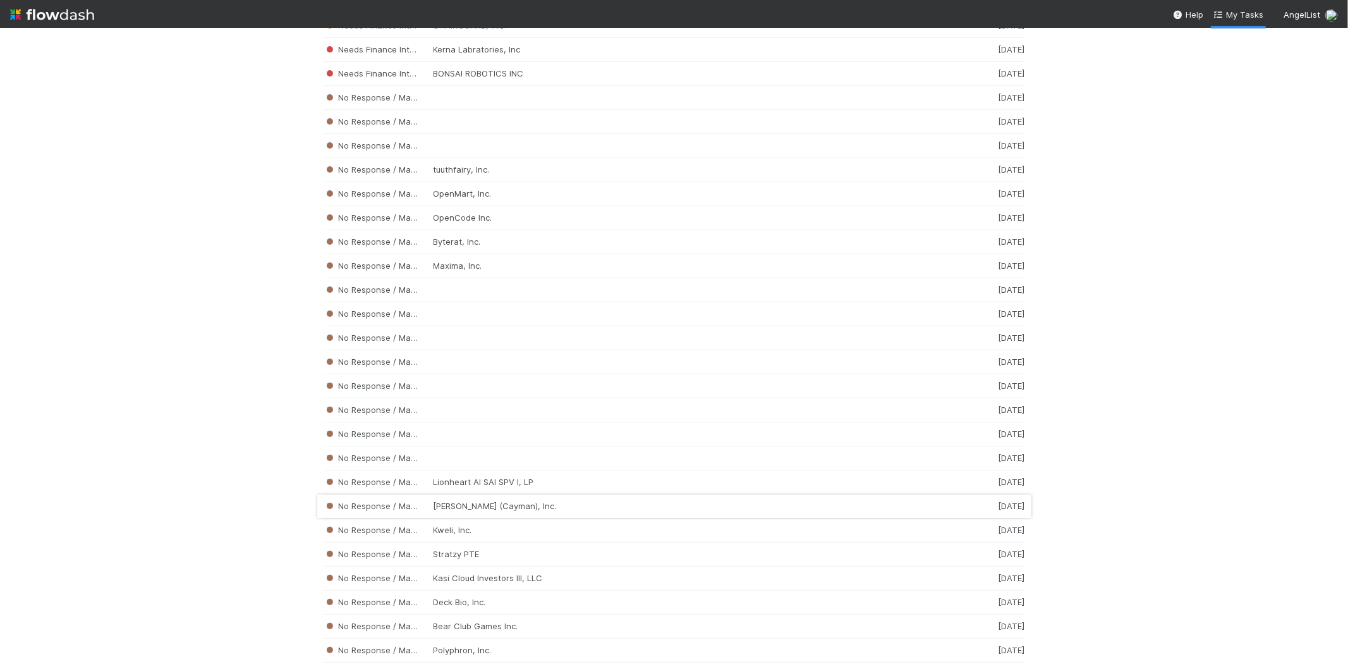
click at [500, 515] on div "No Response / Manual Review Mika TopCo (Cayman), Inc. 2 weeks ago" at bounding box center [675, 506] width 702 height 24
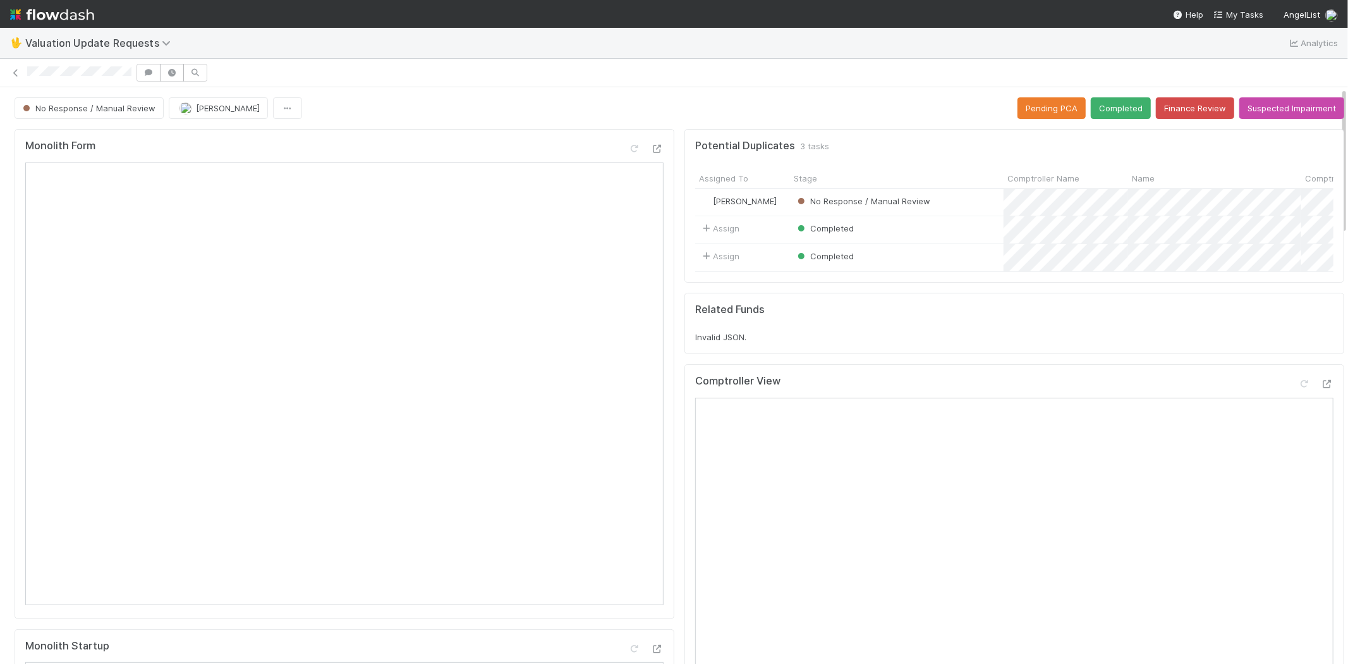
drag, startPoint x: 810, startPoint y: 97, endPoint x: 760, endPoint y: 166, distance: 85.1
click at [810, 97] on div "No Response / Manual Review Michael Capilitan Pending PCA Completed Finance Rev…" at bounding box center [680, 107] width 1330 height 21
click at [1298, 388] on icon at bounding box center [1304, 384] width 13 height 8
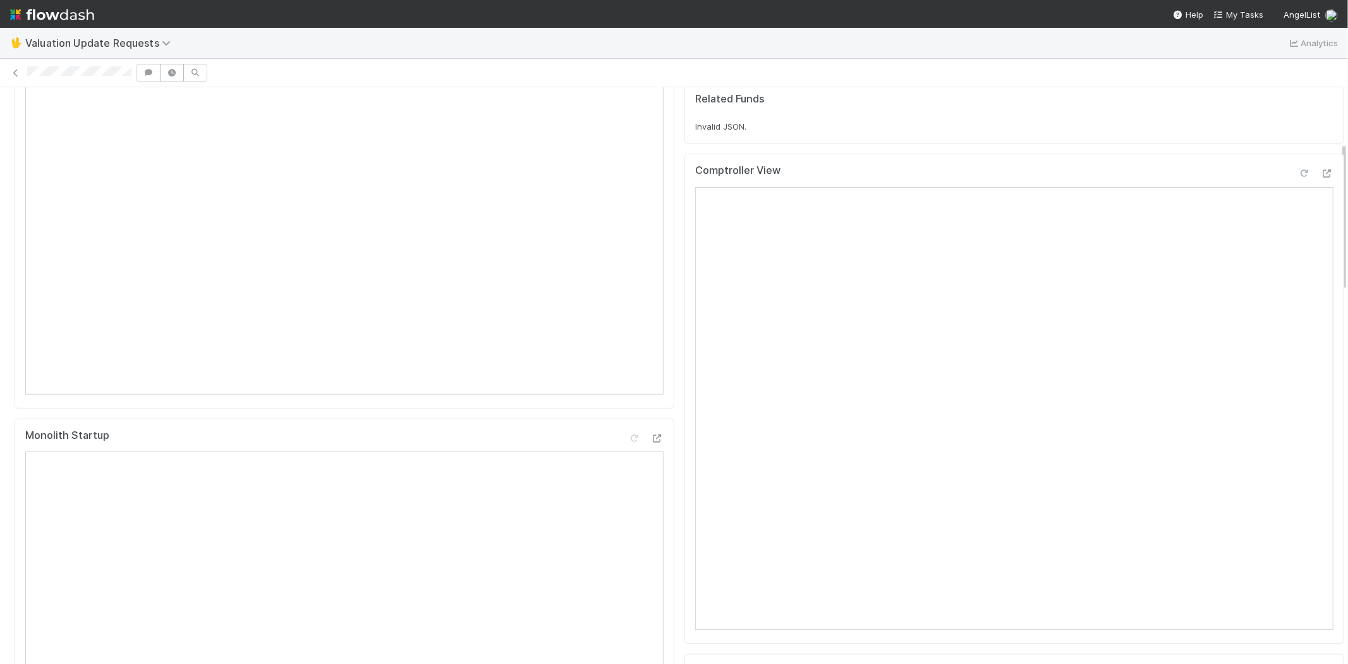
scroll to position [421, 0]
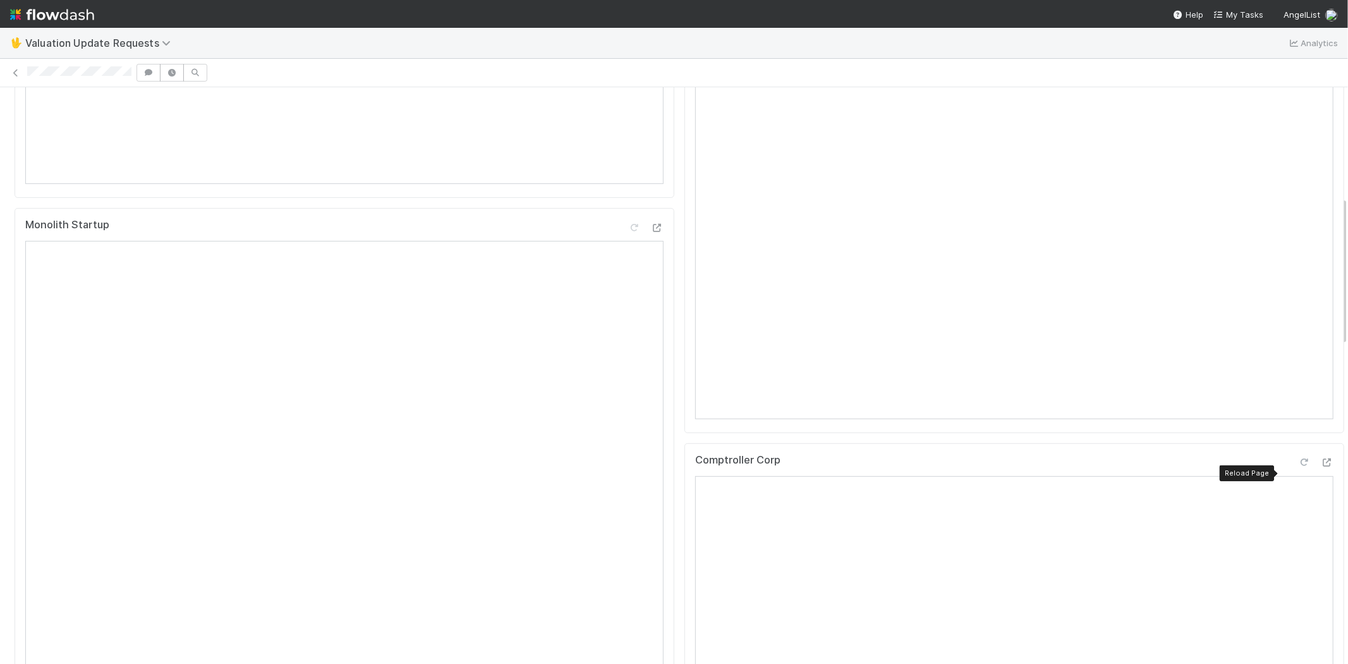
click at [1298, 466] on icon at bounding box center [1304, 462] width 13 height 8
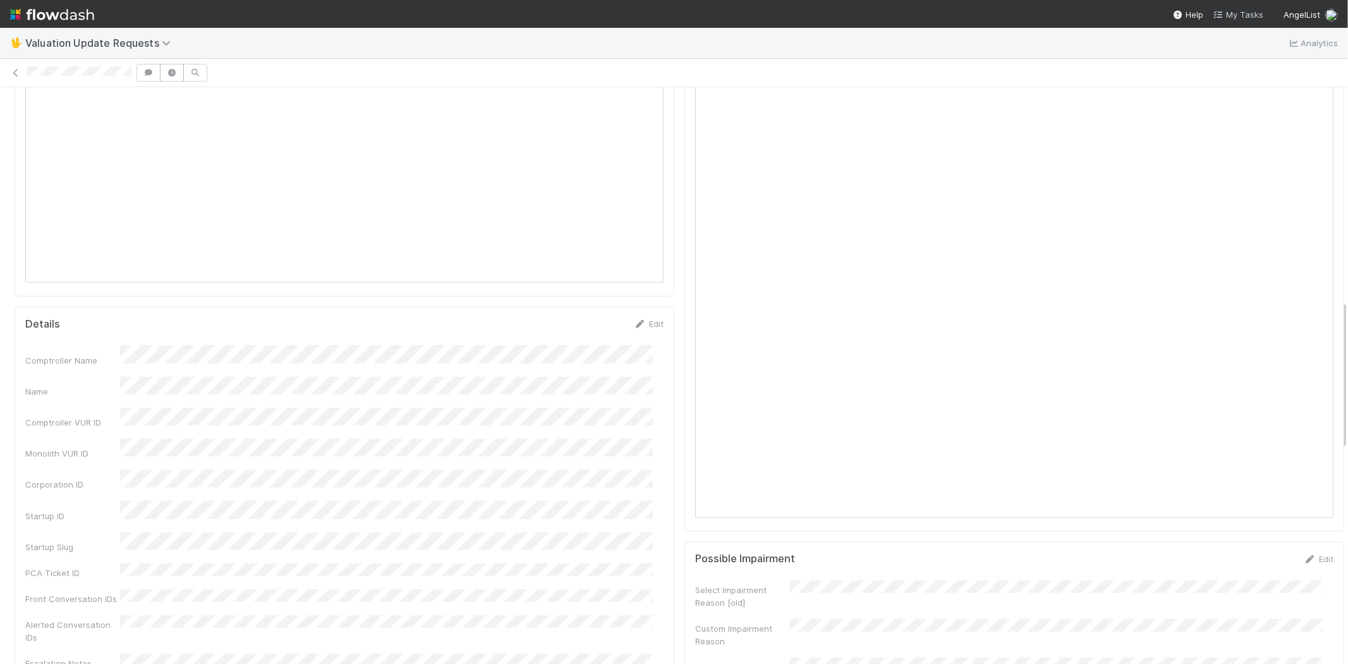
click at [1245, 15] on span "My Tasks" at bounding box center [1239, 14] width 50 height 10
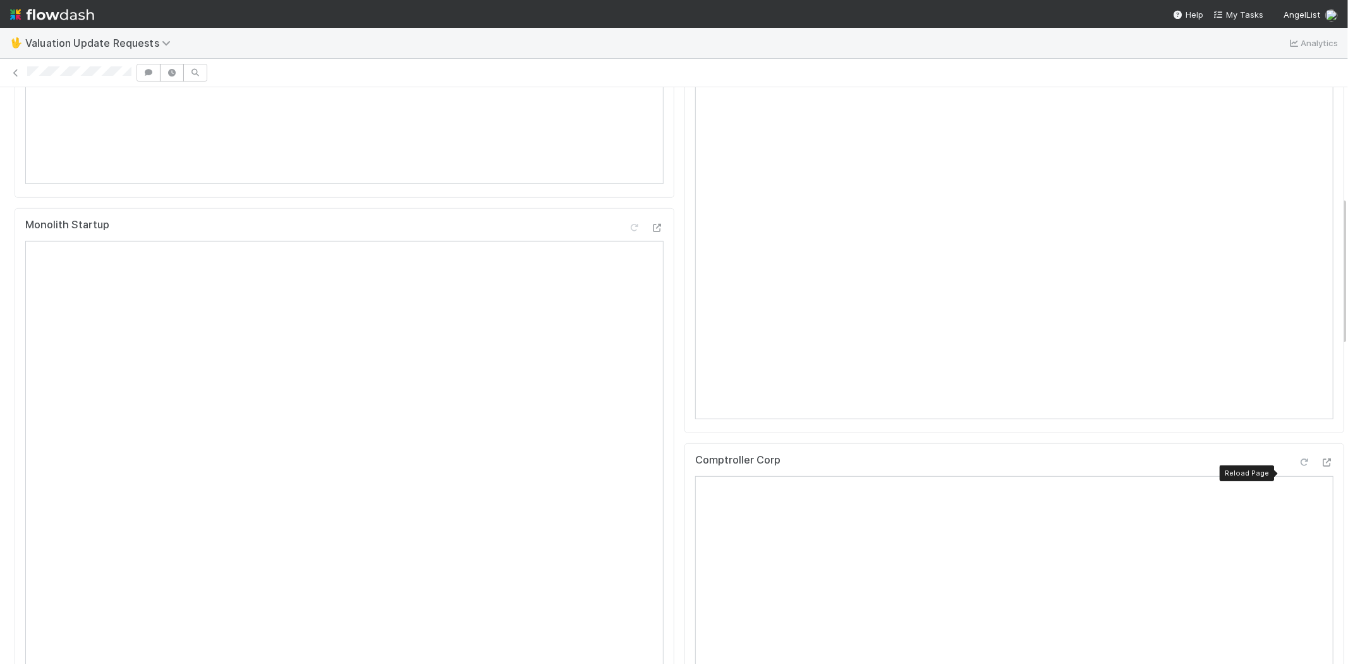
click at [1298, 466] on icon at bounding box center [1304, 462] width 13 height 8
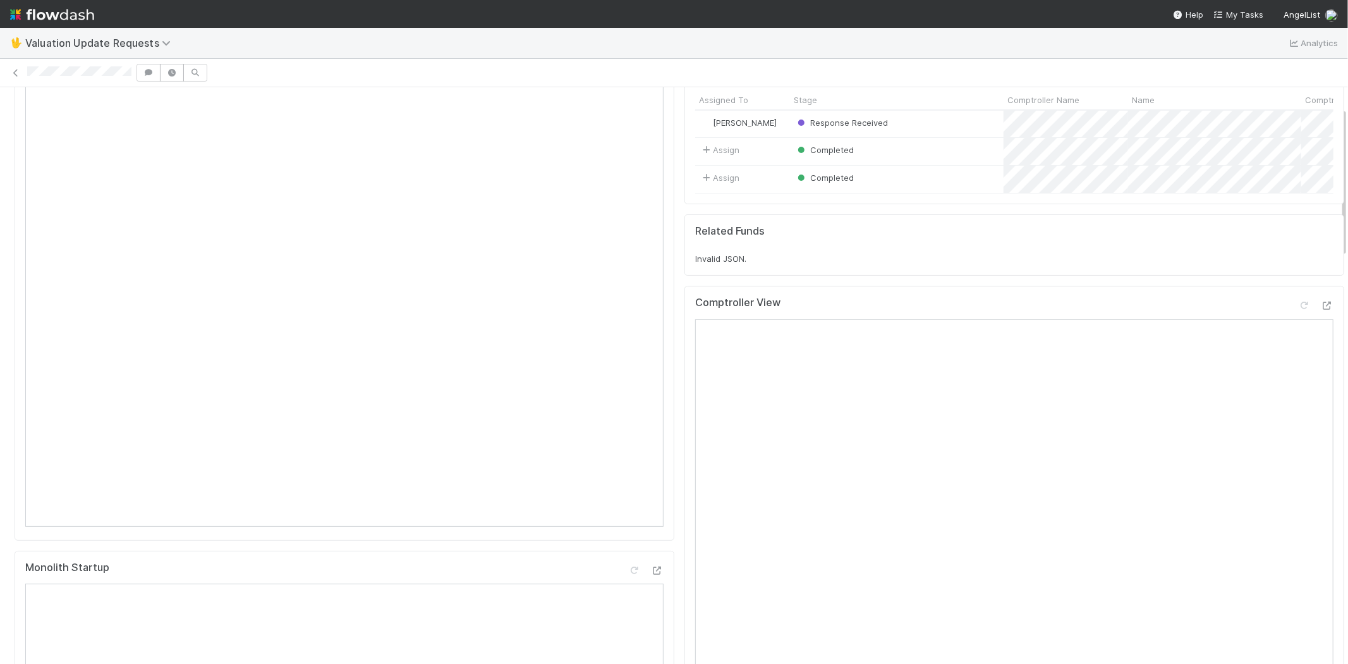
scroll to position [0, 0]
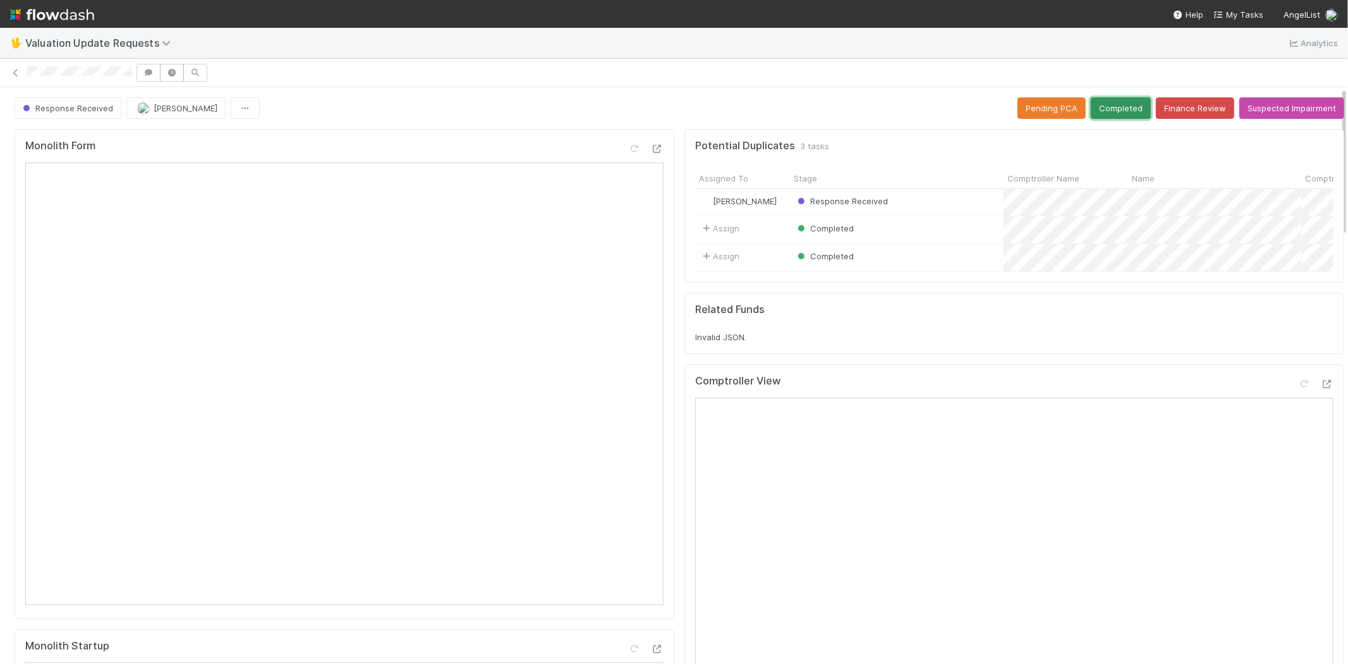
click at [1105, 104] on button "Completed" at bounding box center [1121, 107] width 60 height 21
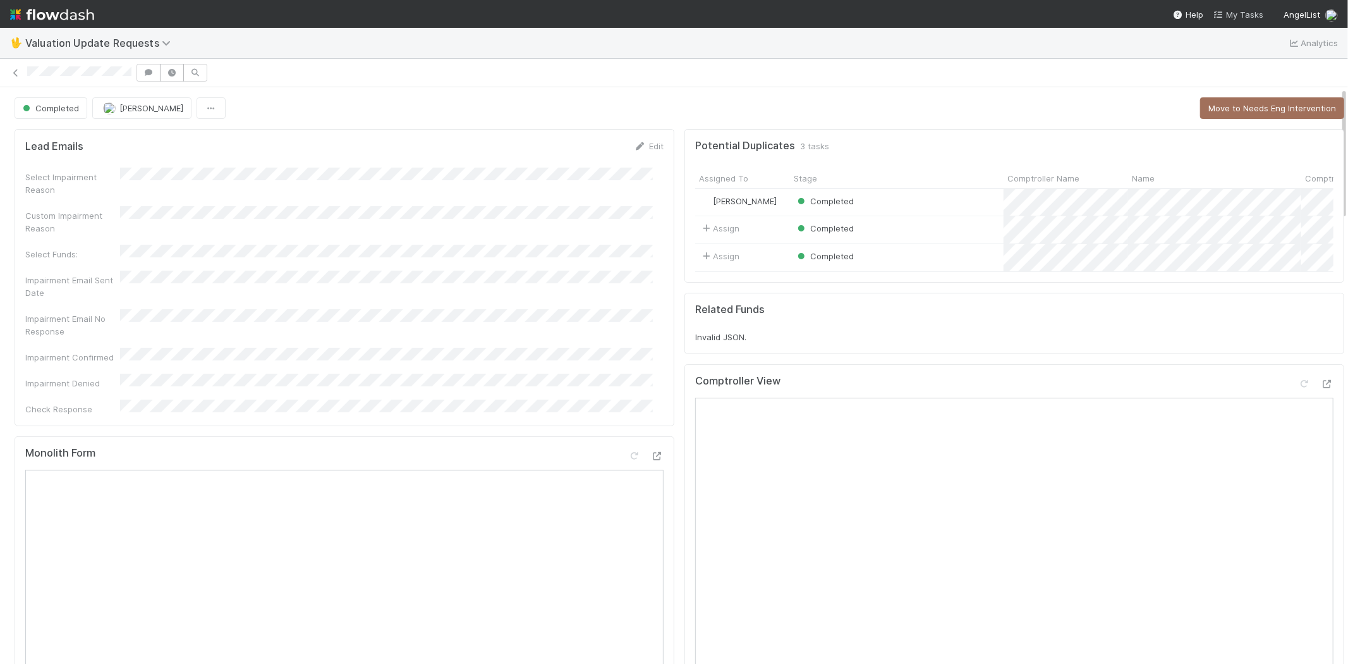
click at [1252, 15] on span "My Tasks" at bounding box center [1239, 14] width 50 height 10
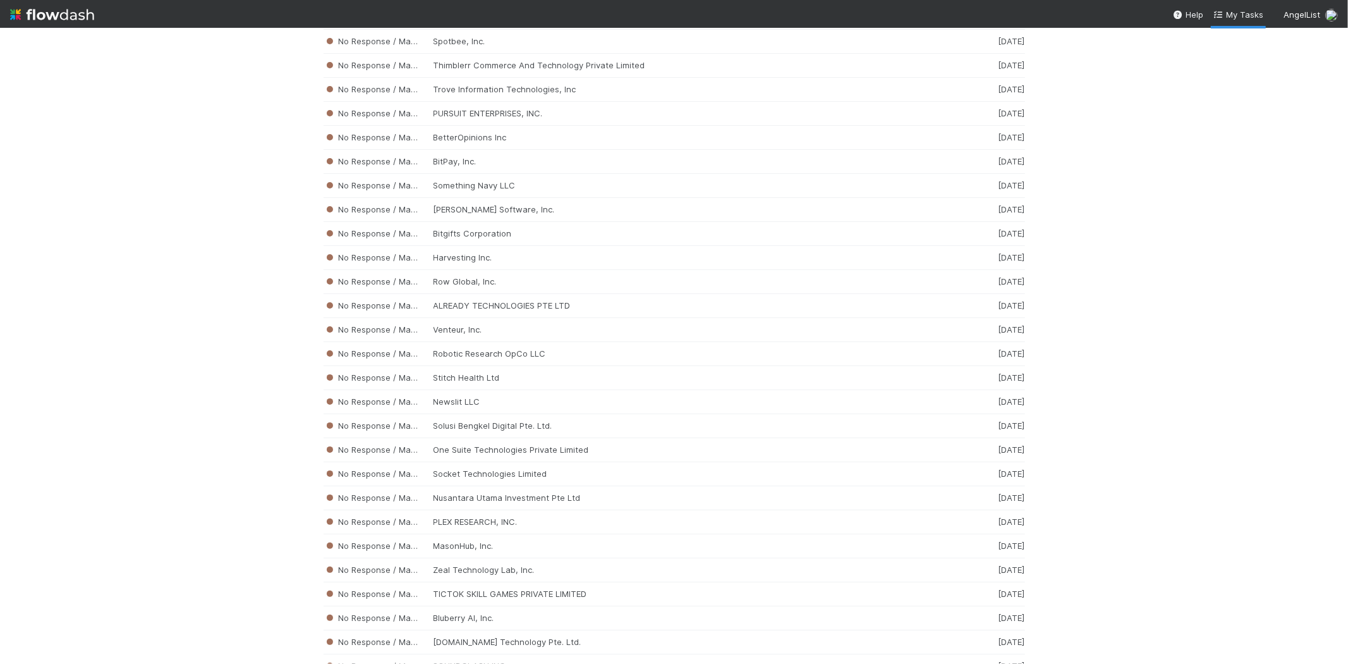
scroll to position [4192, 0]
click at [464, 383] on div "No Response / Manual Review Stitch Health Ltd 2 weeks ago" at bounding box center [675, 372] width 702 height 24
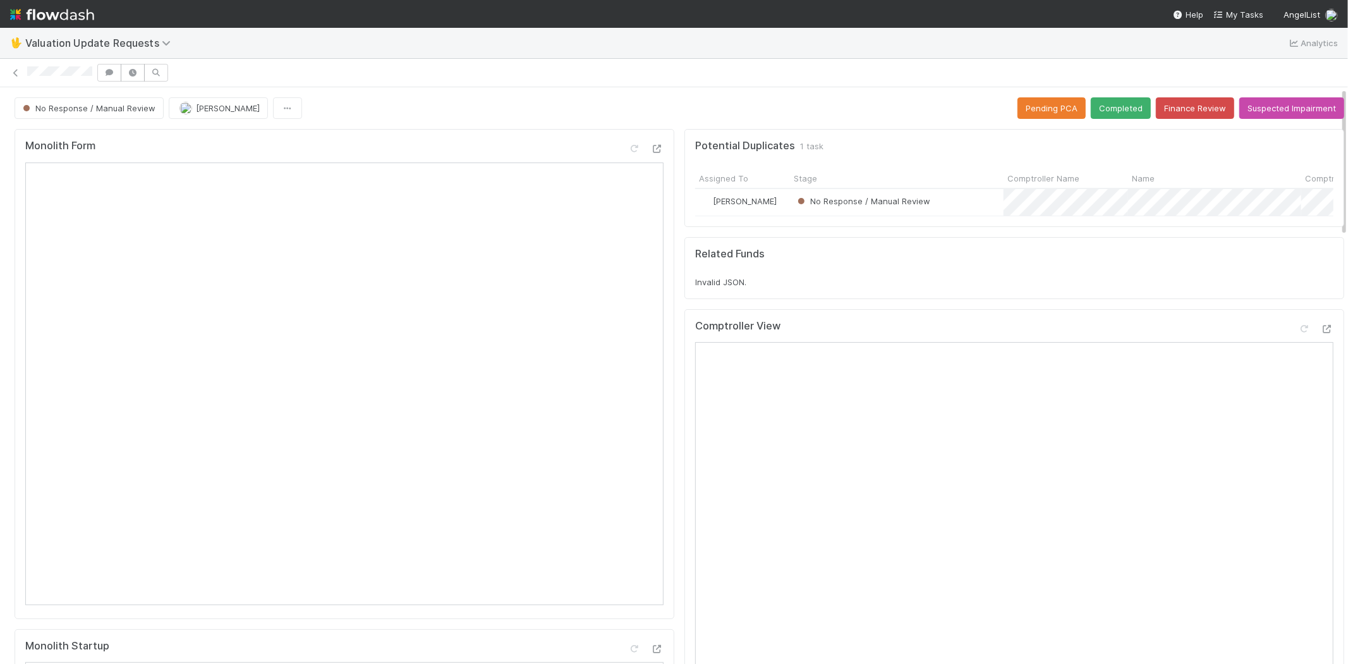
click at [253, 65] on div at bounding box center [674, 73] width 1348 height 18
drag, startPoint x: 21, startPoint y: 66, endPoint x: 94, endPoint y: 70, distance: 72.2
click at [94, 70] on div at bounding box center [674, 73] width 1348 height 18
click at [1298, 332] on div at bounding box center [1304, 328] width 13 height 13
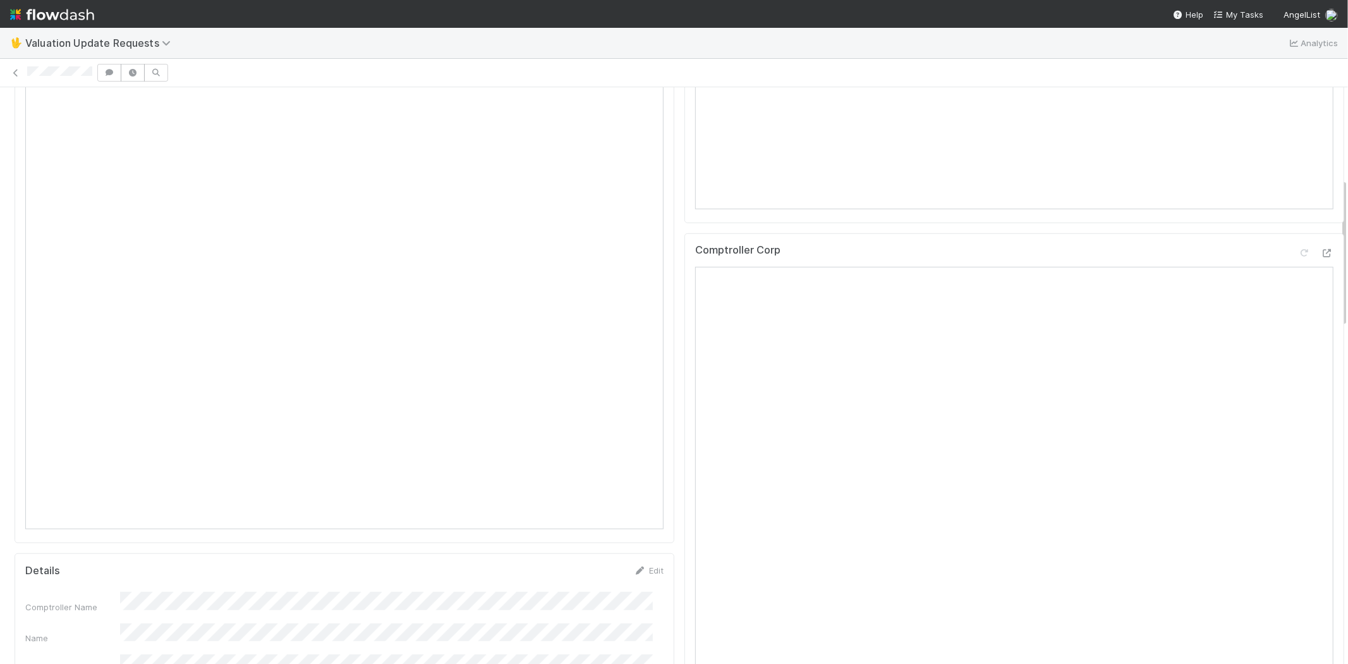
scroll to position [702, 0]
click at [1298, 130] on icon at bounding box center [1304, 126] width 13 height 8
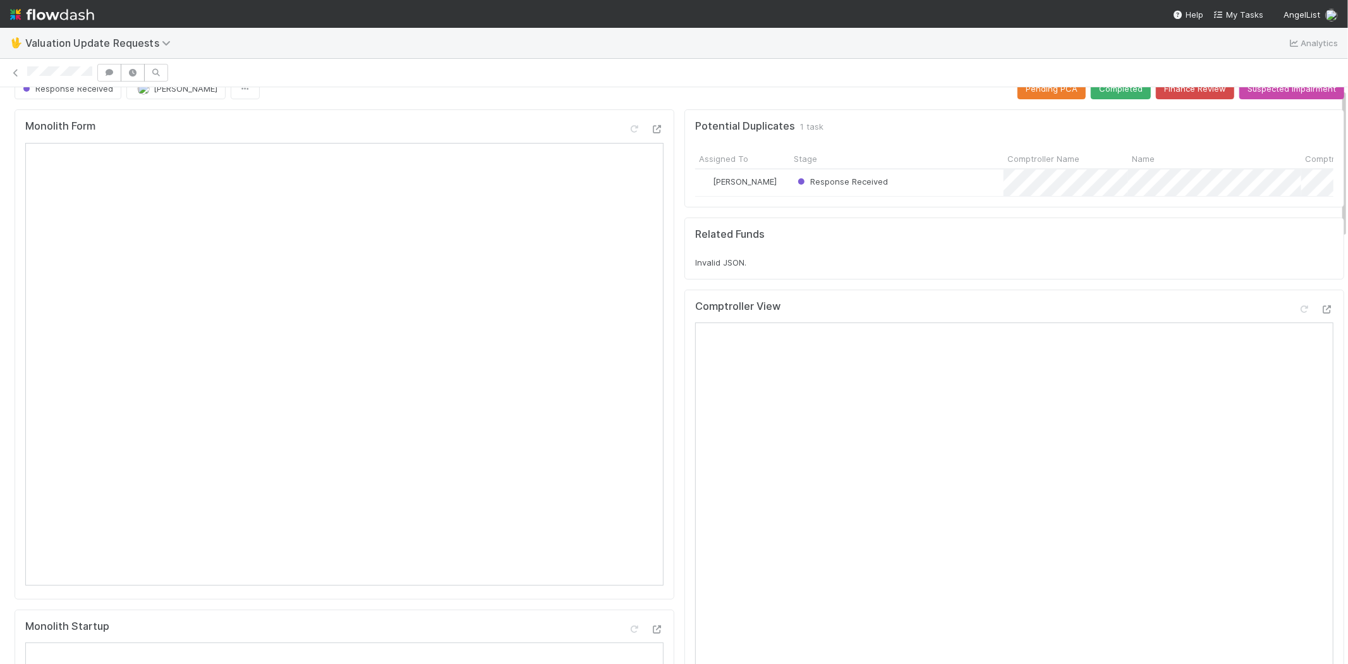
scroll to position [0, 0]
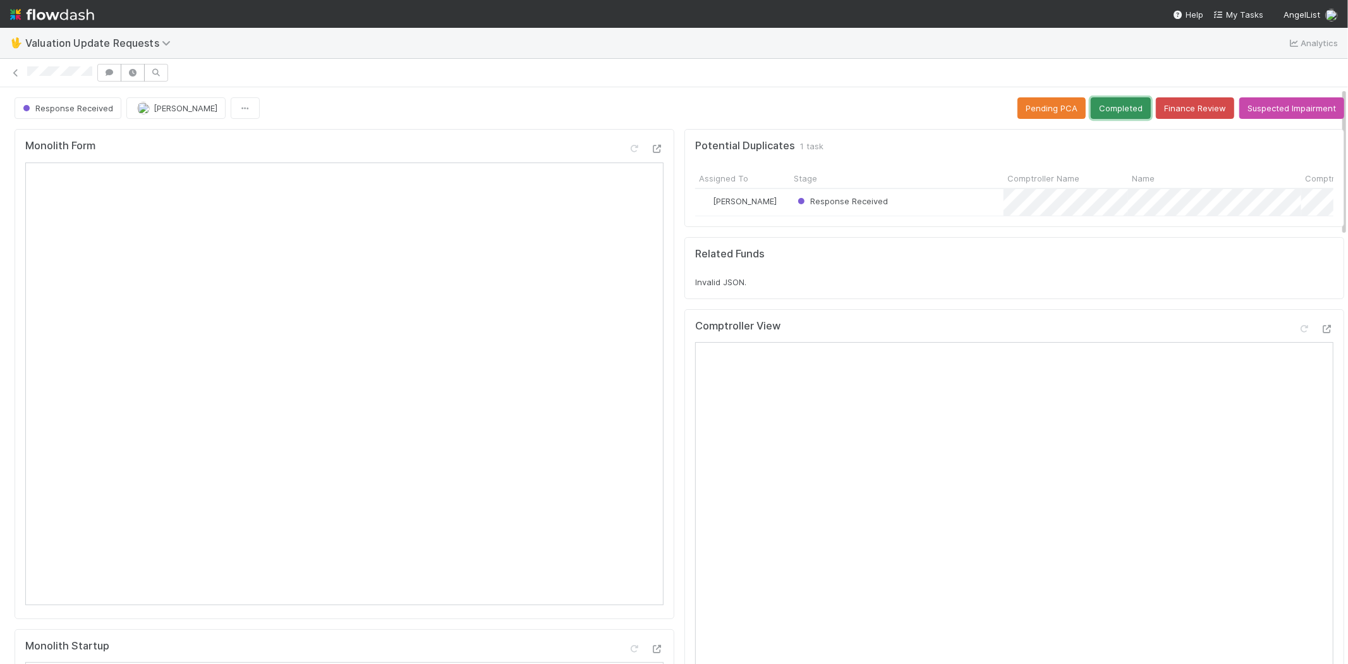
click at [1095, 97] on button "Completed" at bounding box center [1121, 107] width 60 height 21
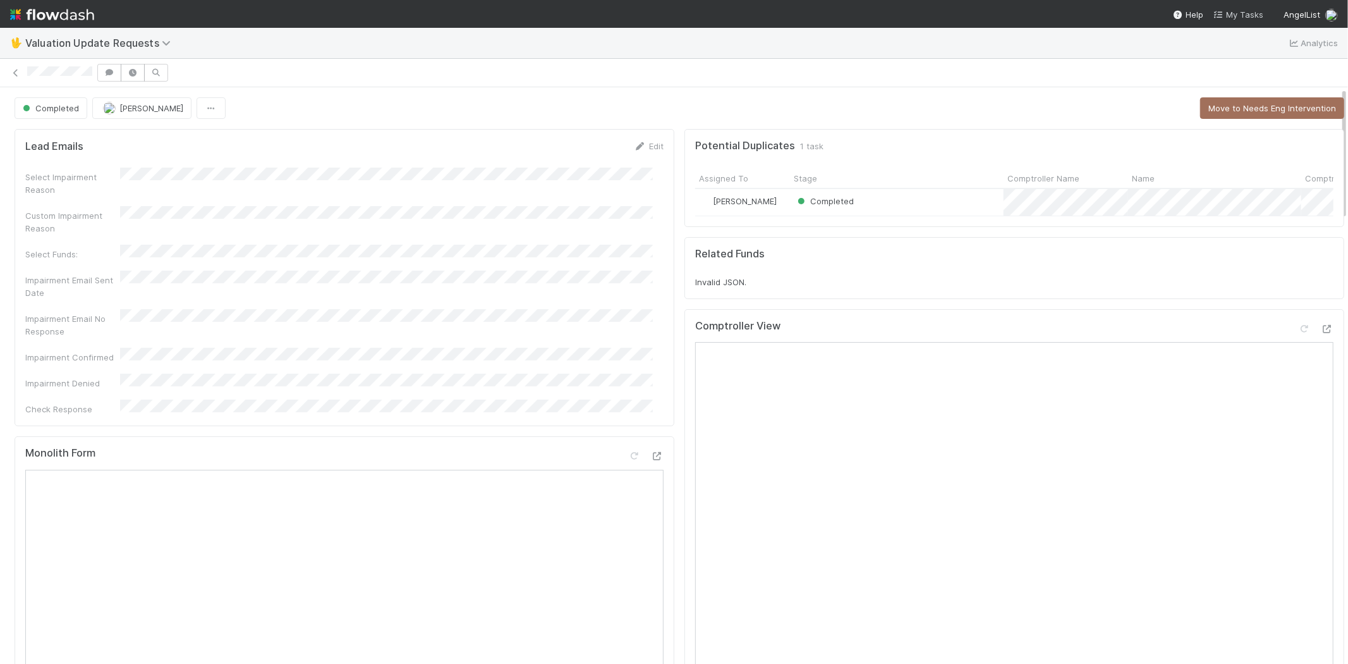
click at [1237, 15] on span "My Tasks" at bounding box center [1239, 14] width 50 height 10
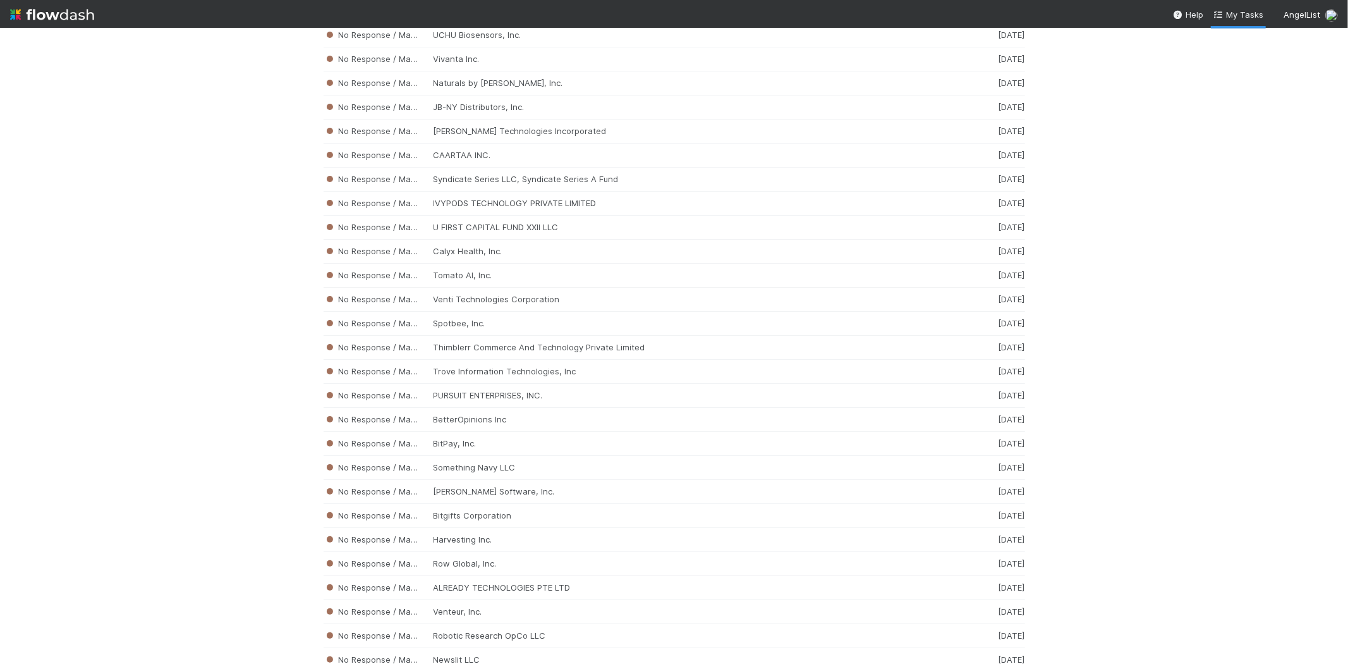
scroll to position [3927, 0]
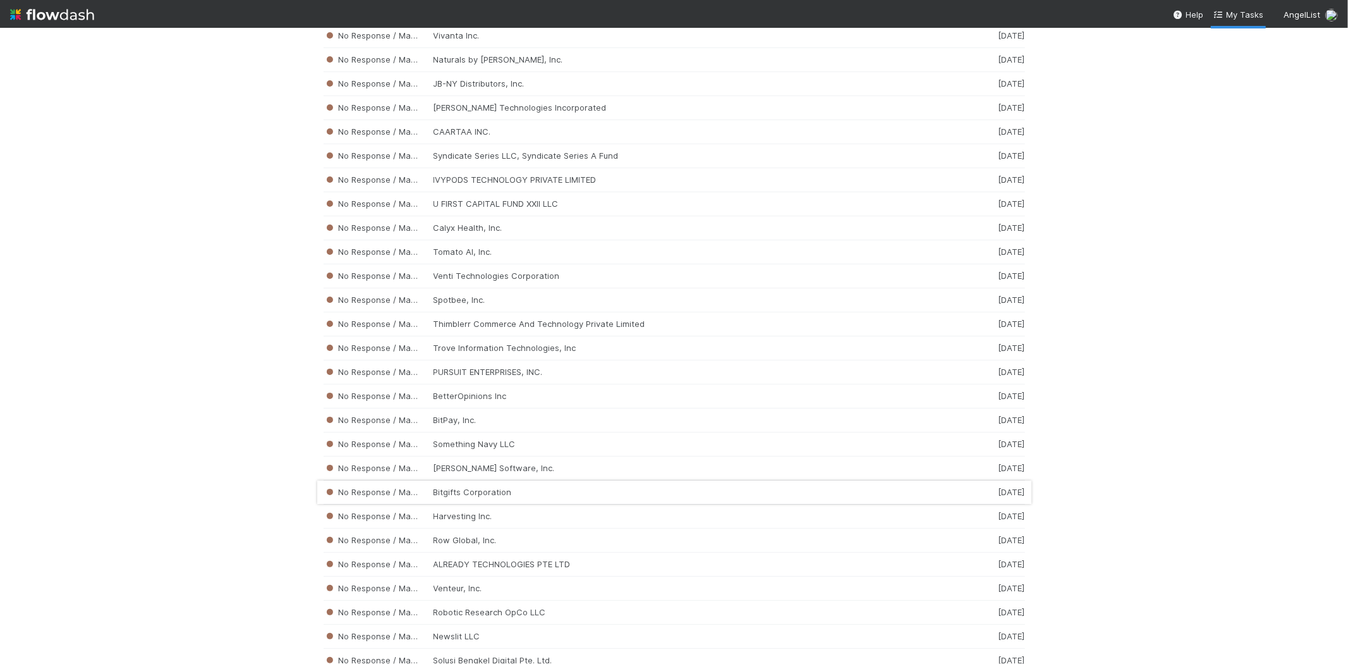
click at [453, 502] on div "No Response / Manual Review Bitgifts Corporation 2 weeks ago" at bounding box center [675, 492] width 702 height 24
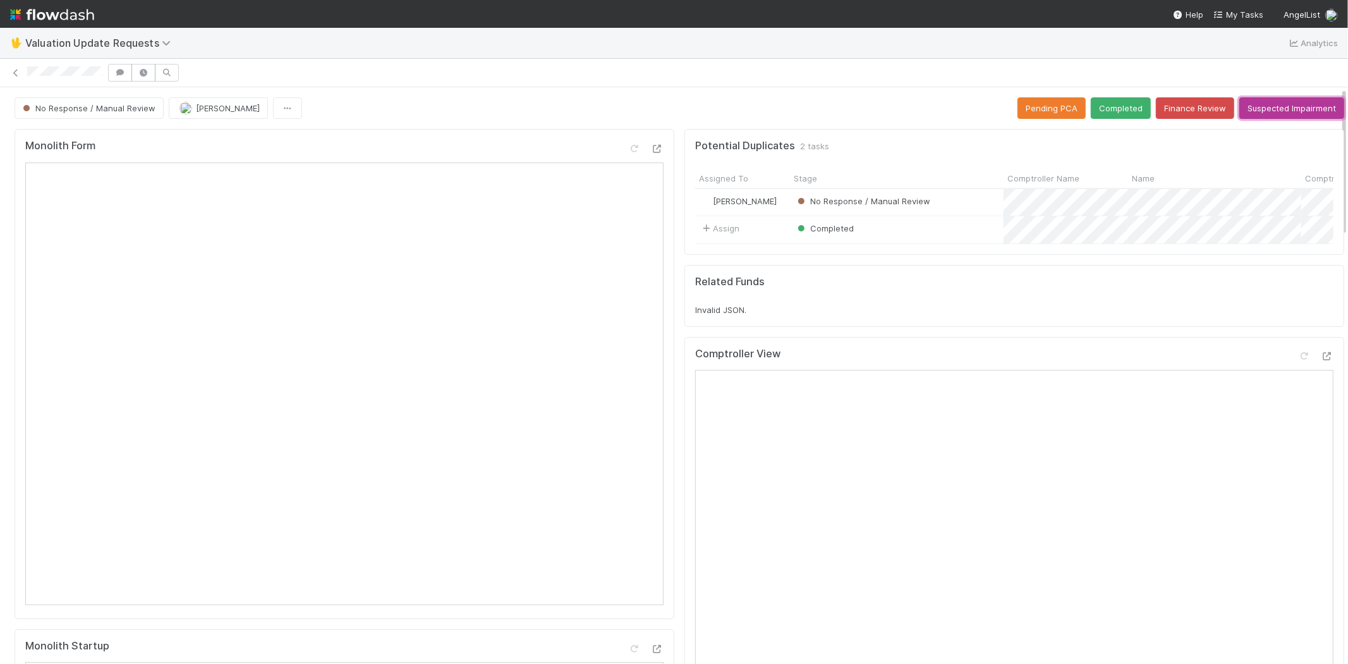
click at [1245, 106] on button "Suspected Impairment" at bounding box center [1292, 107] width 105 height 21
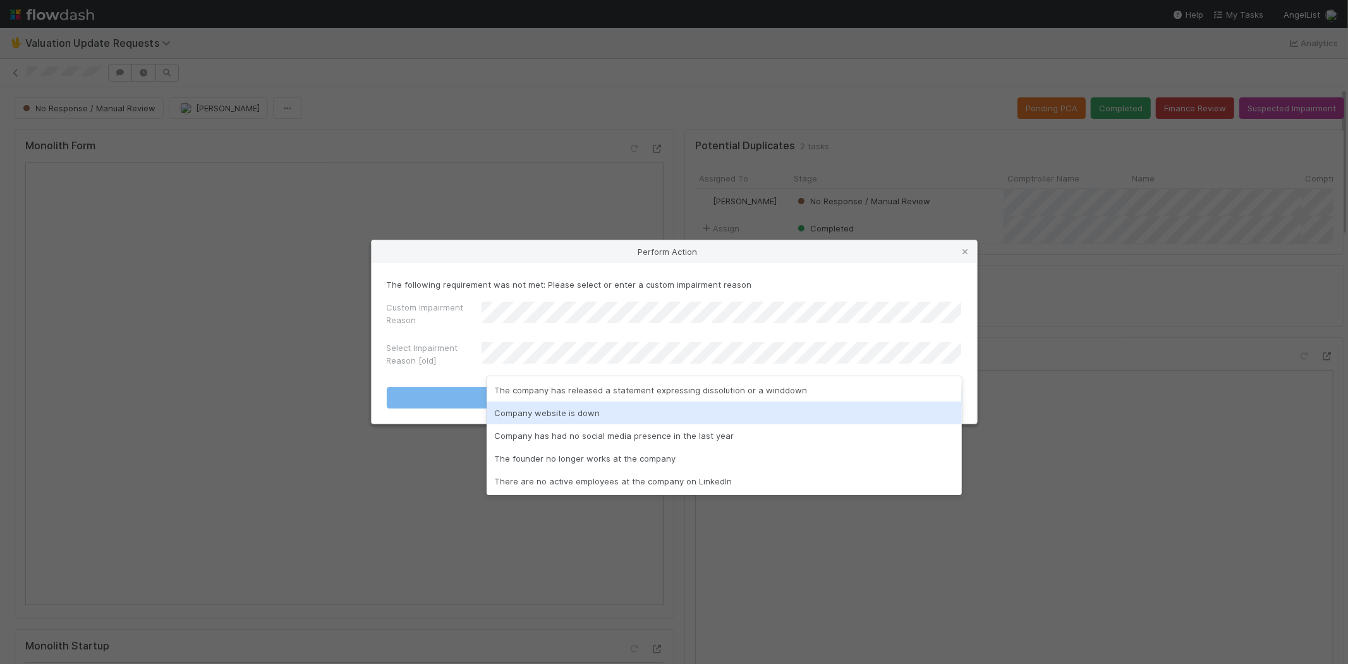
click at [539, 406] on div "Company website is down" at bounding box center [724, 412] width 475 height 23
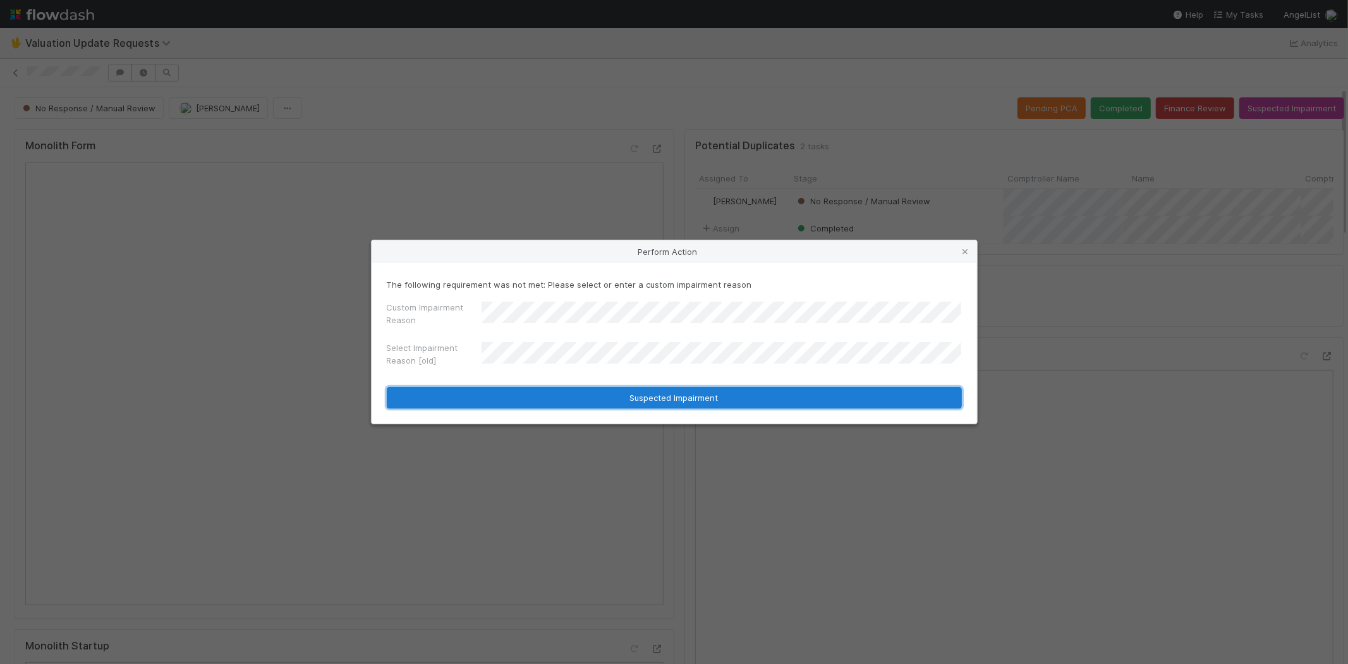
click at [695, 394] on button "Suspected Impairment" at bounding box center [674, 397] width 575 height 21
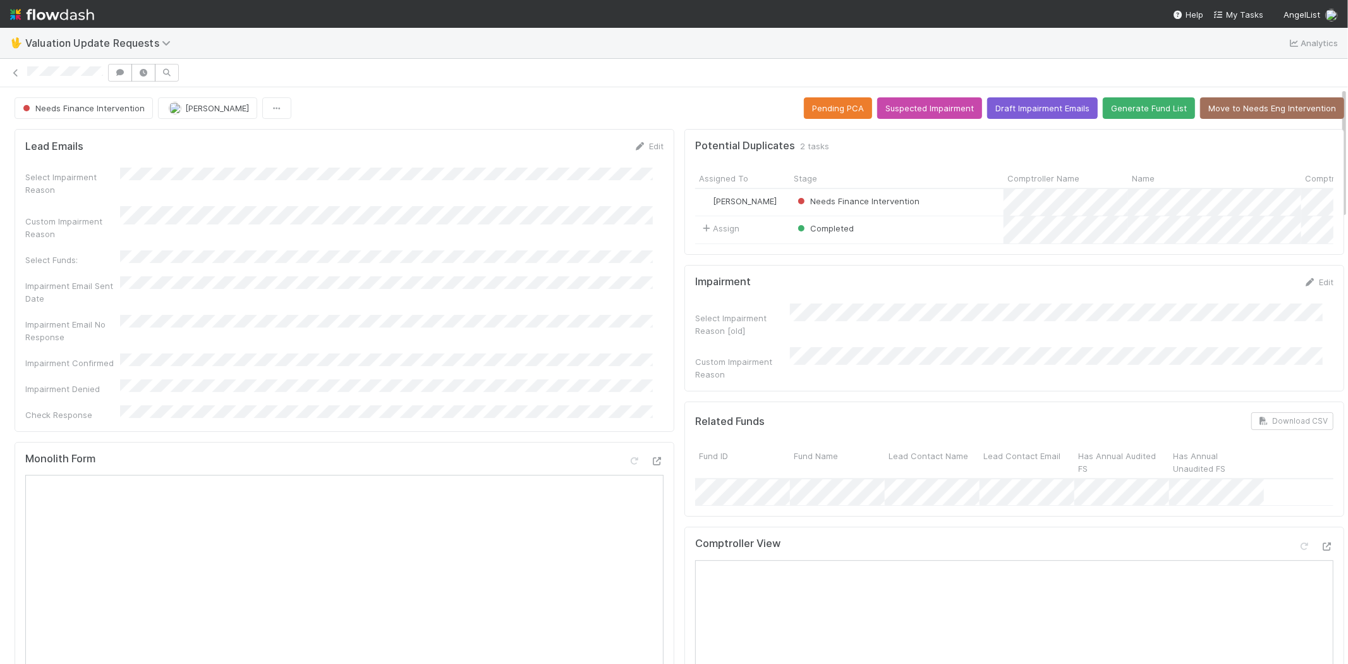
click at [102, 75] on div at bounding box center [674, 73] width 1348 height 18
click at [1239, 13] on span "My Tasks" at bounding box center [1239, 14] width 50 height 10
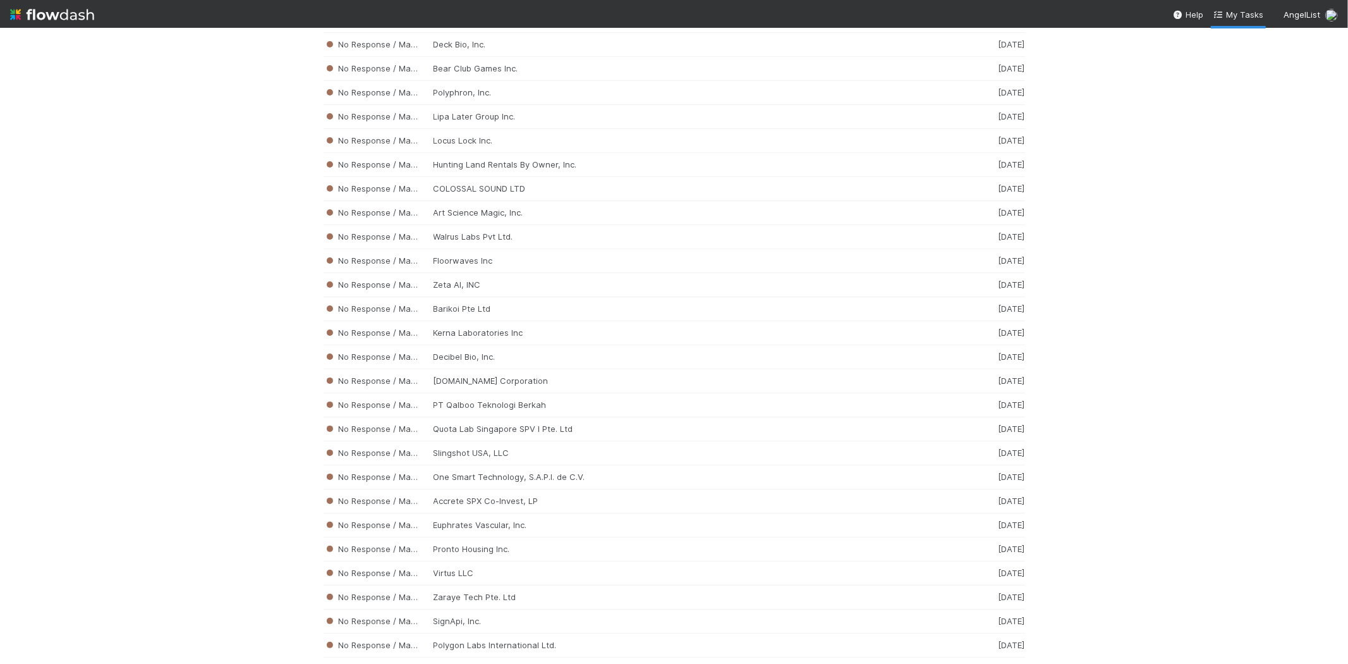
scroll to position [2903, 0]
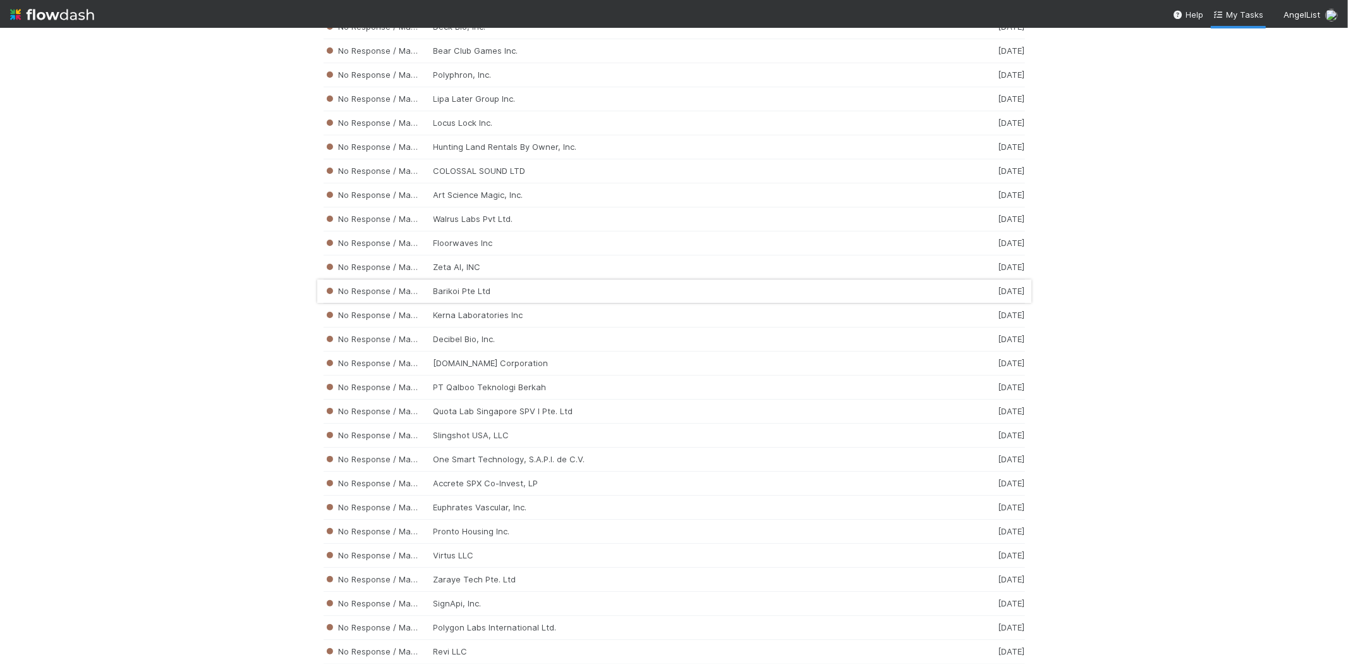
click at [430, 300] on div "No Response / Manual Review Barikoi Pte Ltd 2 weeks ago" at bounding box center [675, 291] width 702 height 24
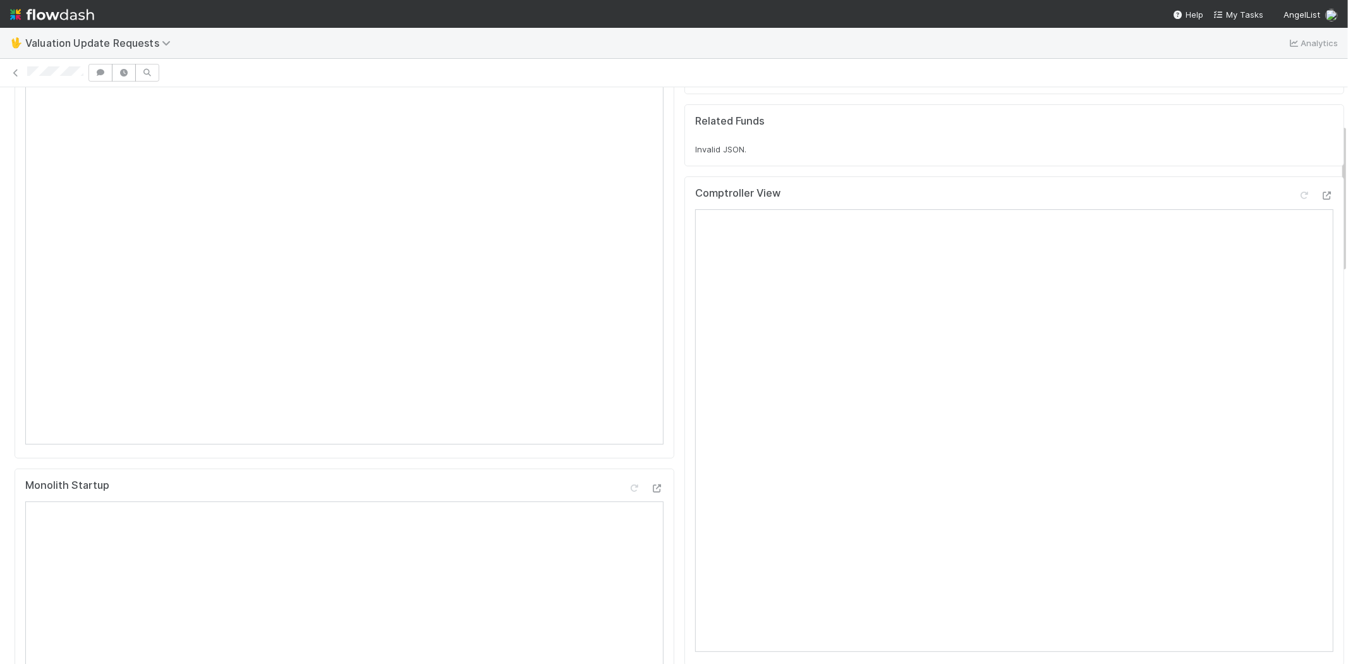
scroll to position [140, 0]
drag, startPoint x: 29, startPoint y: 66, endPoint x: 91, endPoint y: 73, distance: 62.3
click at [91, 73] on div at bounding box center [674, 73] width 1348 height 18
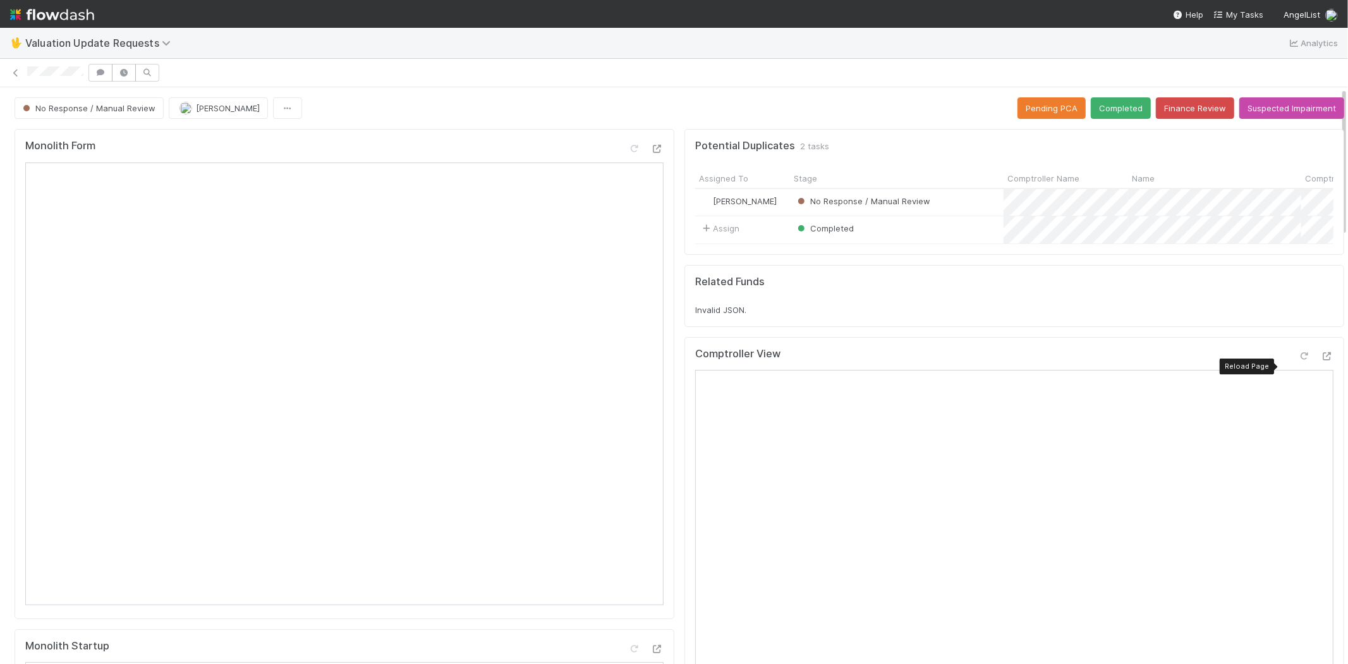
click at [1298, 360] on icon at bounding box center [1304, 356] width 13 height 8
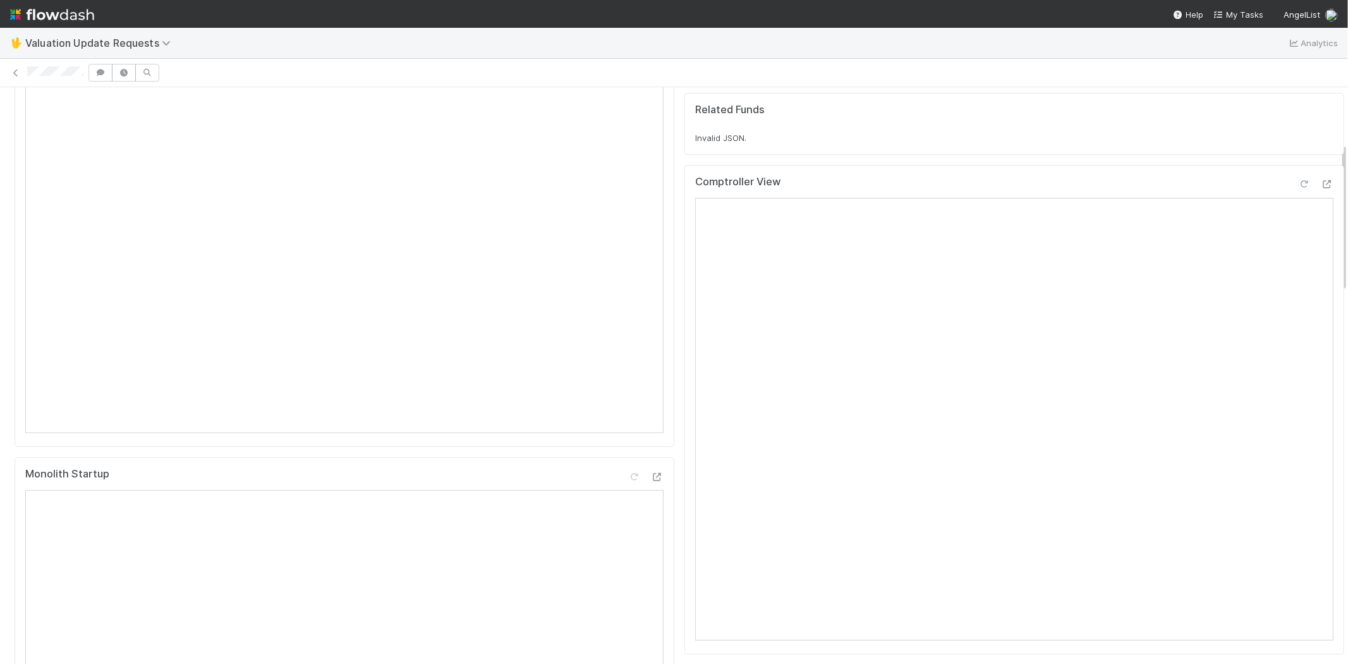
scroll to position [421, 0]
click at [1298, 439] on icon at bounding box center [1304, 435] width 13 height 8
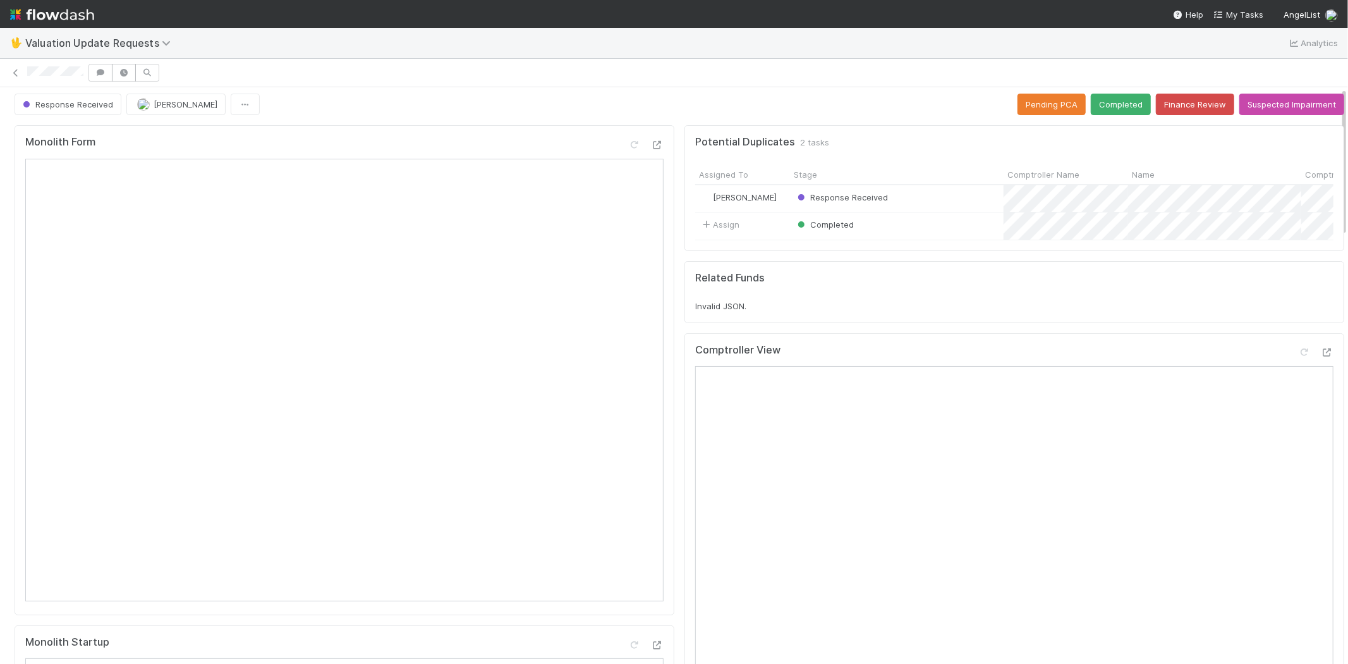
scroll to position [0, 0]
click at [1091, 98] on button "Completed" at bounding box center [1121, 107] width 60 height 21
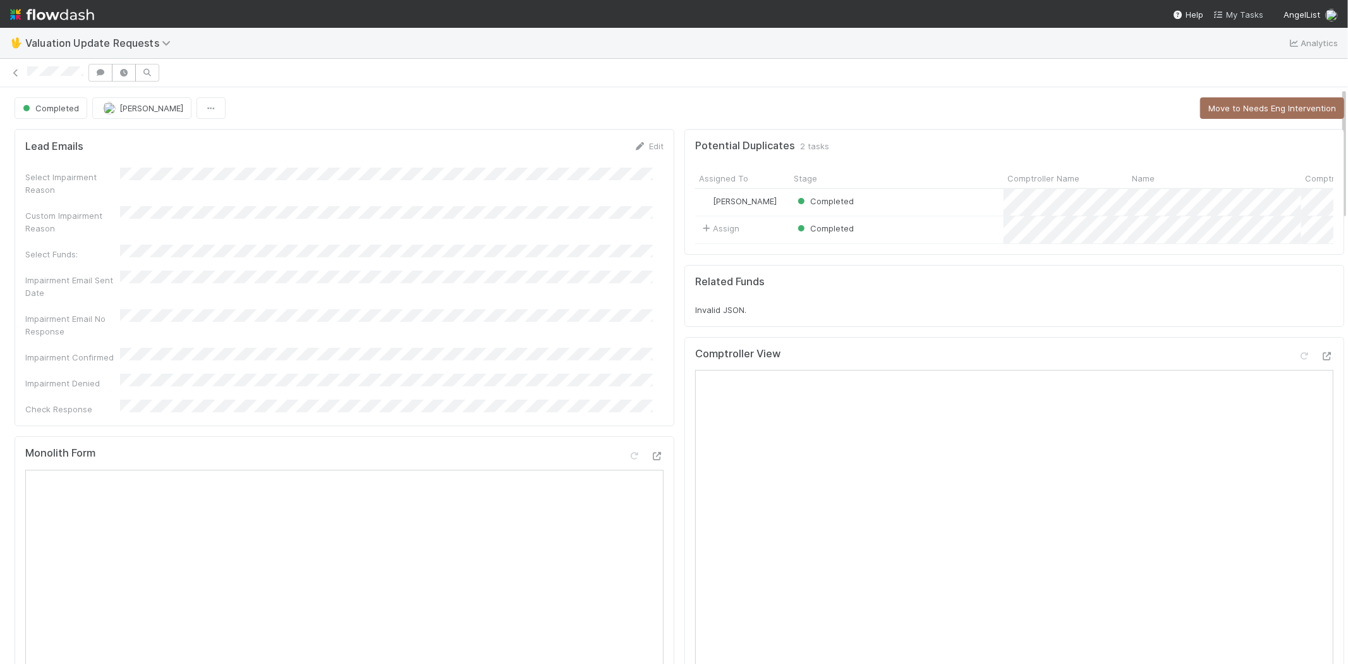
click at [1236, 11] on span "My Tasks" at bounding box center [1239, 14] width 50 height 10
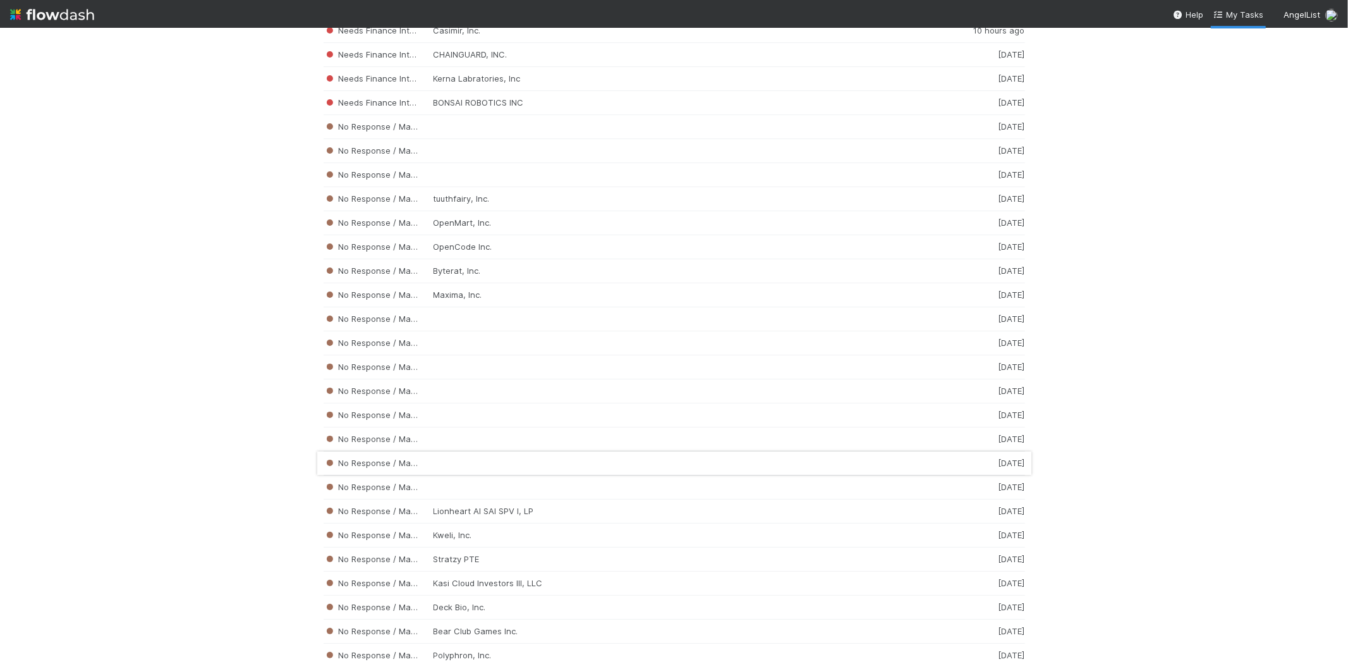
scroll to position [2328, 0]
click at [465, 302] on div "No Response / Manual Review Maxima, Inc. 2 weeks ago" at bounding box center [675, 290] width 702 height 24
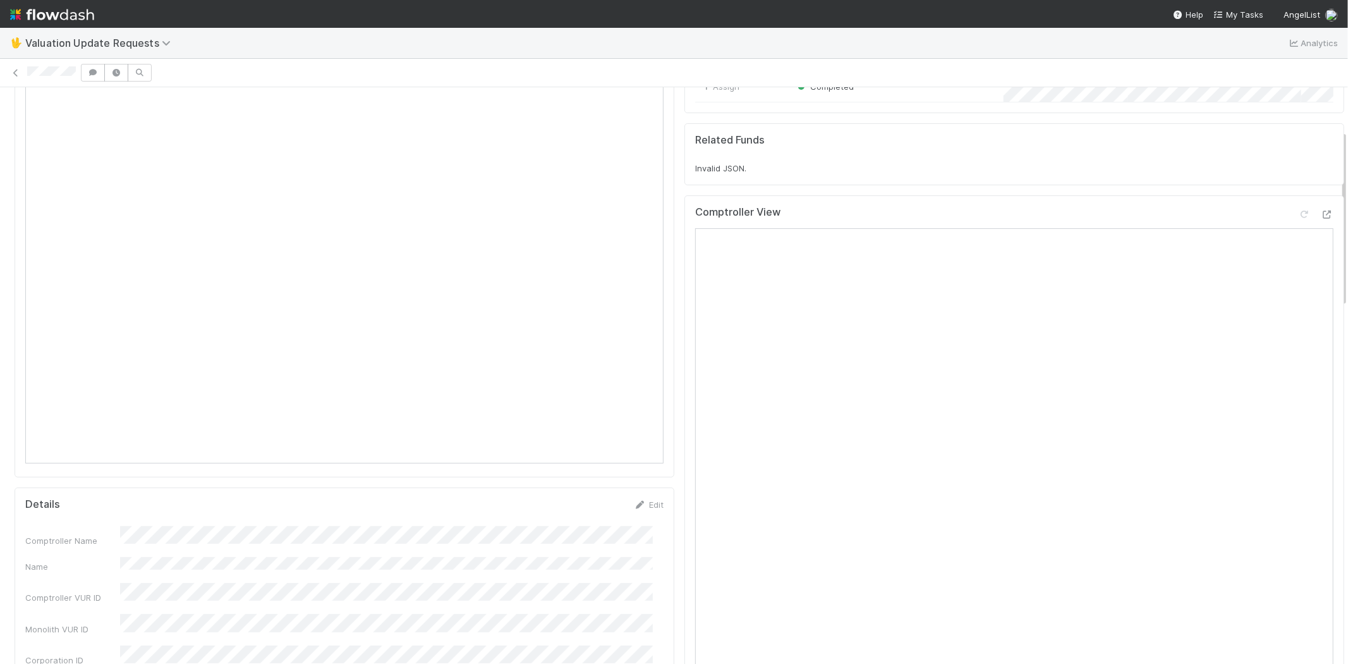
scroll to position [140, 0]
click at [77, 75] on div at bounding box center [674, 73] width 1348 height 18
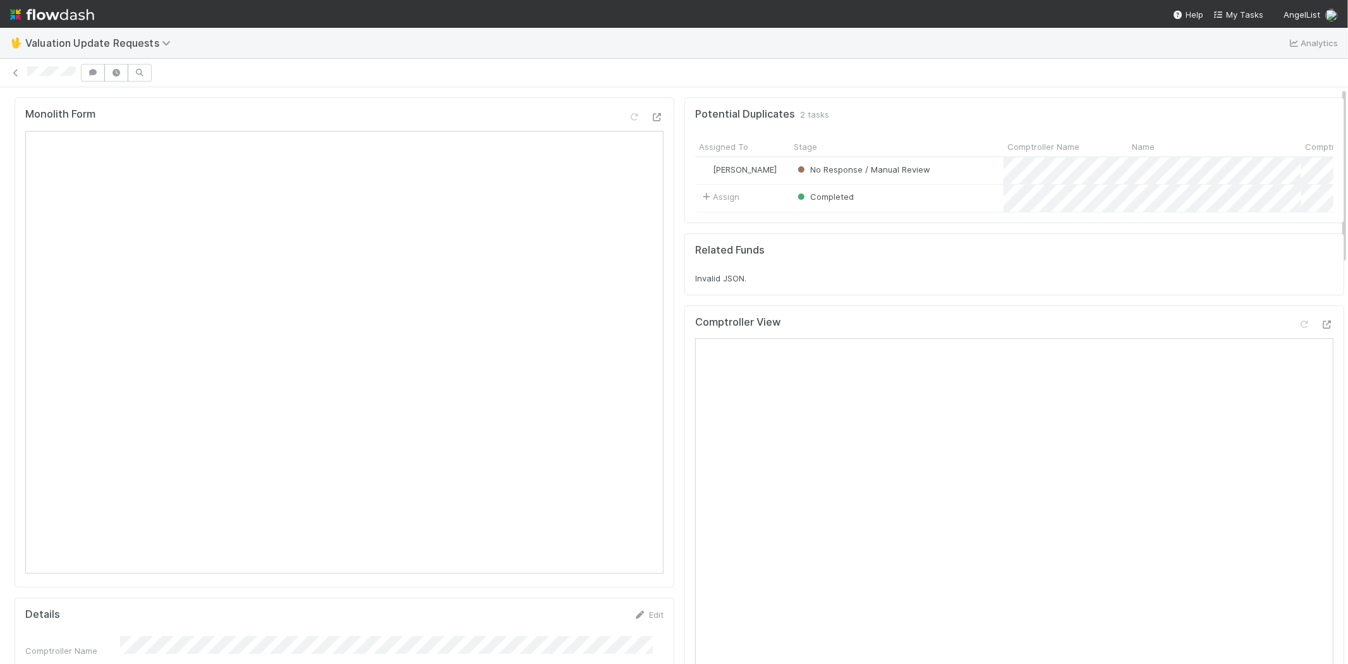
scroll to position [0, 0]
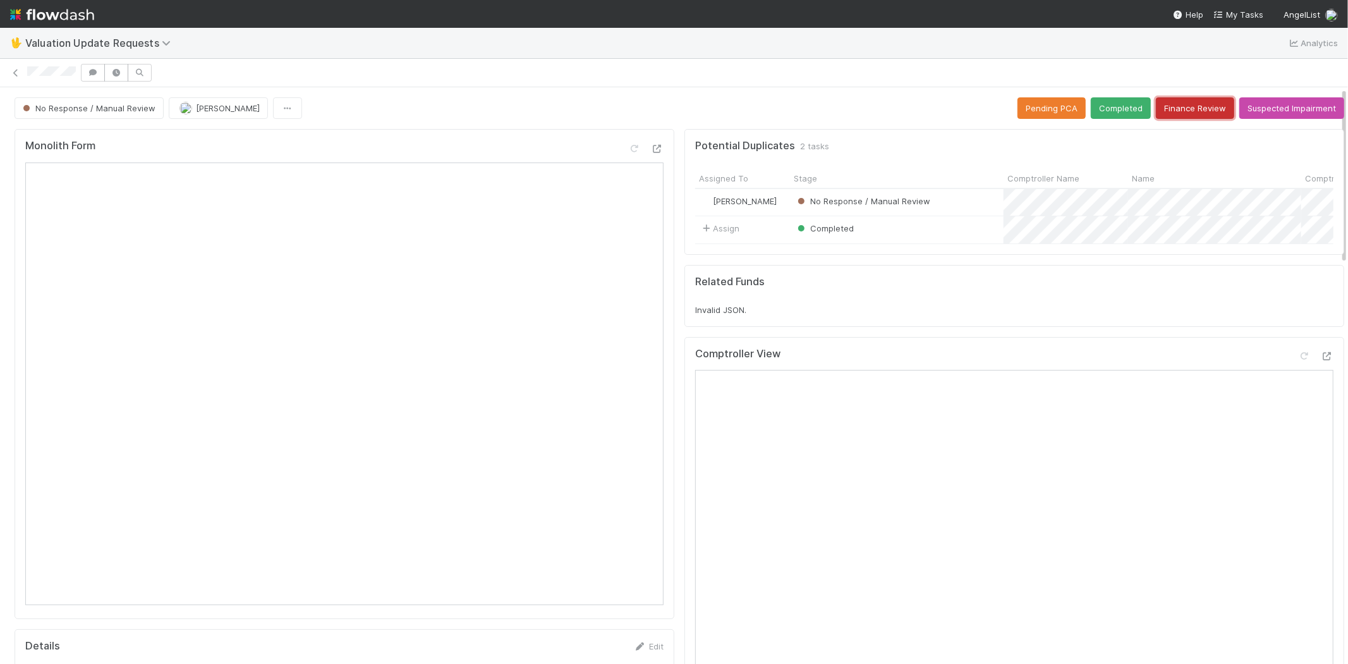
click at [1172, 106] on button "Finance Review" at bounding box center [1195, 107] width 78 height 21
click at [1171, 107] on button "Finance Review" at bounding box center [1195, 107] width 78 height 21
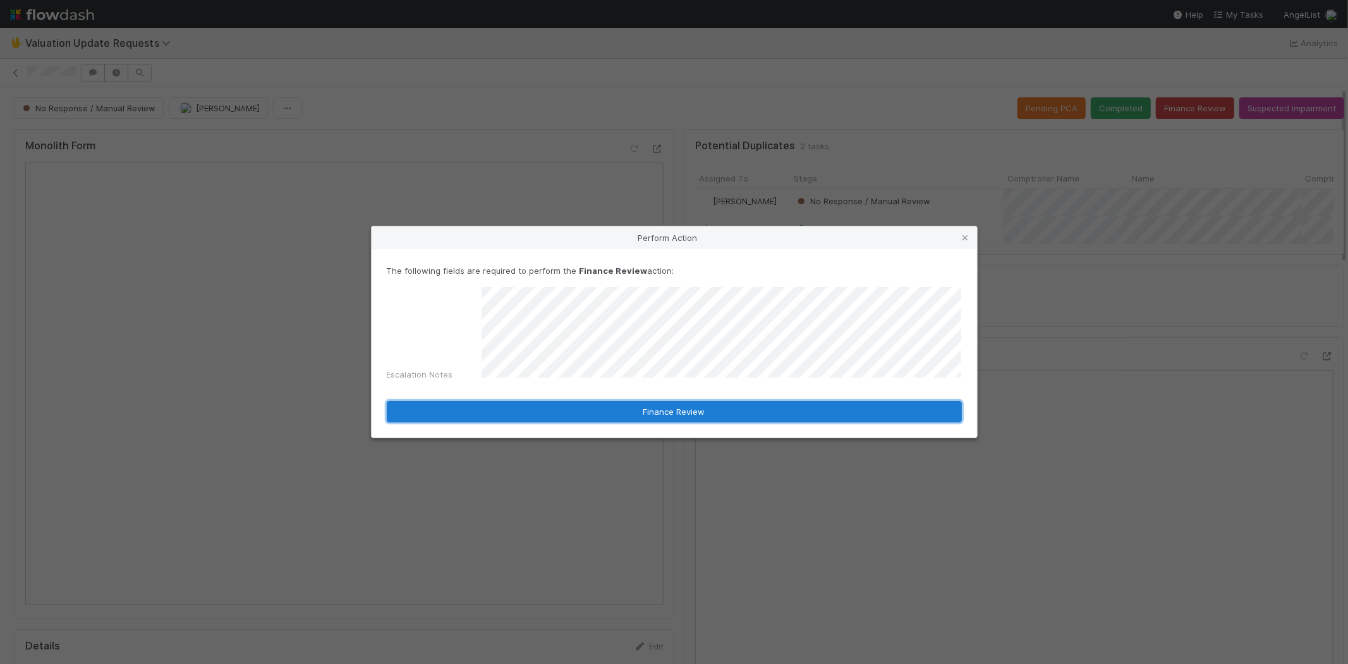
click at [656, 410] on button "Finance Review" at bounding box center [674, 411] width 575 height 21
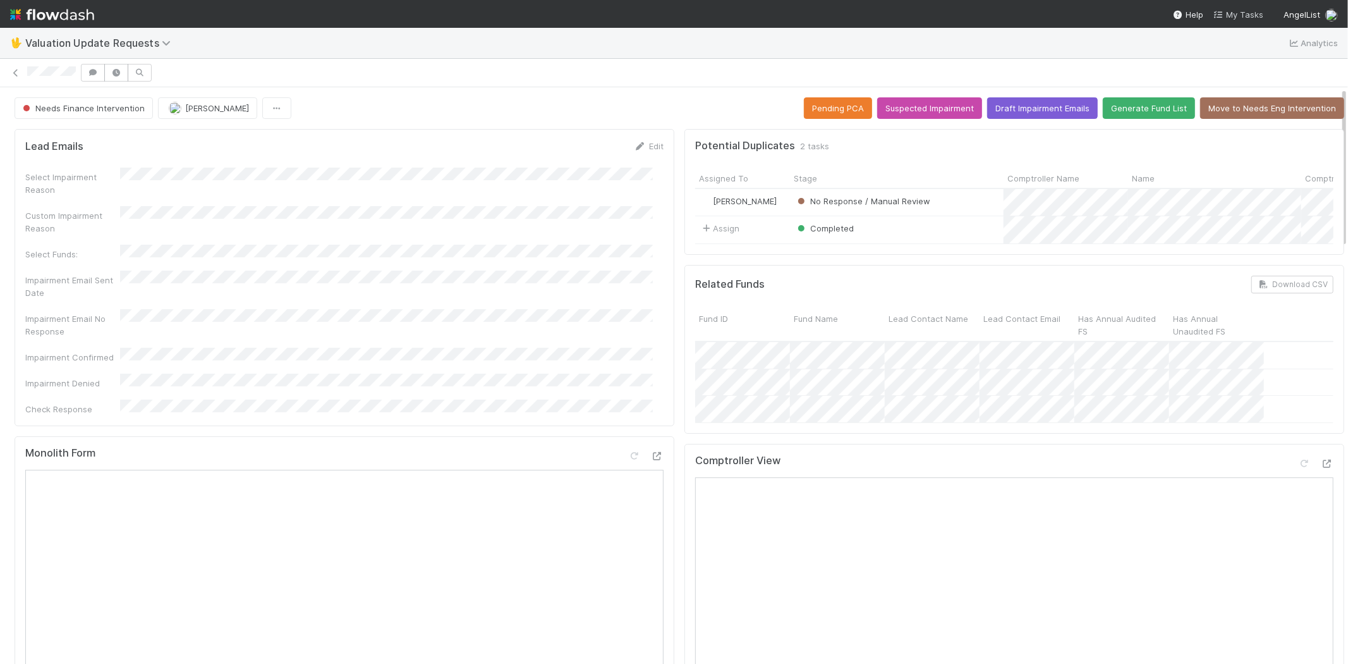
click at [1249, 14] on span "My Tasks" at bounding box center [1239, 14] width 50 height 10
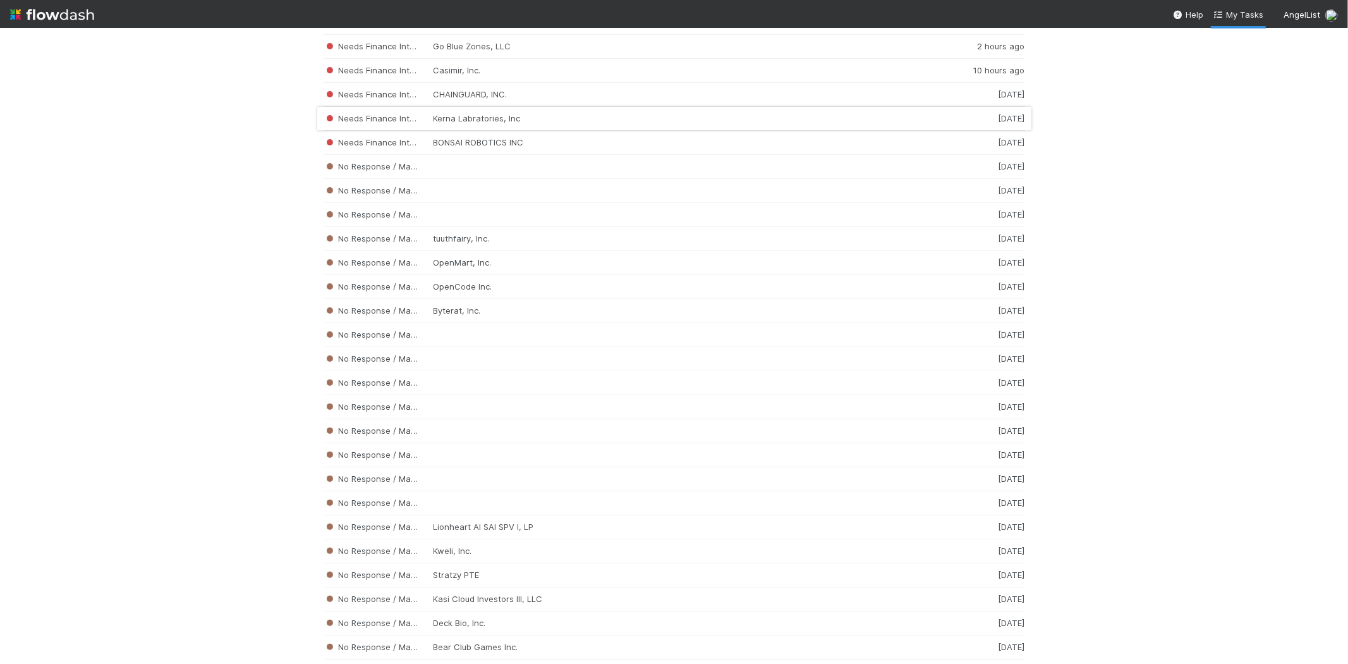
scroll to position [2451, 0]
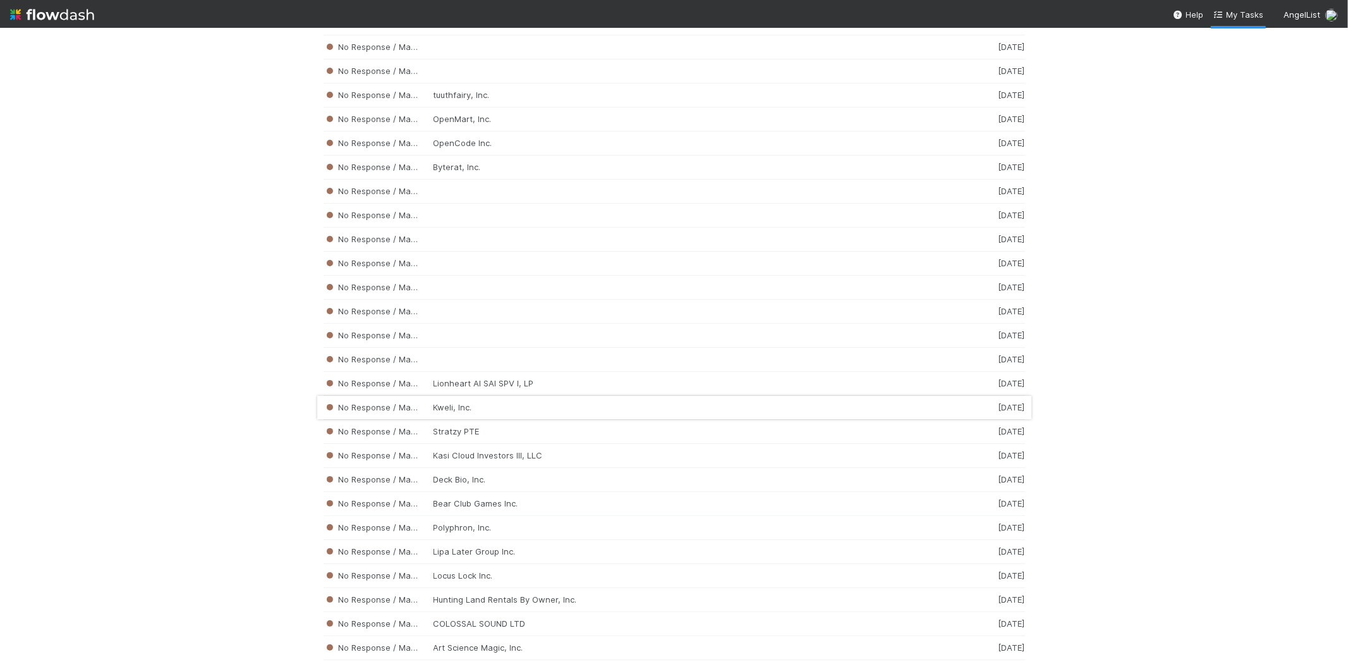
click at [456, 417] on div "No Response / Manual Review Kweli, Inc. 2 weeks ago" at bounding box center [675, 408] width 702 height 24
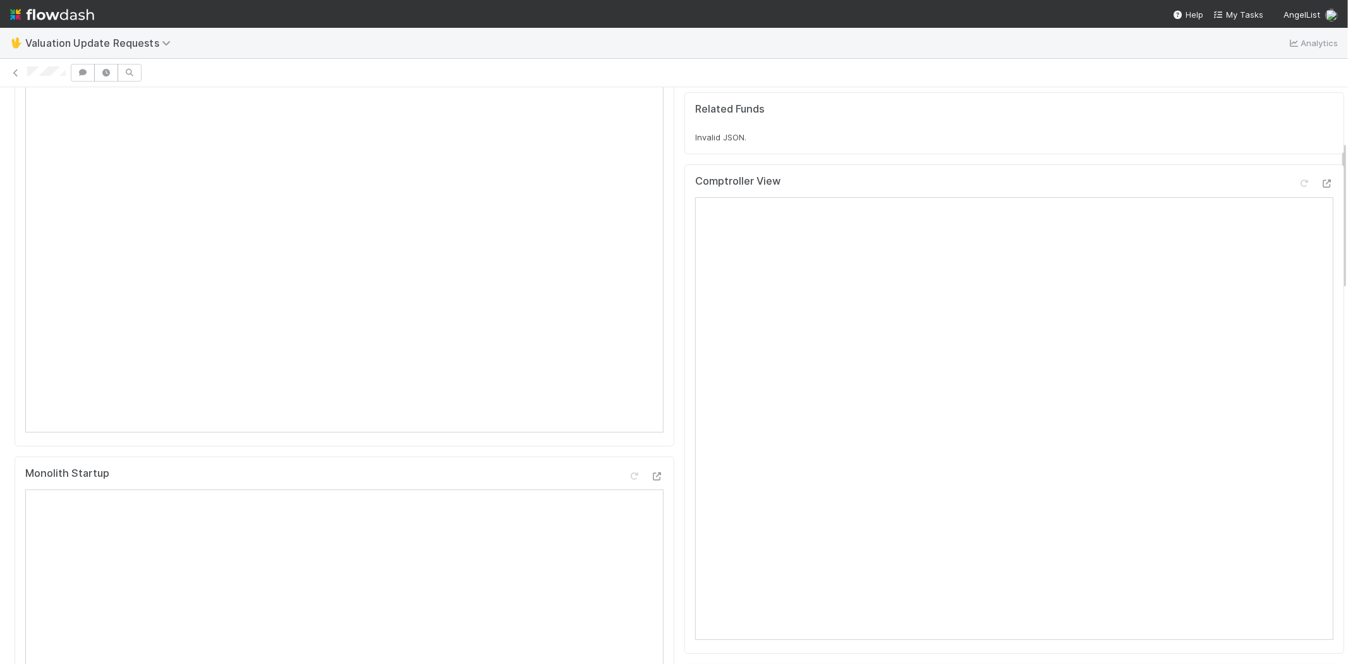
scroll to position [140, 0]
click at [25, 75] on div at bounding box center [674, 73] width 1348 height 18
drag, startPoint x: 24, startPoint y: 71, endPoint x: 66, endPoint y: 73, distance: 41.8
click at [66, 73] on div at bounding box center [674, 73] width 1348 height 18
click at [1298, 220] on icon at bounding box center [1304, 216] width 13 height 8
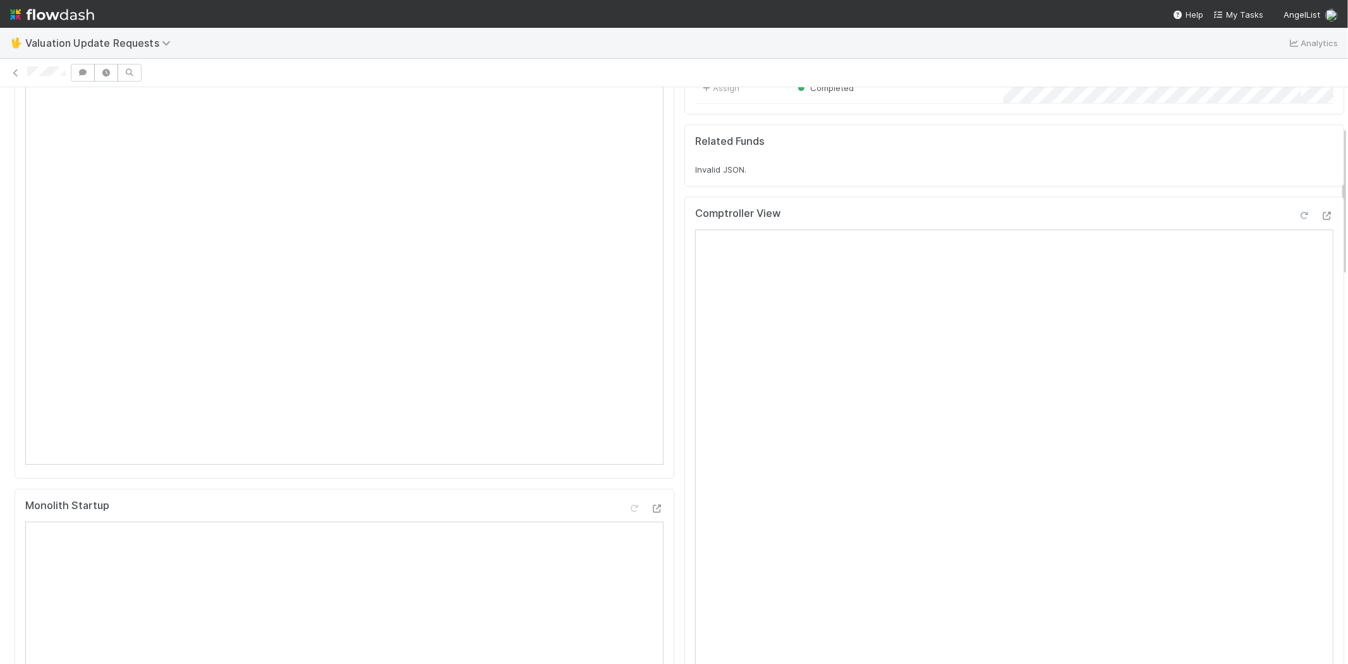
scroll to position [561, 0]
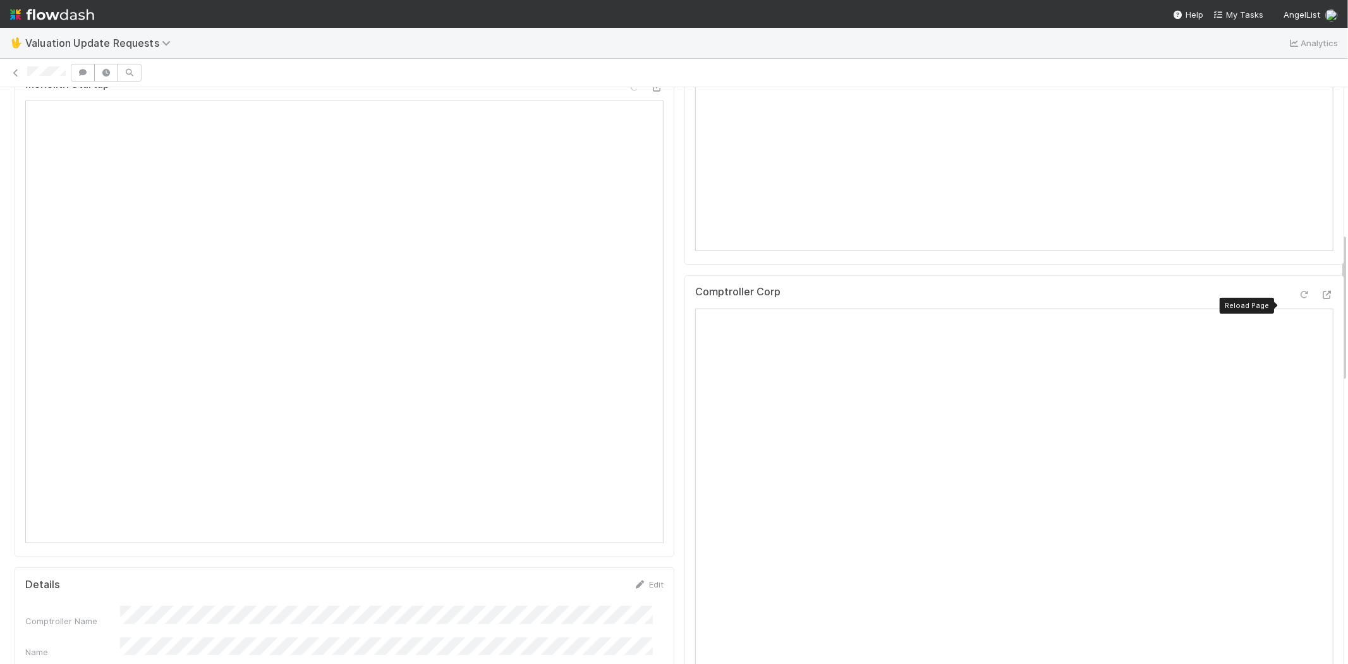
click at [1298, 299] on icon at bounding box center [1304, 295] width 13 height 8
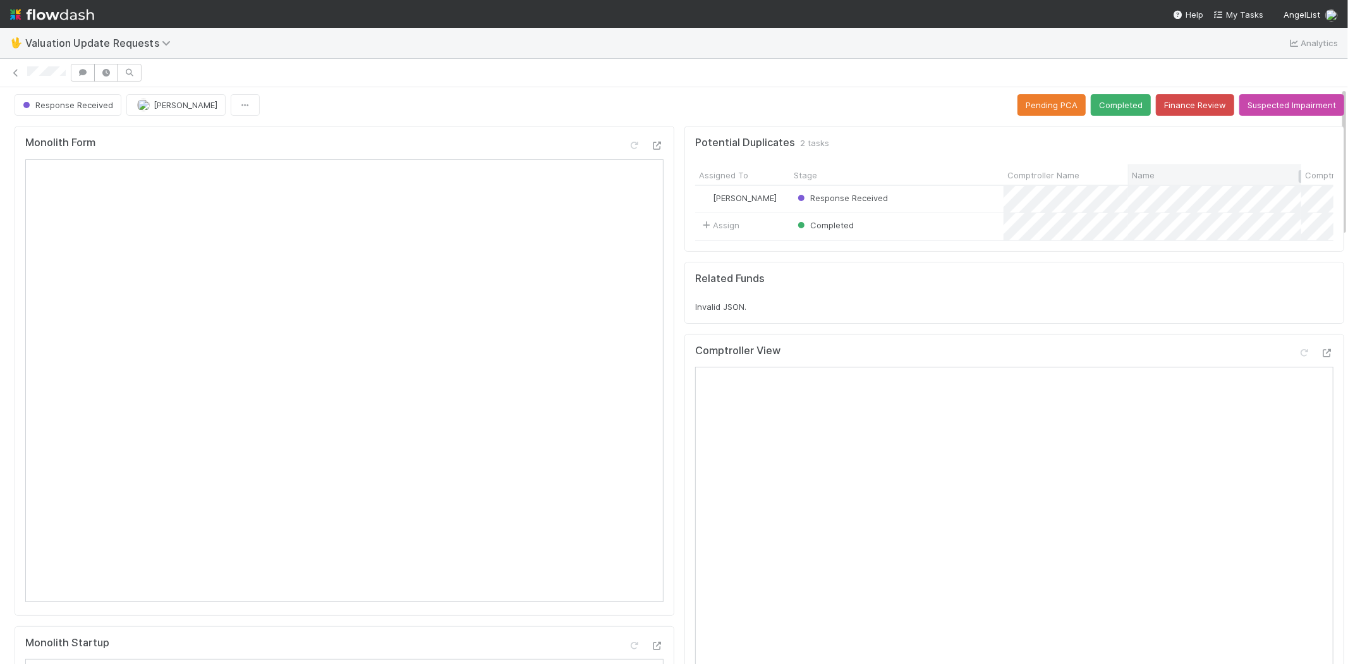
scroll to position [0, 0]
click at [1110, 97] on button "Completed" at bounding box center [1121, 107] width 60 height 21
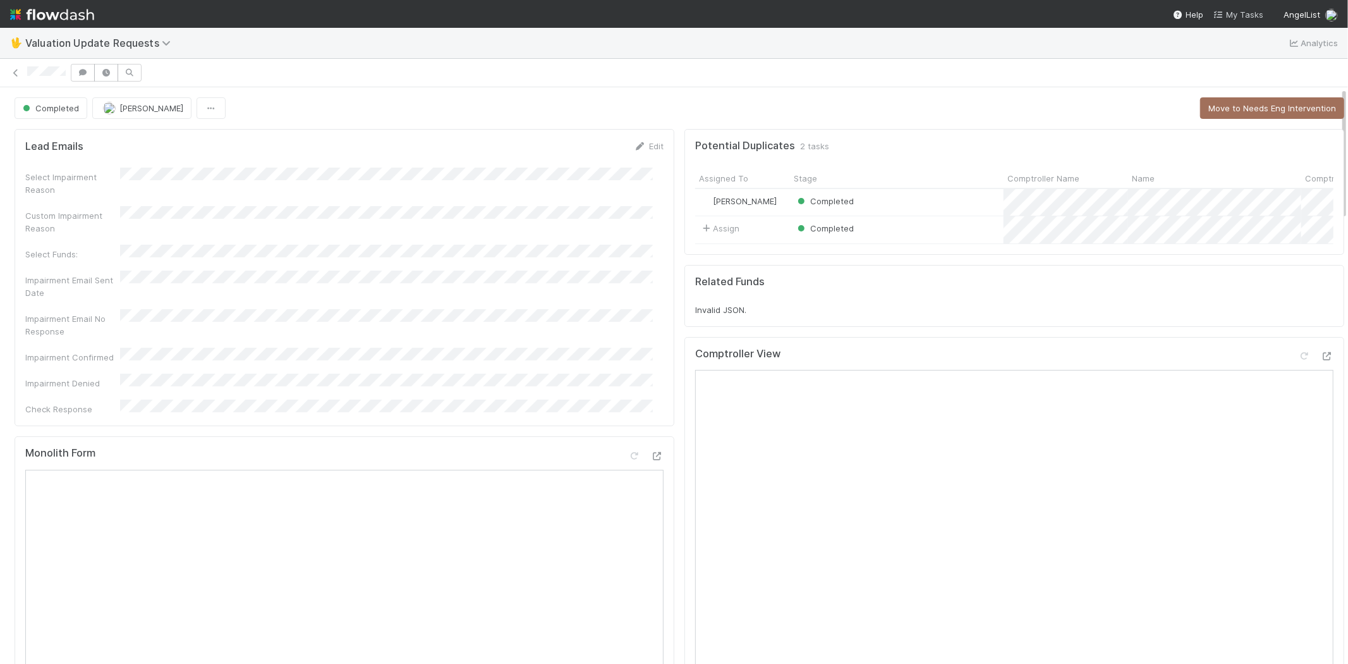
click at [1237, 8] on link "My Tasks" at bounding box center [1239, 14] width 50 height 13
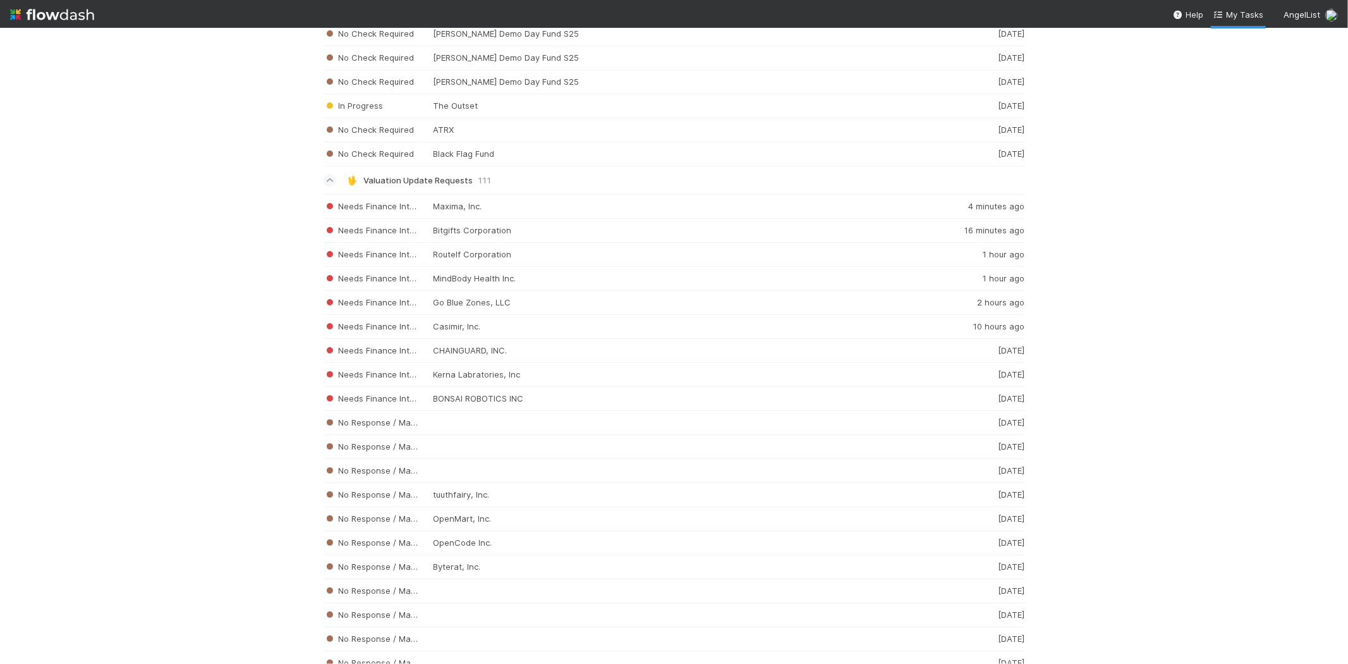
scroll to position [2037, 0]
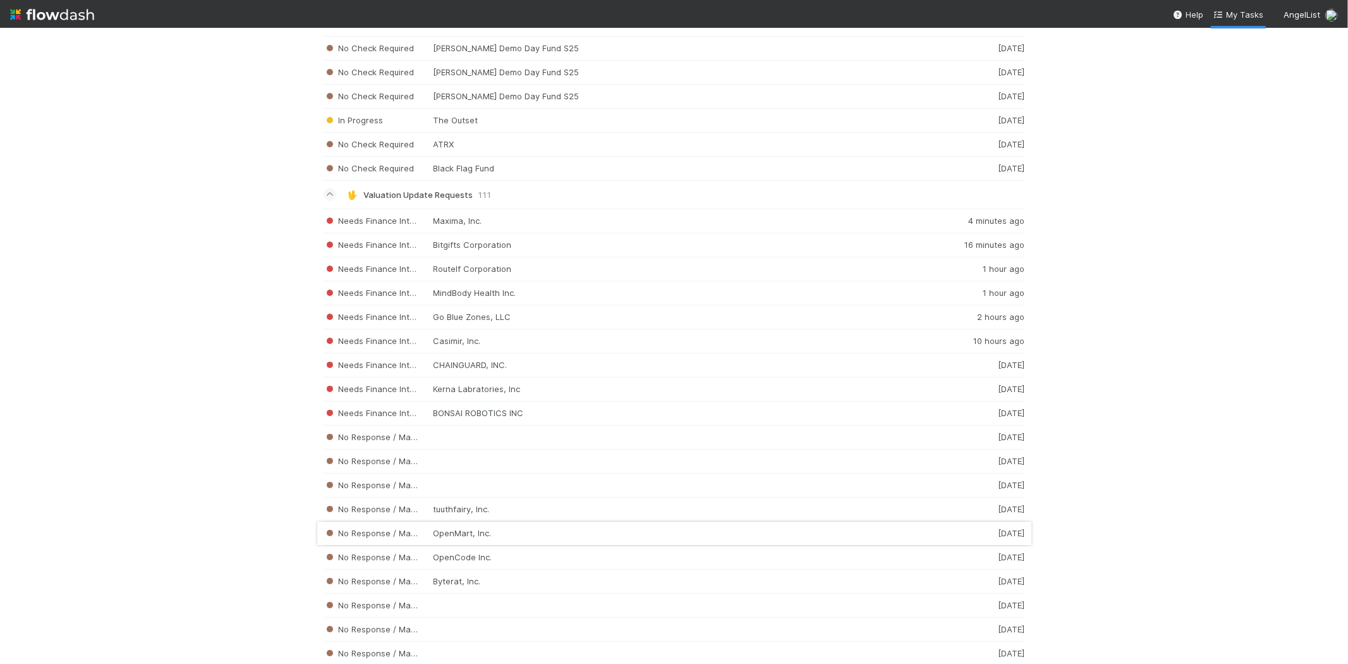
click at [468, 539] on div "No Response / Manual Review OpenMart, Inc. 2 weeks ago" at bounding box center [675, 533] width 702 height 24
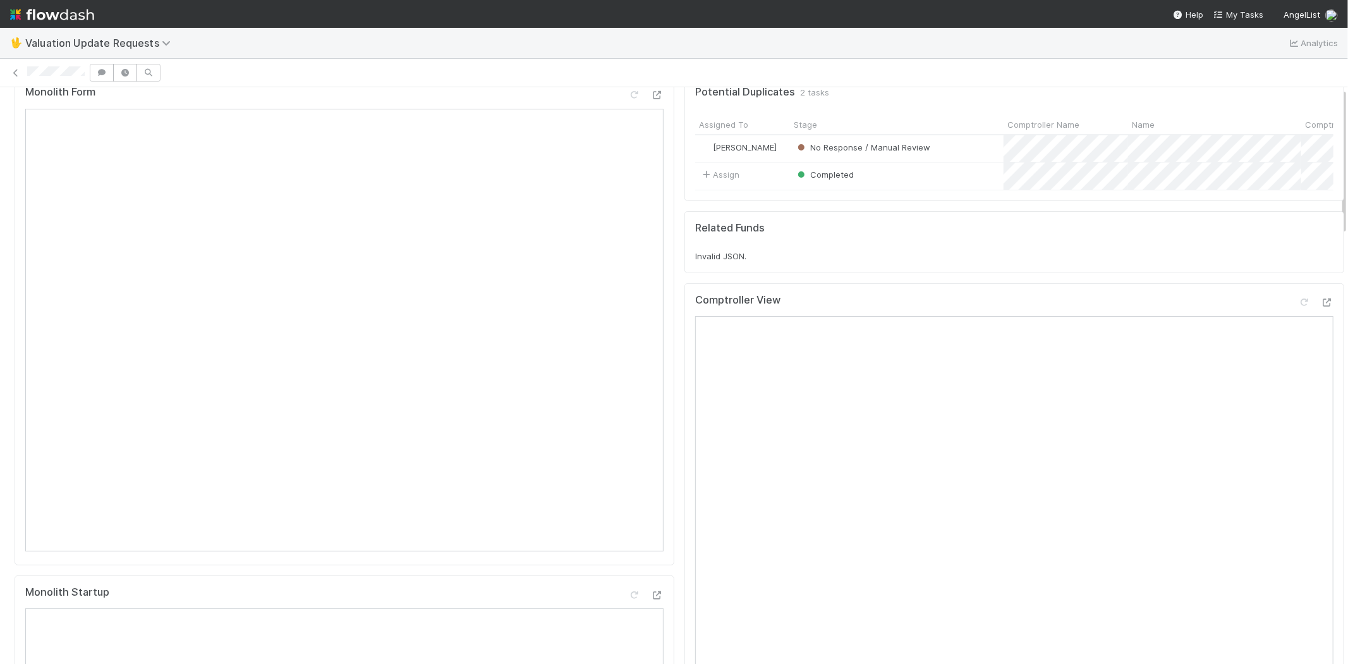
scroll to position [351, 0]
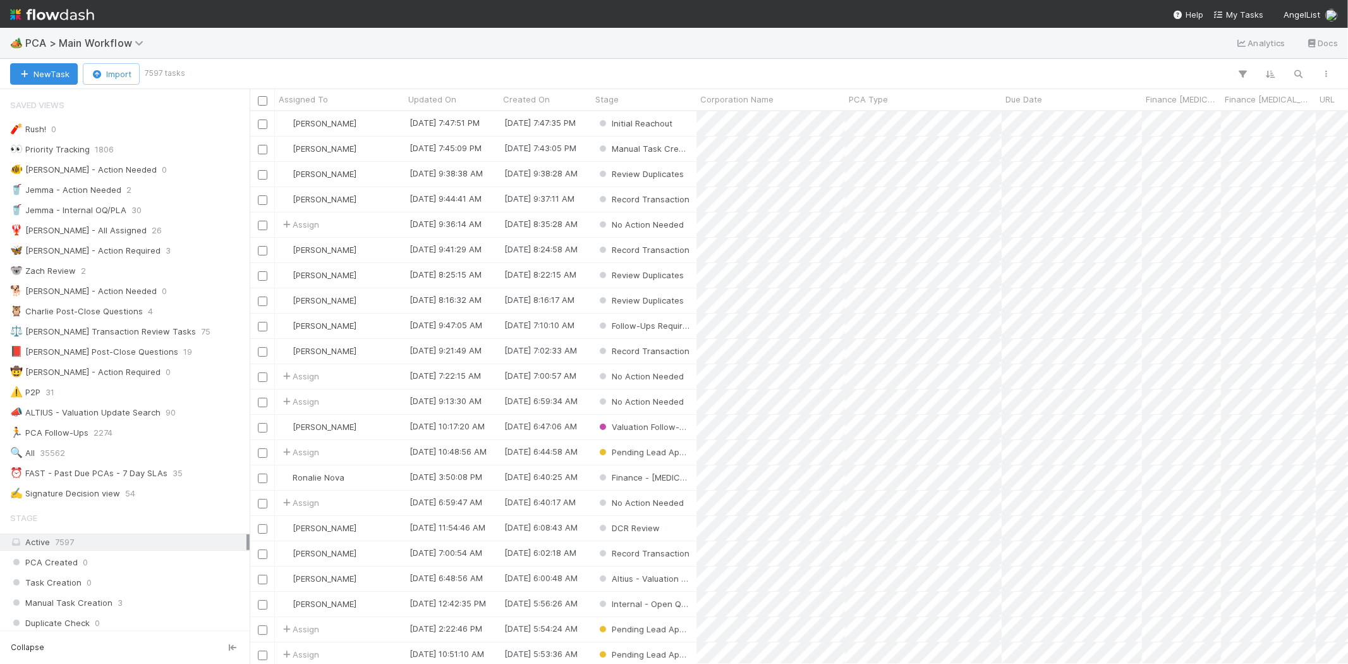
scroll to position [542, 1088]
